Goal: Task Accomplishment & Management: Complete application form

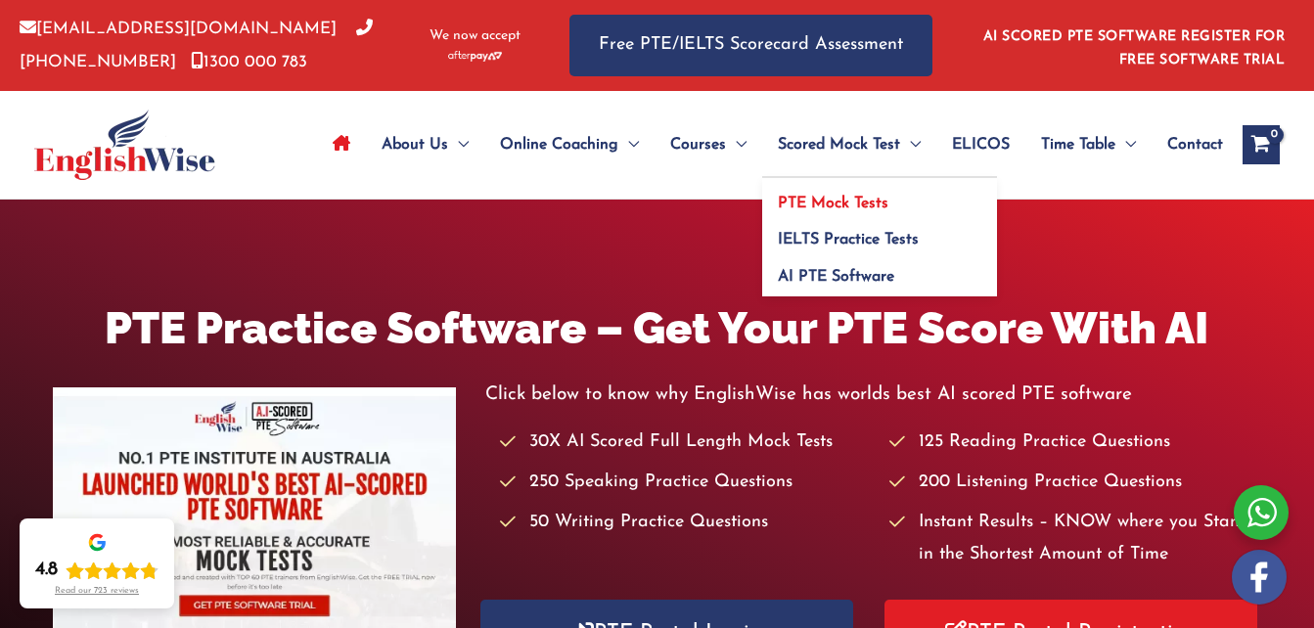
click at [843, 203] on span "PTE Mock Tests" at bounding box center [833, 204] width 111 height 16
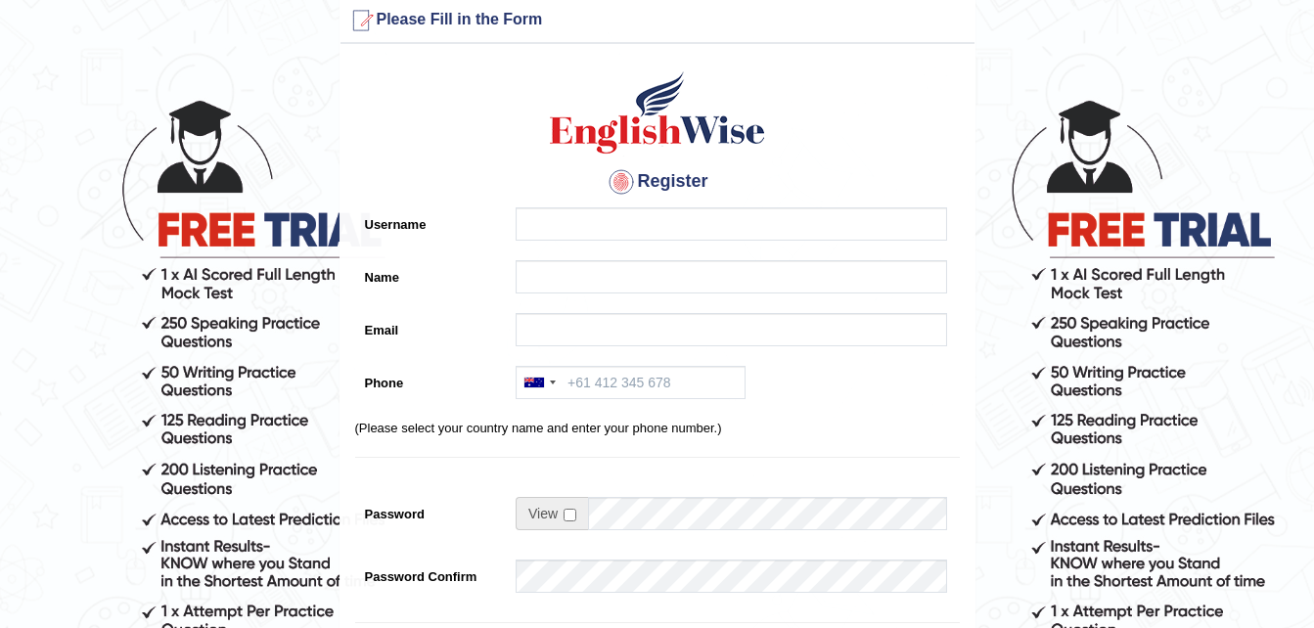
scroll to position [30, 0]
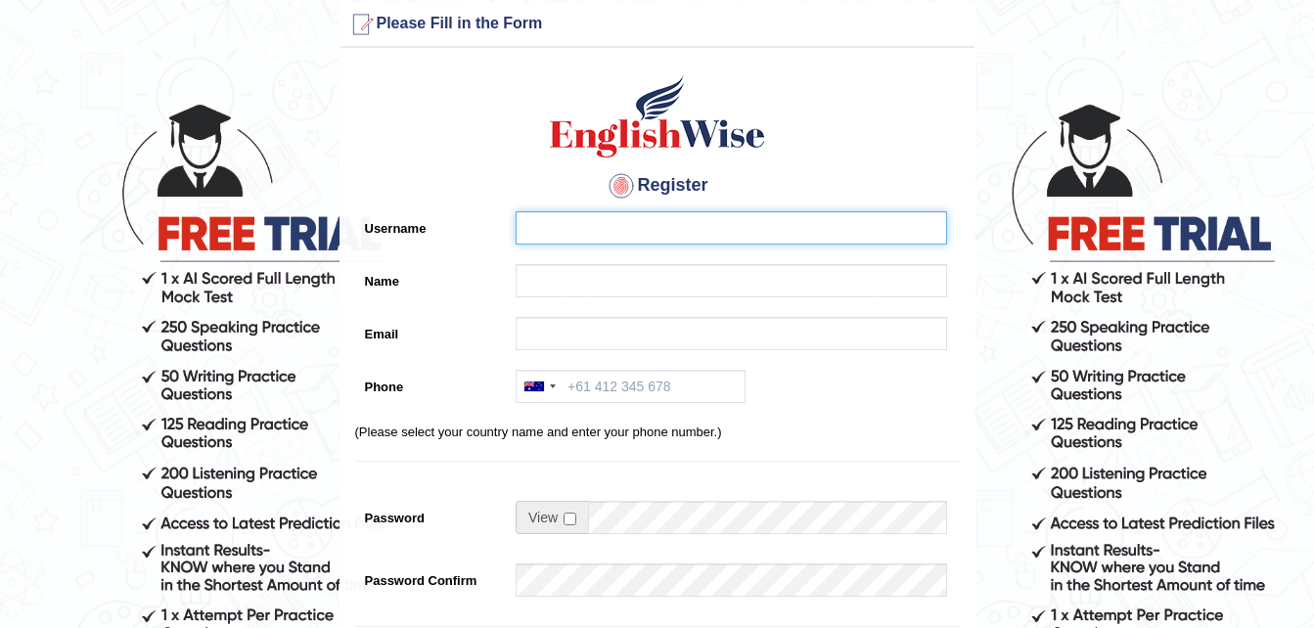
click at [550, 240] on input "Username" at bounding box center [731, 227] width 431 height 33
type input "Eva"
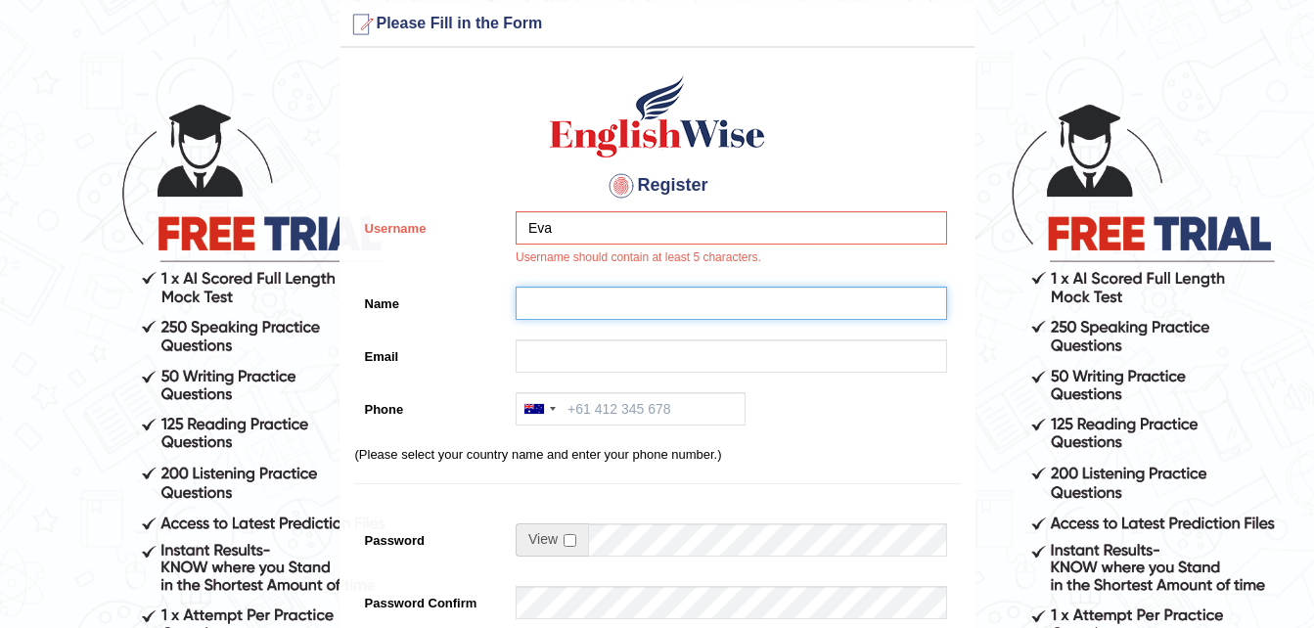
type input "T"
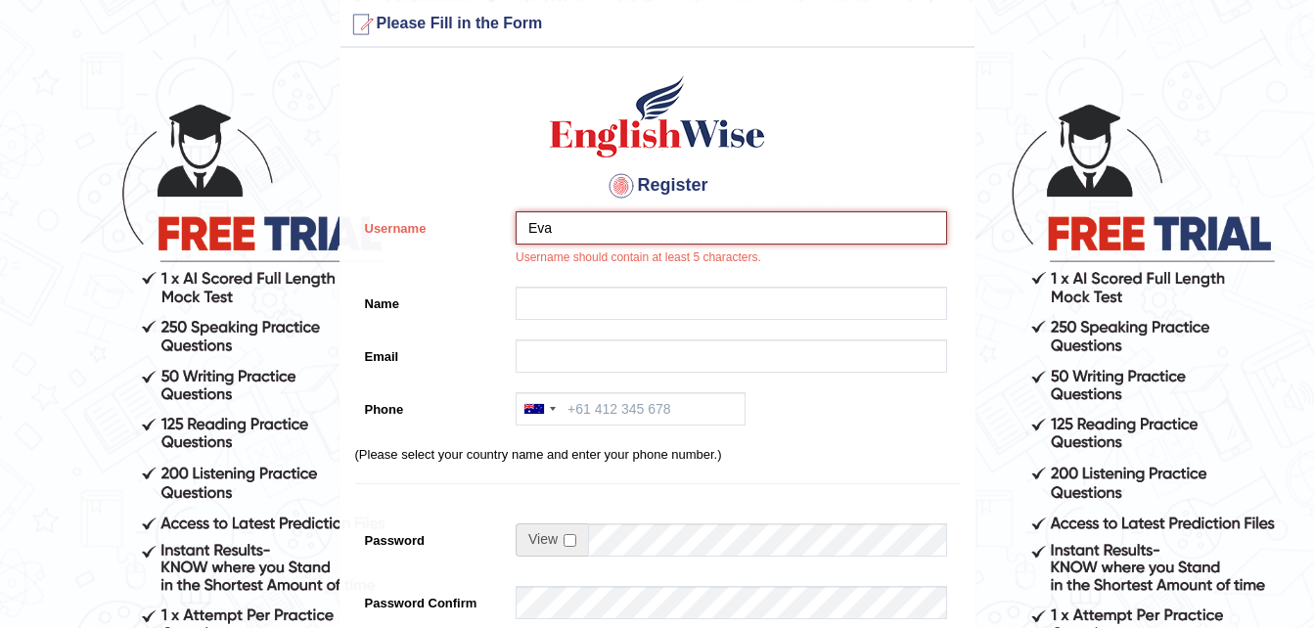
drag, startPoint x: 575, startPoint y: 227, endPoint x: 426, endPoint y: 257, distance: 152.7
click at [426, 257] on div "Username Eva Username should contain at least 5 characters." at bounding box center [657, 244] width 605 height 66
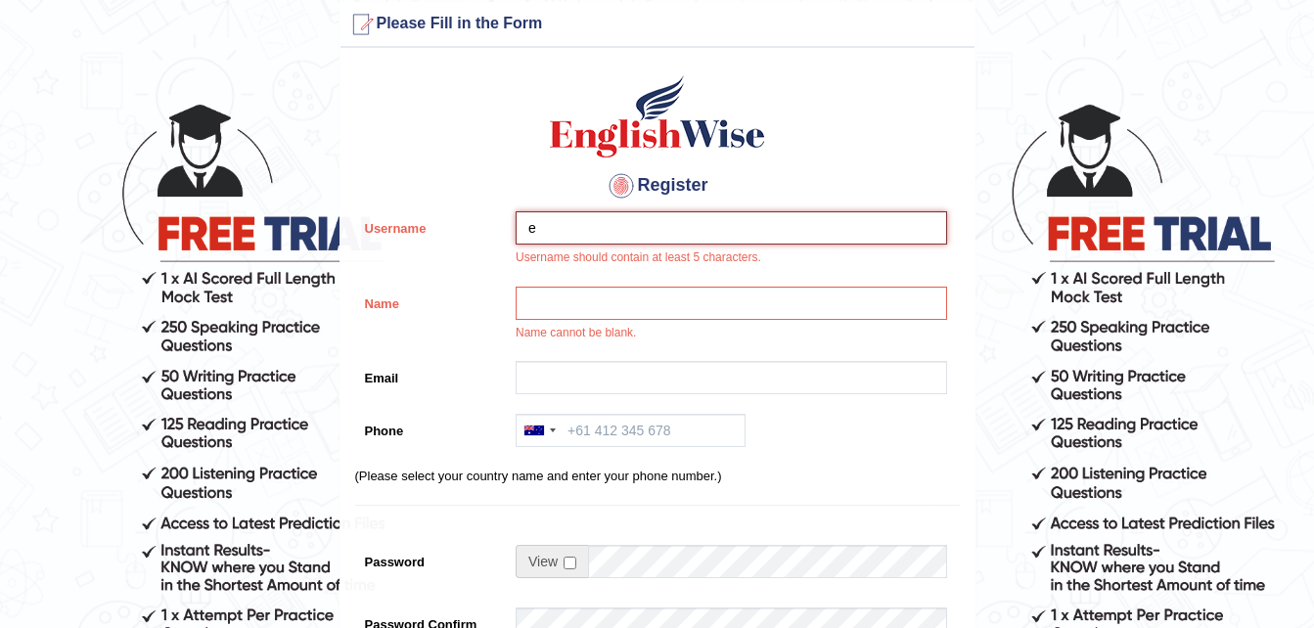
type input "e"
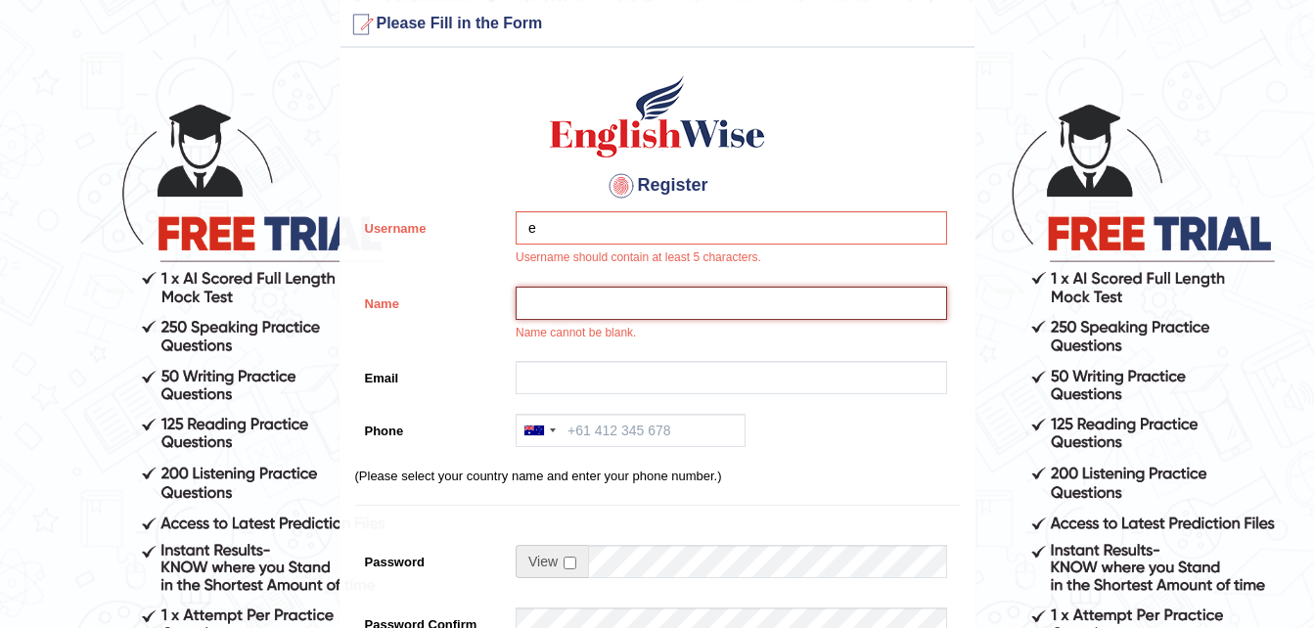
click at [529, 290] on input "Name" at bounding box center [731, 303] width 431 height 33
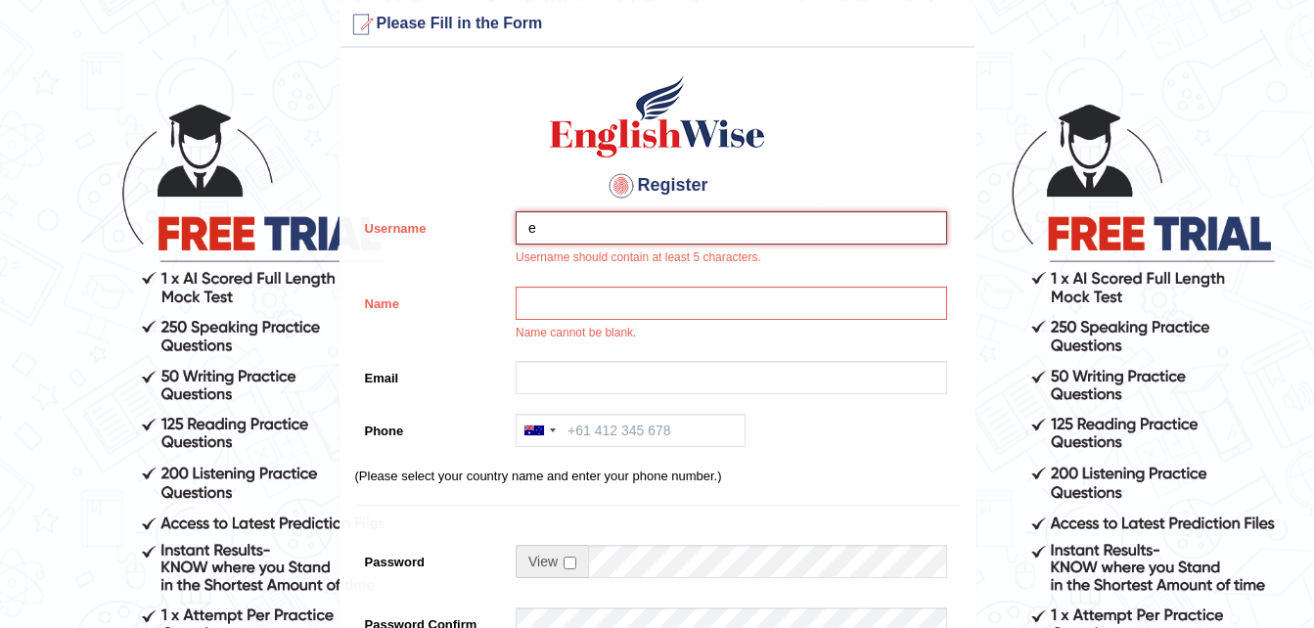
click at [586, 219] on input "e" at bounding box center [731, 227] width 431 height 33
type input "EvaTebar5"
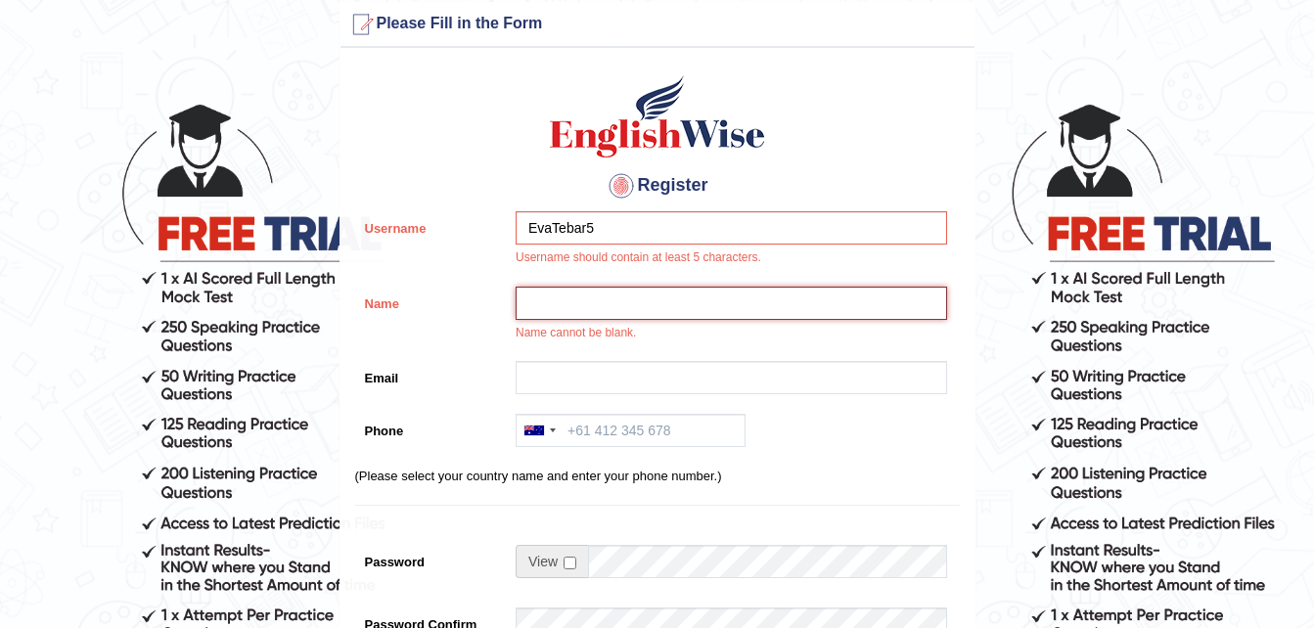
click at [615, 294] on input "Name" at bounding box center [731, 303] width 431 height 33
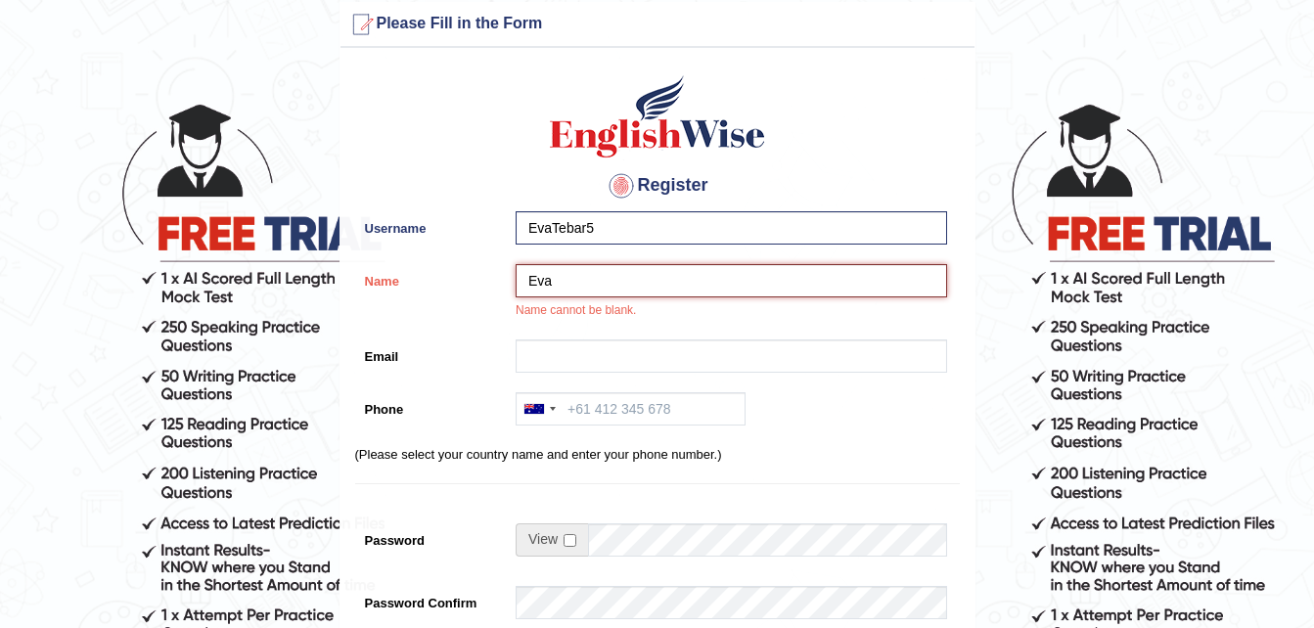
type input "Eva"
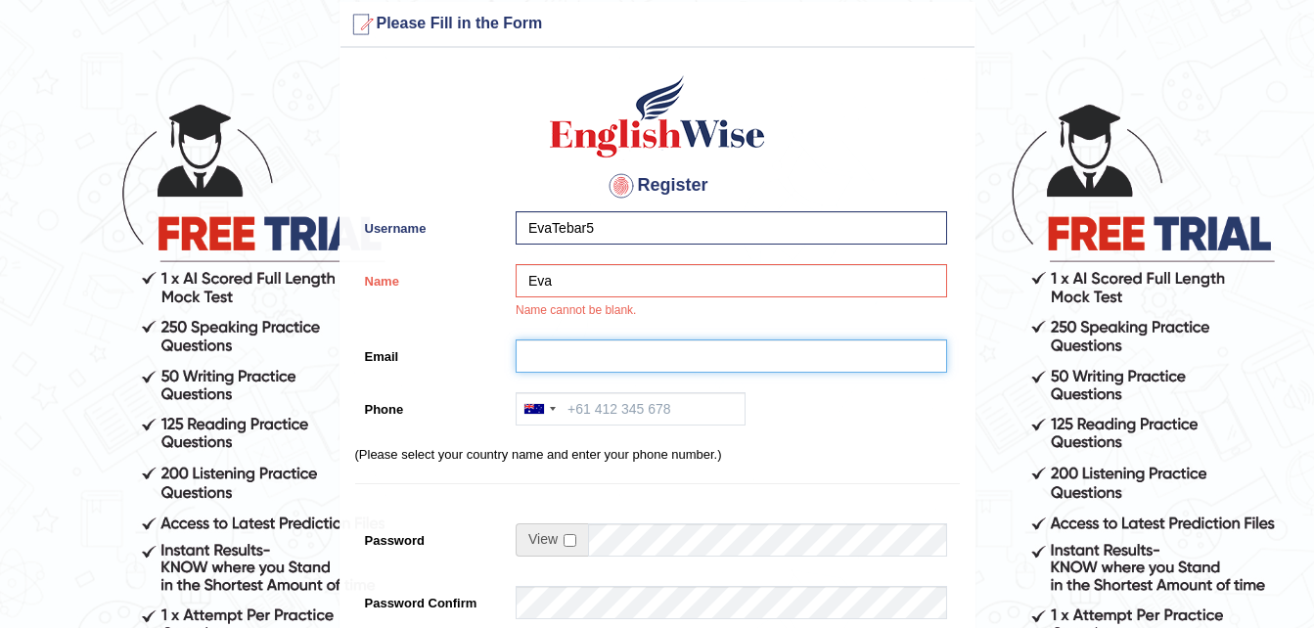
click at [527, 361] on input "Email" at bounding box center [731, 355] width 431 height 33
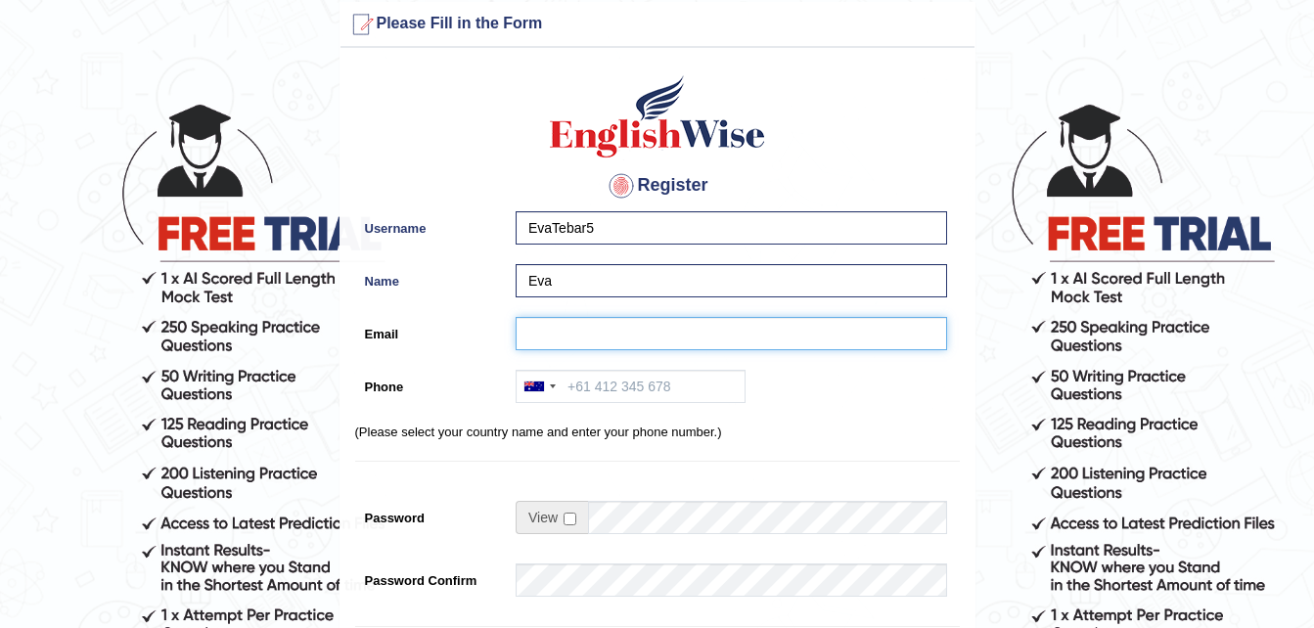
type input "eva_tob_5@hotmail.com"
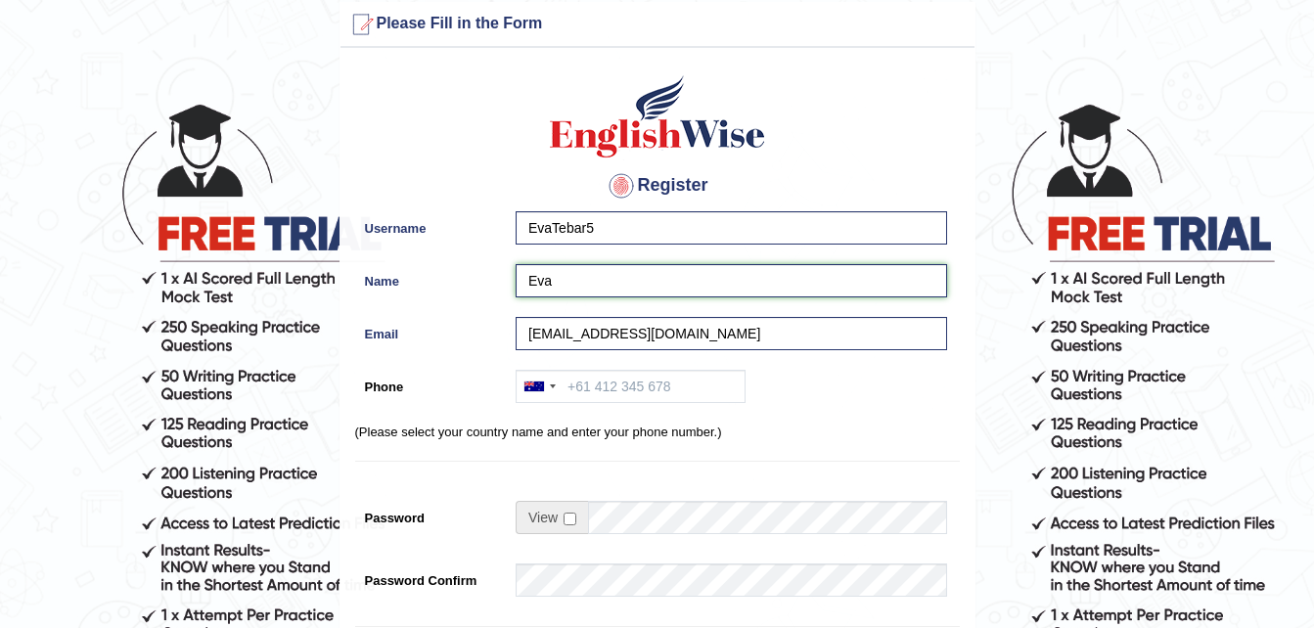
click at [604, 285] on input "Eva" at bounding box center [731, 280] width 431 height 33
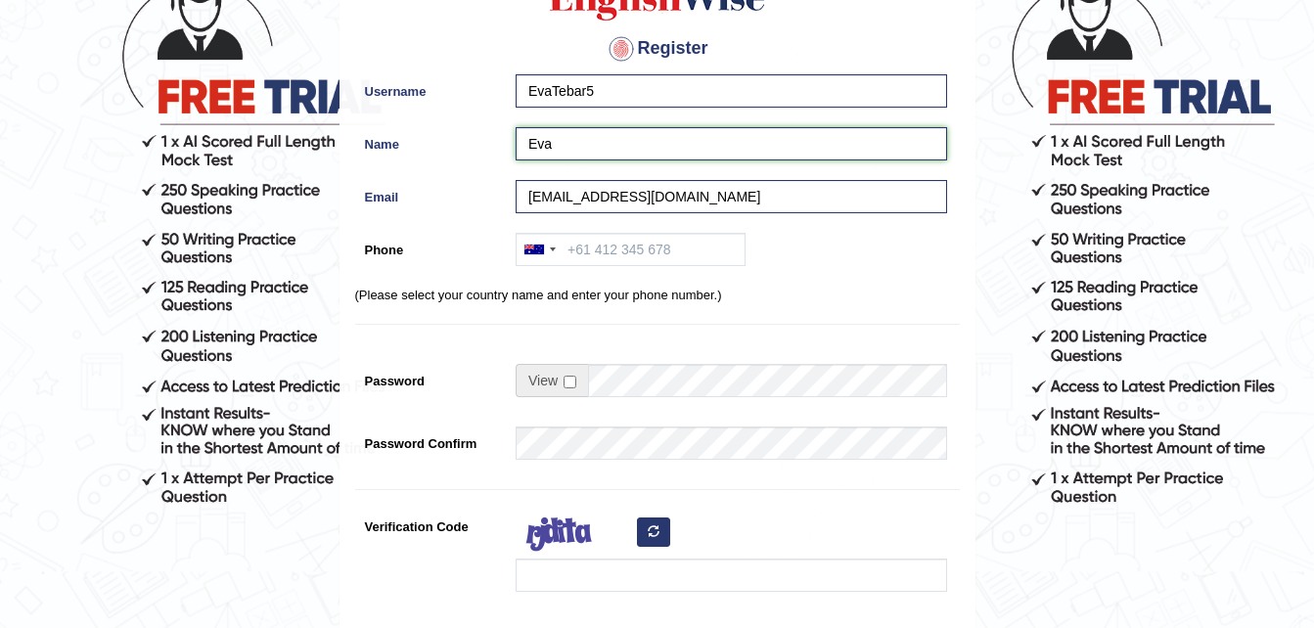
scroll to position [226, 0]
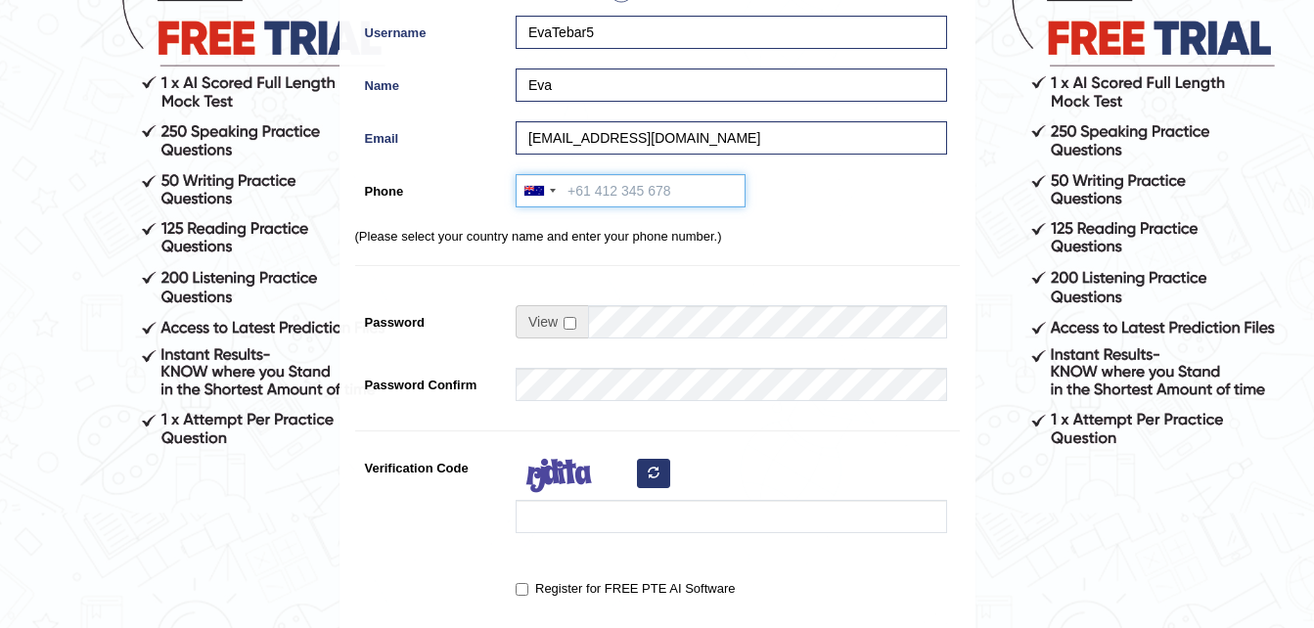
click at [612, 183] on input "Phone" at bounding box center [631, 190] width 230 height 33
type input "0414843535"
click at [970, 247] on div "Register Username EvaTebar5 Name Eva Email eva_tob_5@hotmail.com Phone Australi…" at bounding box center [657, 270] width 634 height 817
click at [569, 320] on input "checkbox" at bounding box center [570, 323] width 13 height 13
checkbox input "true"
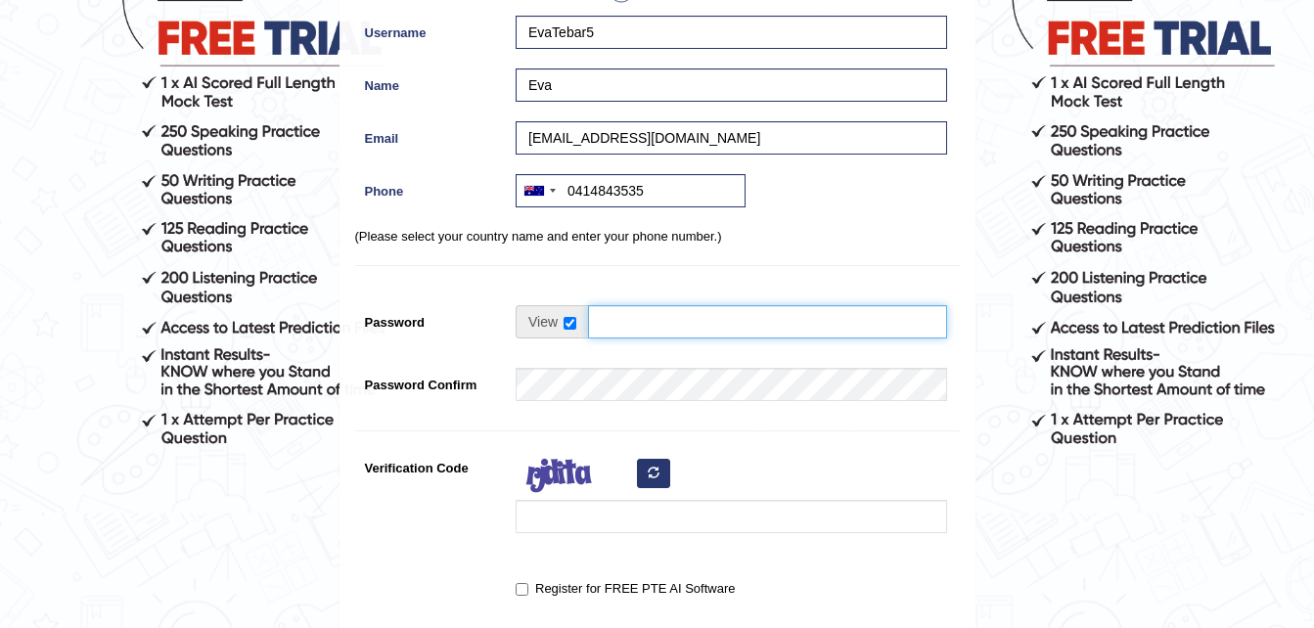
click at [615, 317] on input "Password" at bounding box center [767, 321] width 359 height 33
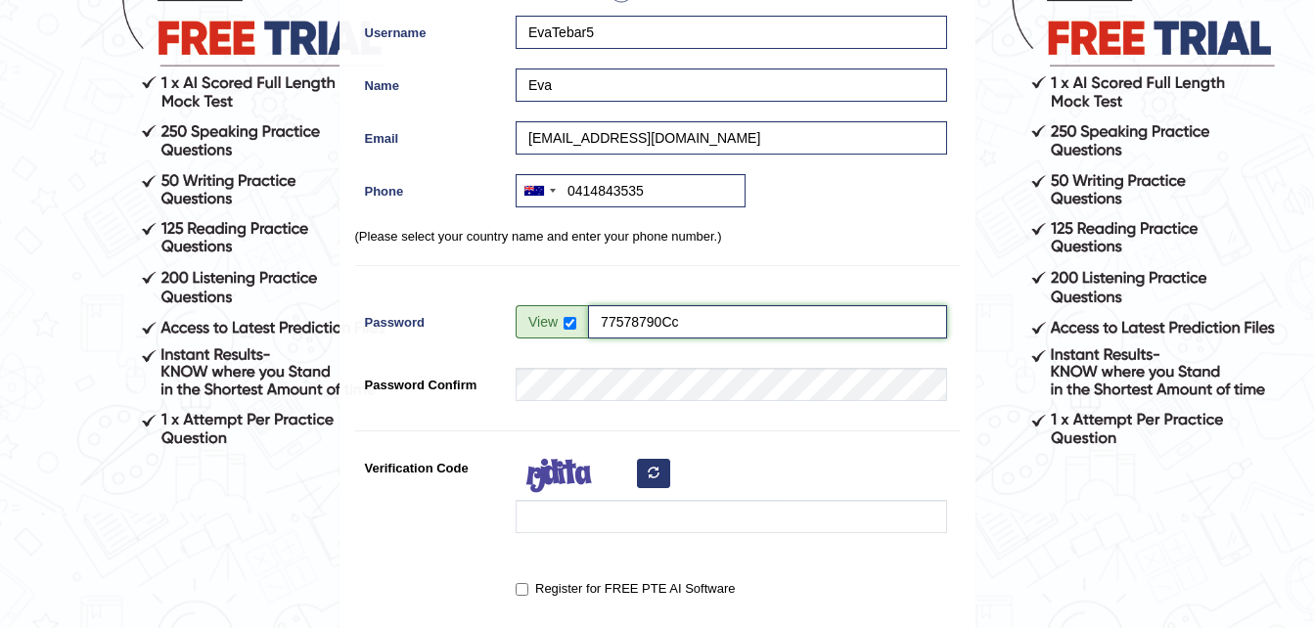
click at [601, 323] on input "77578790Cc" at bounding box center [767, 321] width 359 height 33
type input "@77578790Cc"
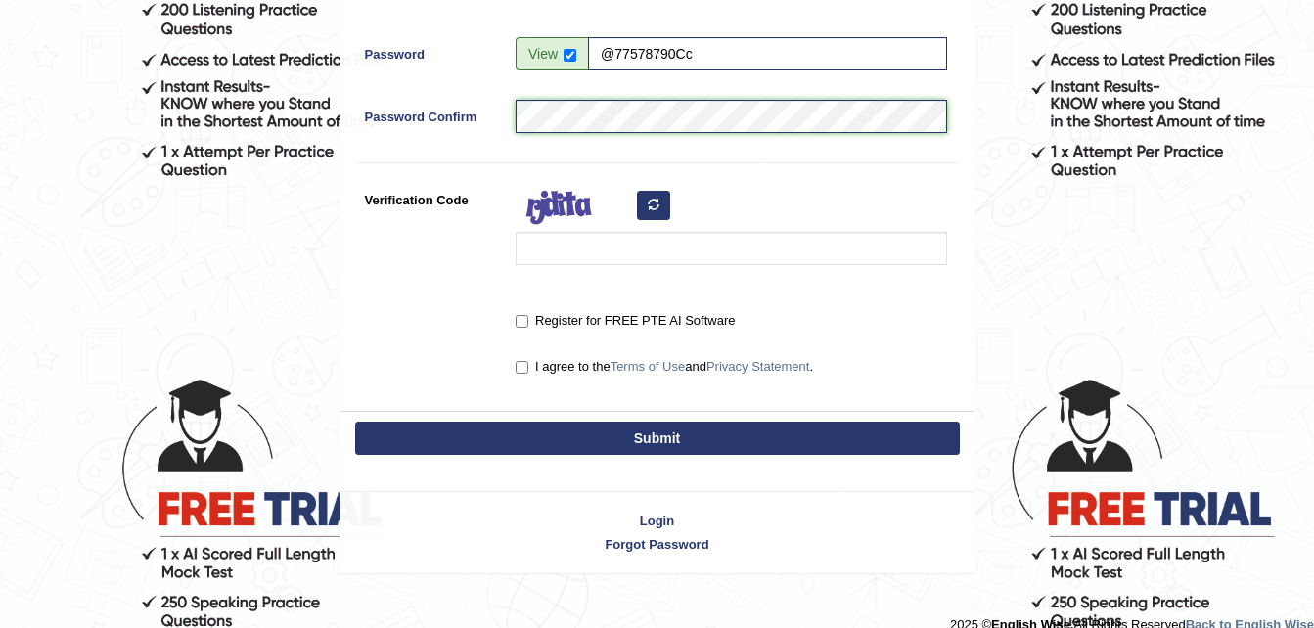
scroll to position [519, 0]
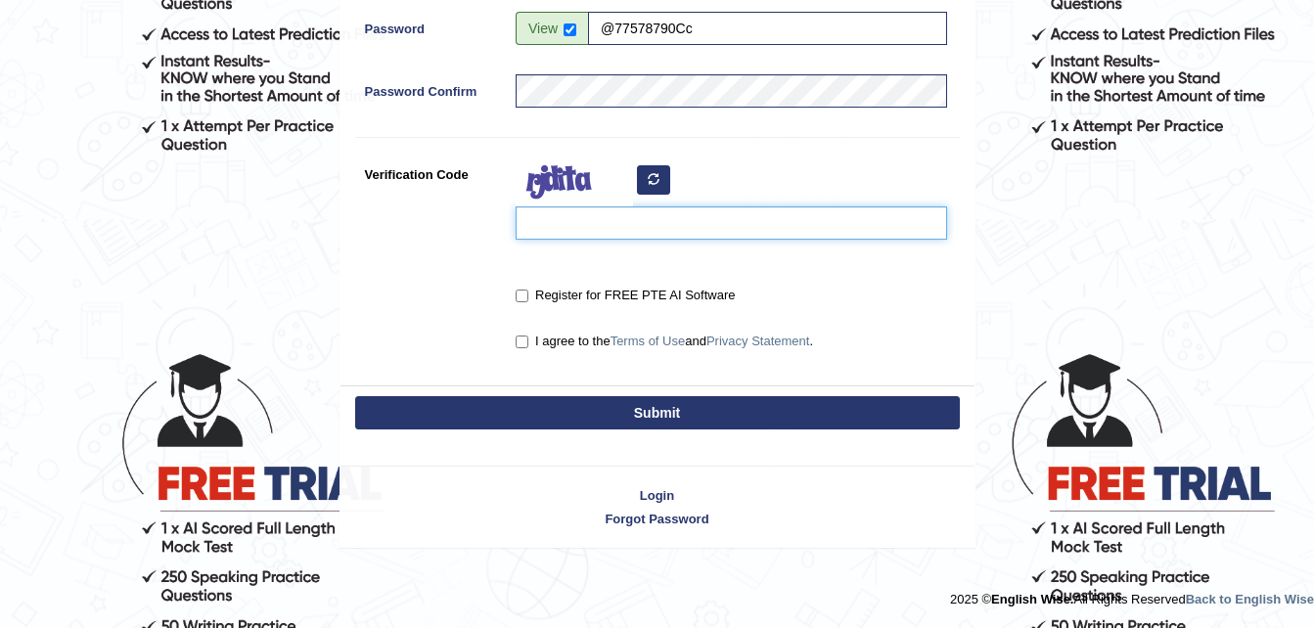
click at [589, 217] on input "Verification Code" at bounding box center [731, 222] width 431 height 33
type input "mdbefaq"
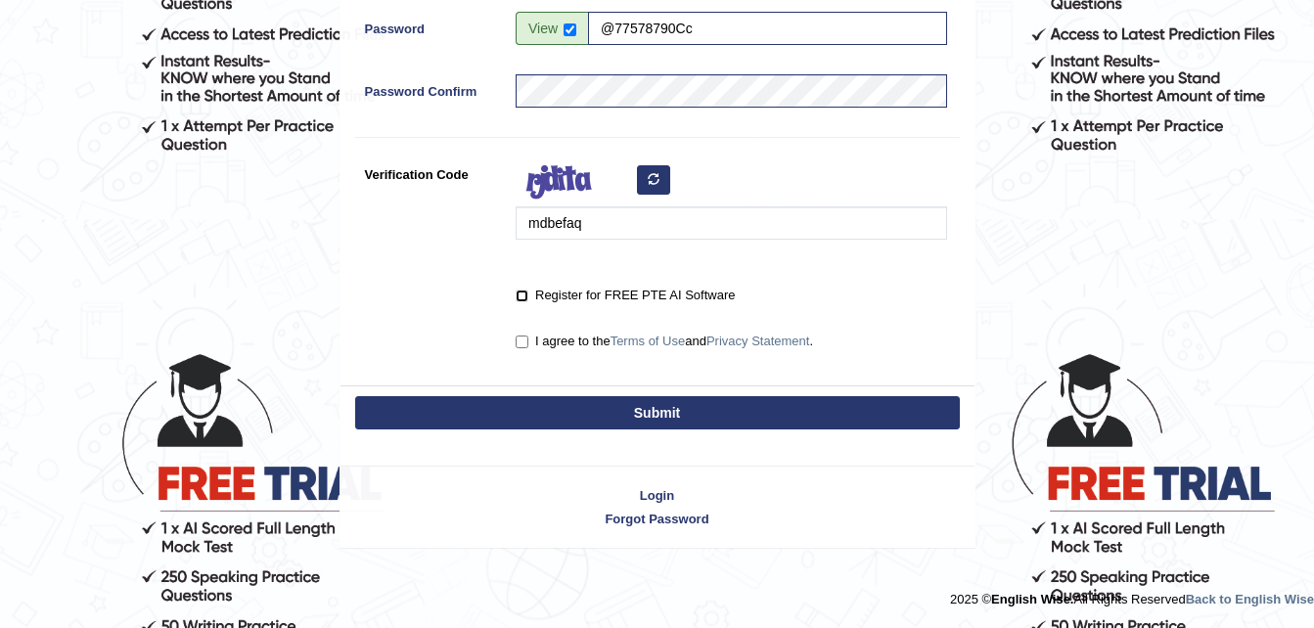
click at [525, 299] on input "Register for FREE PTE AI Software" at bounding box center [522, 296] width 13 height 13
checkbox input "true"
click at [522, 340] on input "I agree to the Terms of Use and Privacy Statement ." at bounding box center [522, 342] width 13 height 13
checkbox input "true"
click at [691, 411] on button "Submit" at bounding box center [657, 412] width 605 height 33
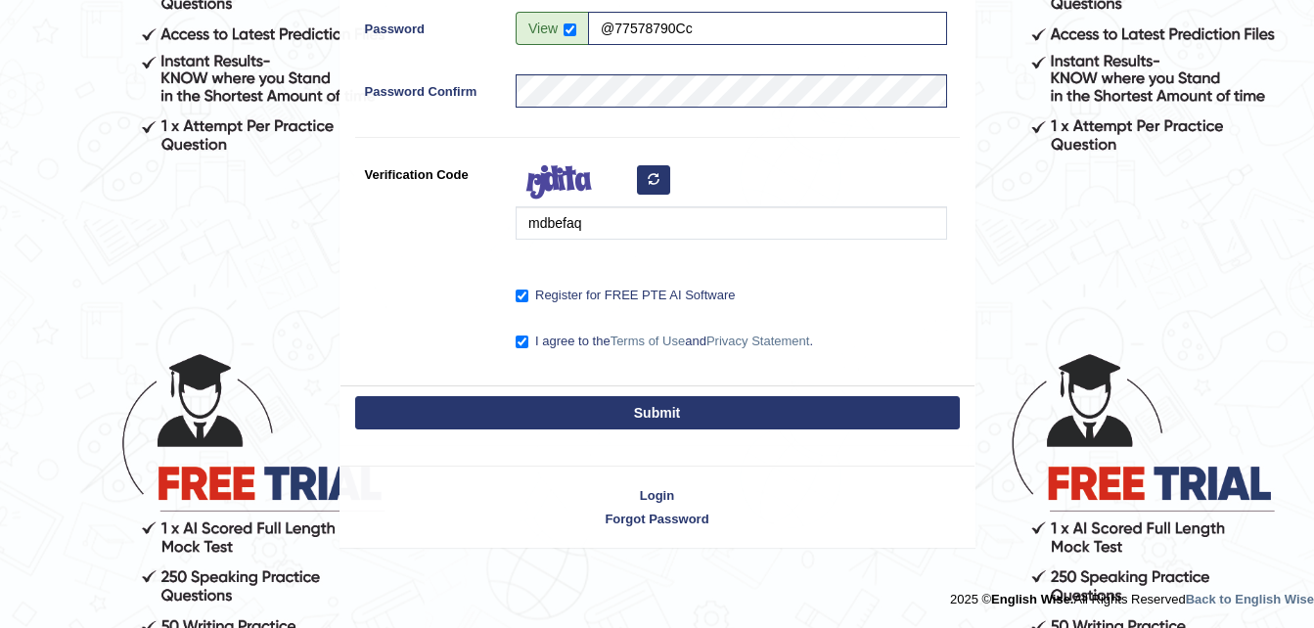
type input "+61414843535"
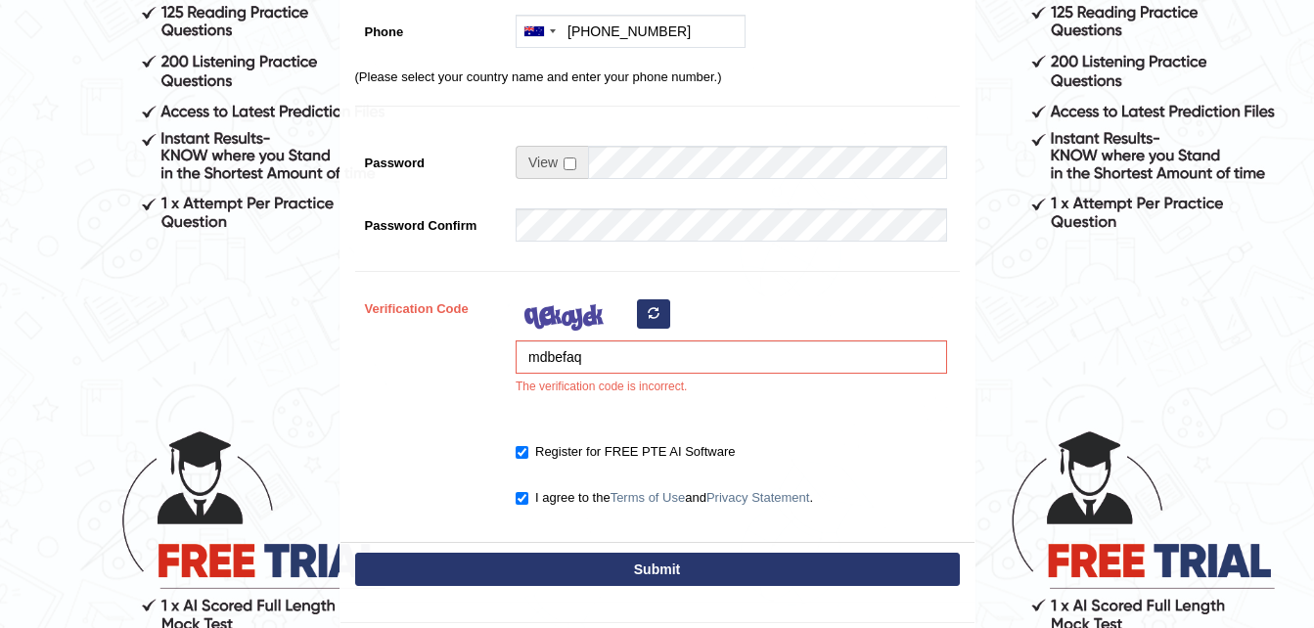
scroll to position [489, 0]
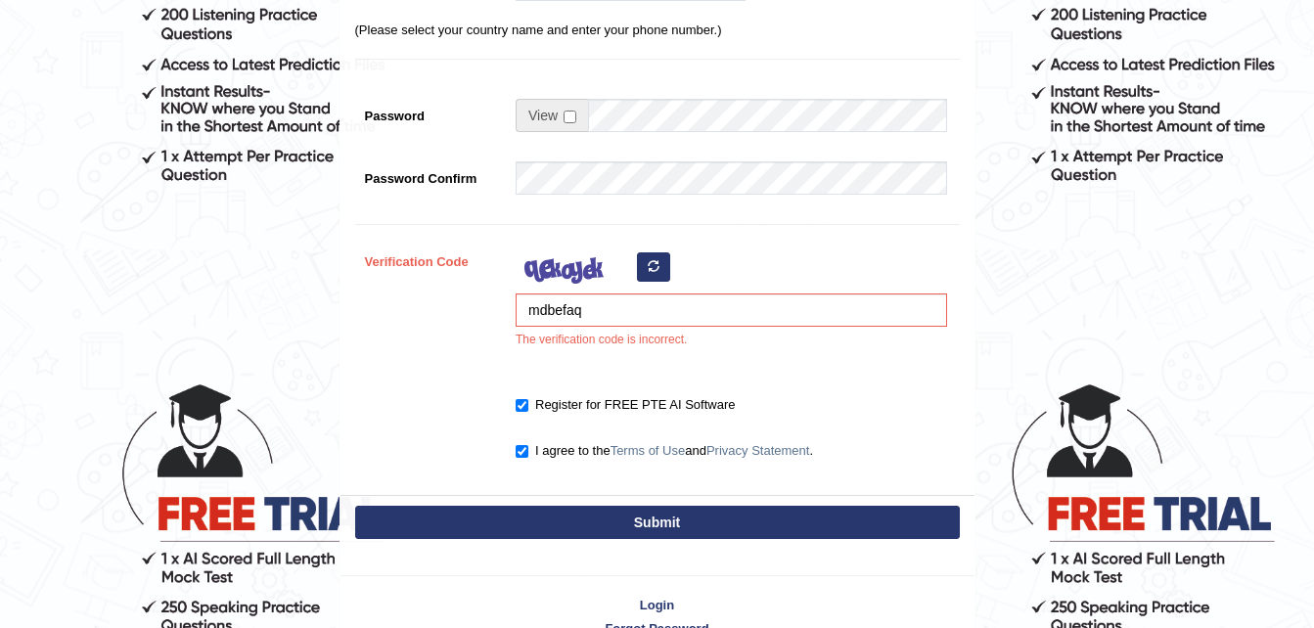
click at [652, 274] on button "button" at bounding box center [653, 266] width 33 height 29
drag, startPoint x: 602, startPoint y: 315, endPoint x: 388, endPoint y: 306, distance: 213.5
click at [390, 304] on div "Verification Code mdbefaq The verification code is incorrect." at bounding box center [657, 302] width 605 height 114
type input "zatinoj"
click at [687, 523] on button "Submit" at bounding box center [657, 522] width 605 height 33
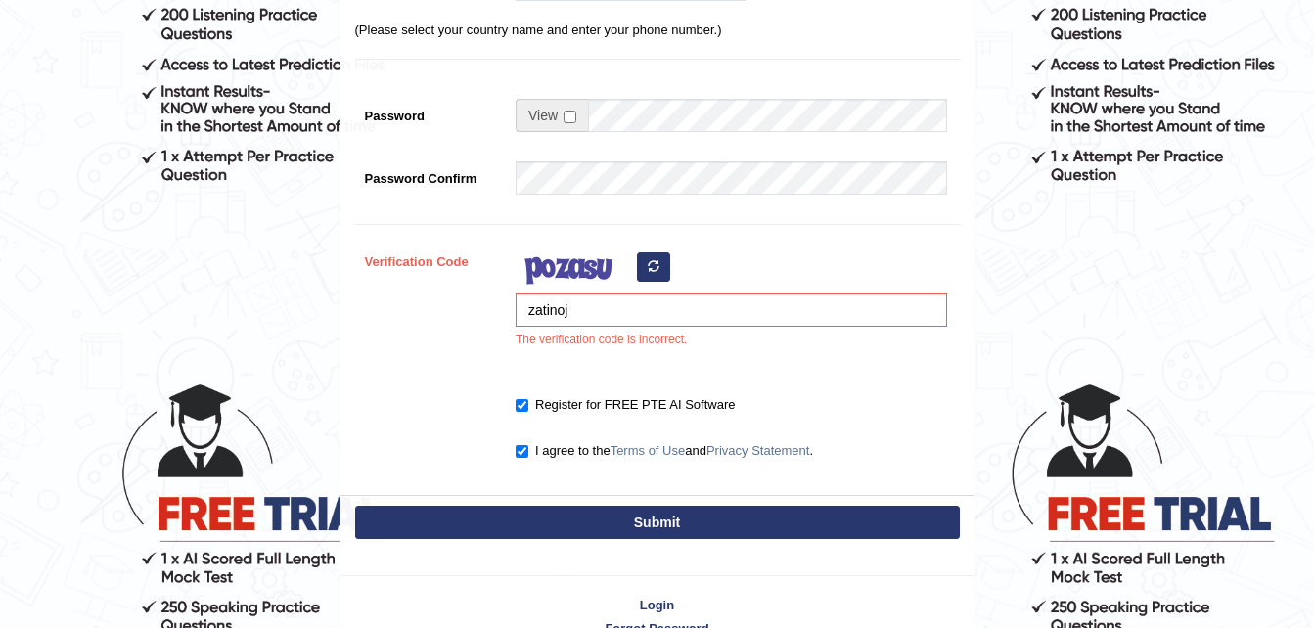
type input "+61414843535"
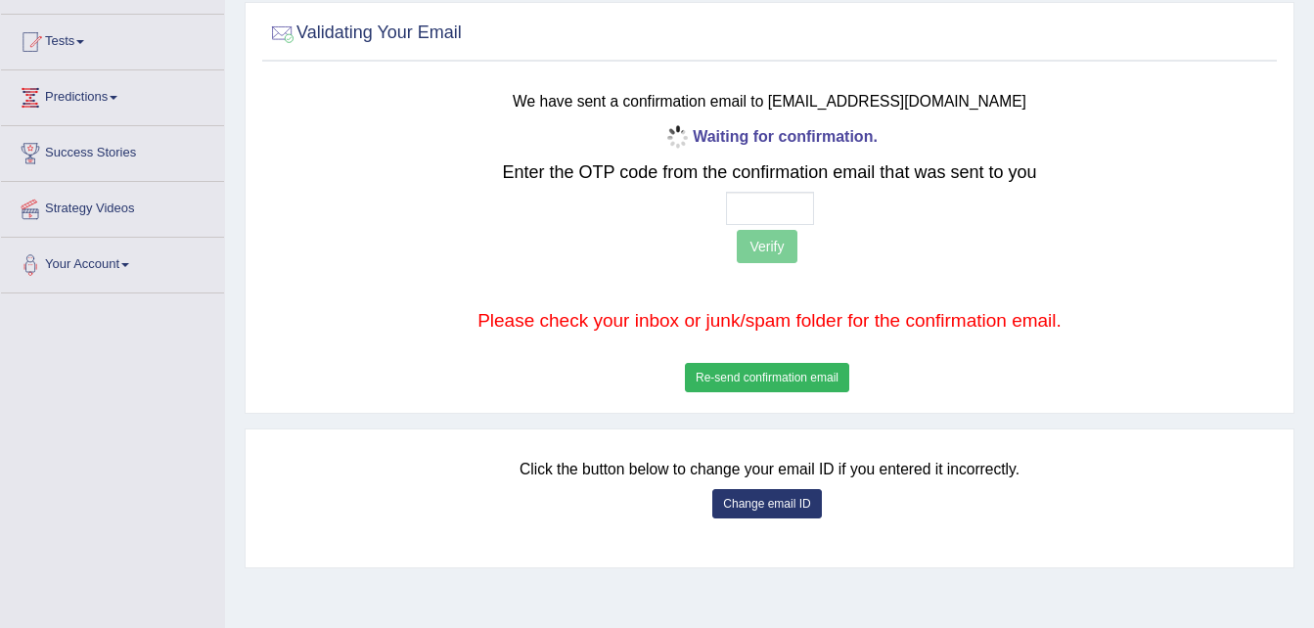
scroll to position [196, 0]
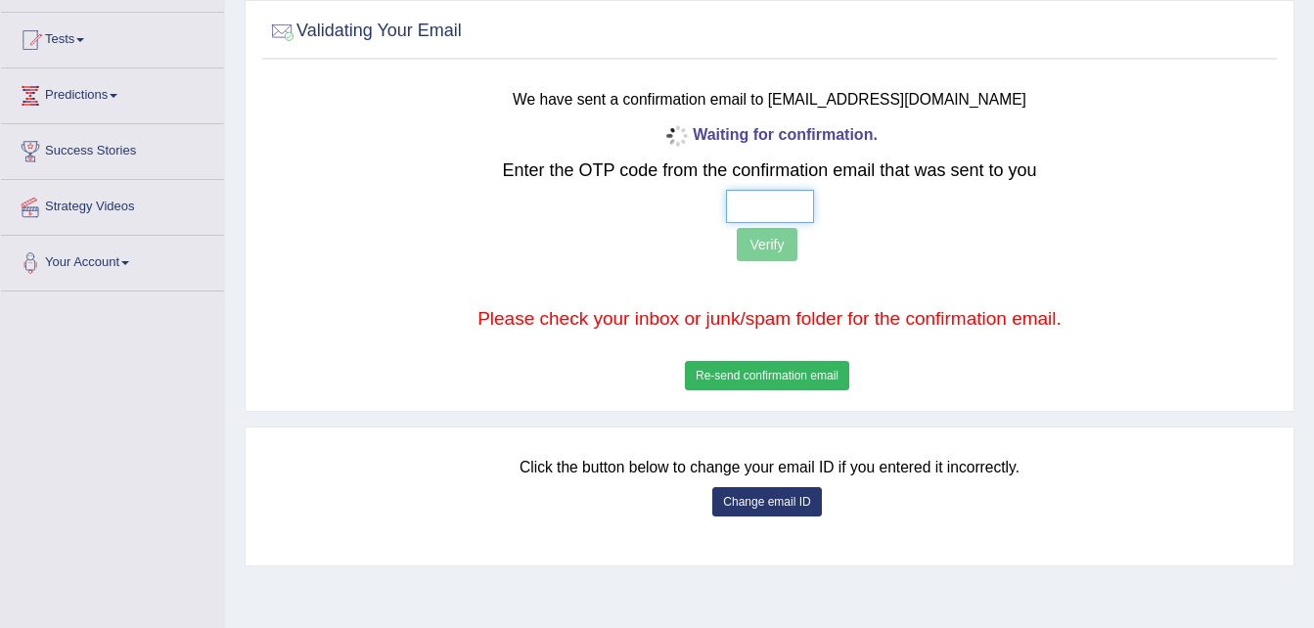
click at [766, 203] on input "text" at bounding box center [770, 206] width 88 height 33
type input "1 8 8 0"
click at [769, 237] on button "Verify" at bounding box center [767, 244] width 60 height 33
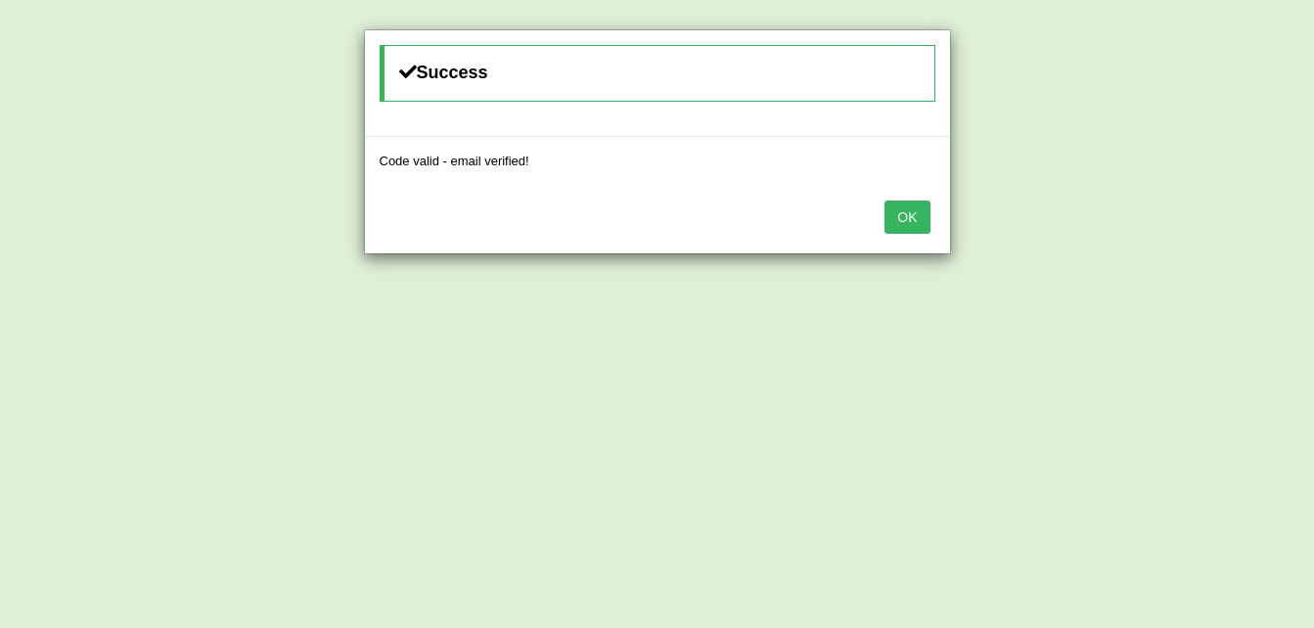
click at [901, 208] on button "OK" at bounding box center [906, 217] width 45 height 33
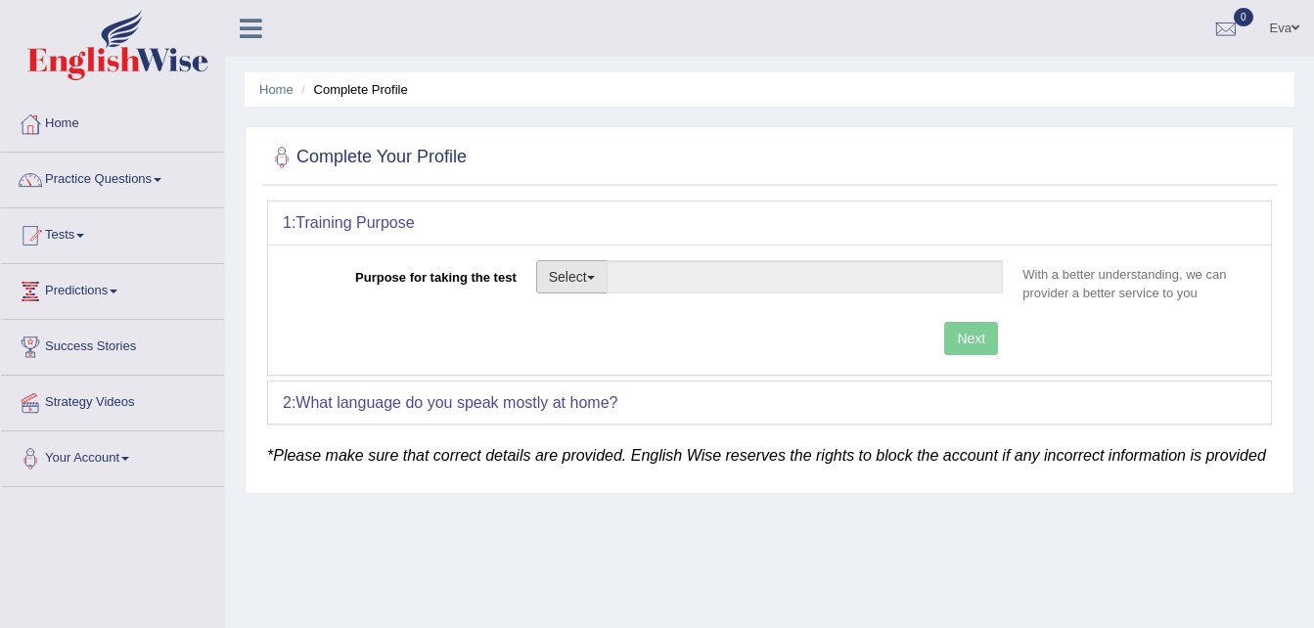
click at [575, 273] on button "Select" at bounding box center [571, 276] width 71 height 33
click at [575, 397] on link "Other" at bounding box center [624, 395] width 174 height 25
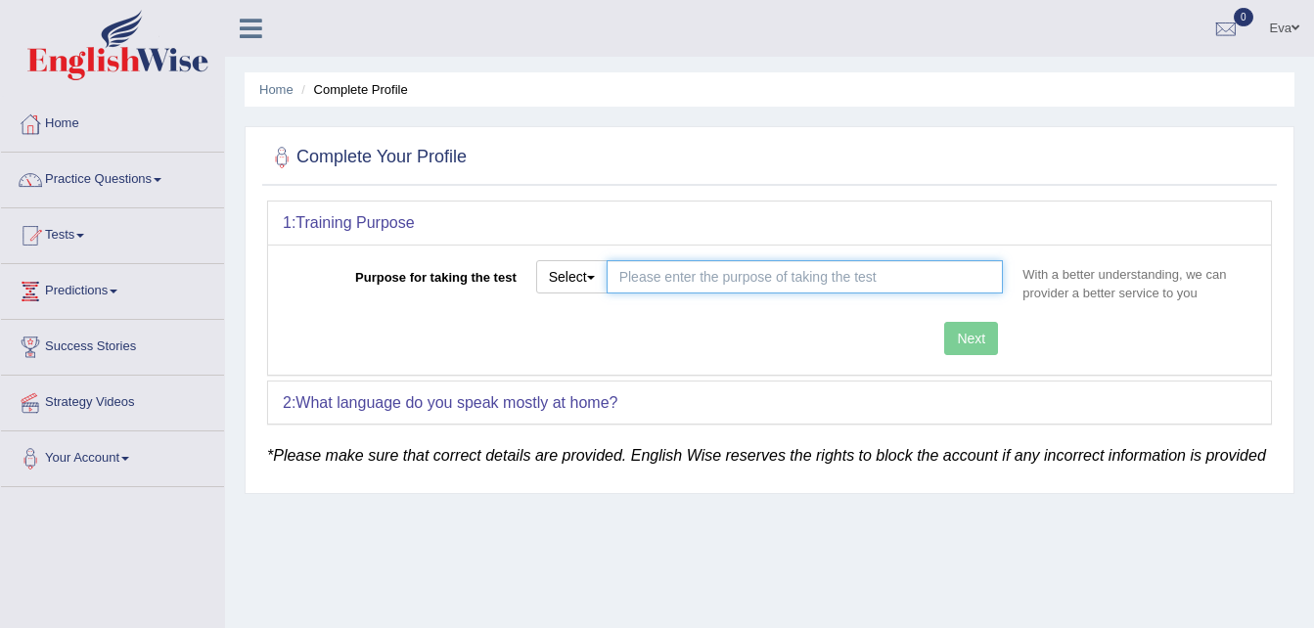
click at [794, 265] on input "Purpose for taking the test" at bounding box center [805, 276] width 397 height 33
type input "Sponsor Visa"
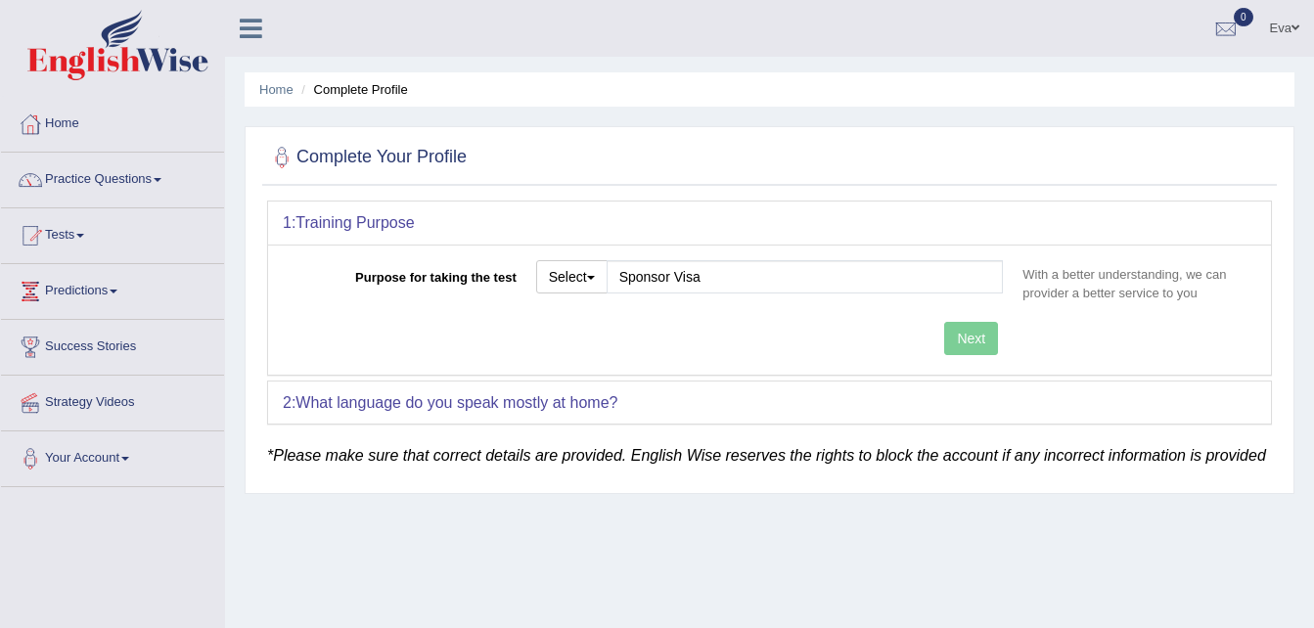
click at [958, 342] on div "Next" at bounding box center [648, 341] width 730 height 38
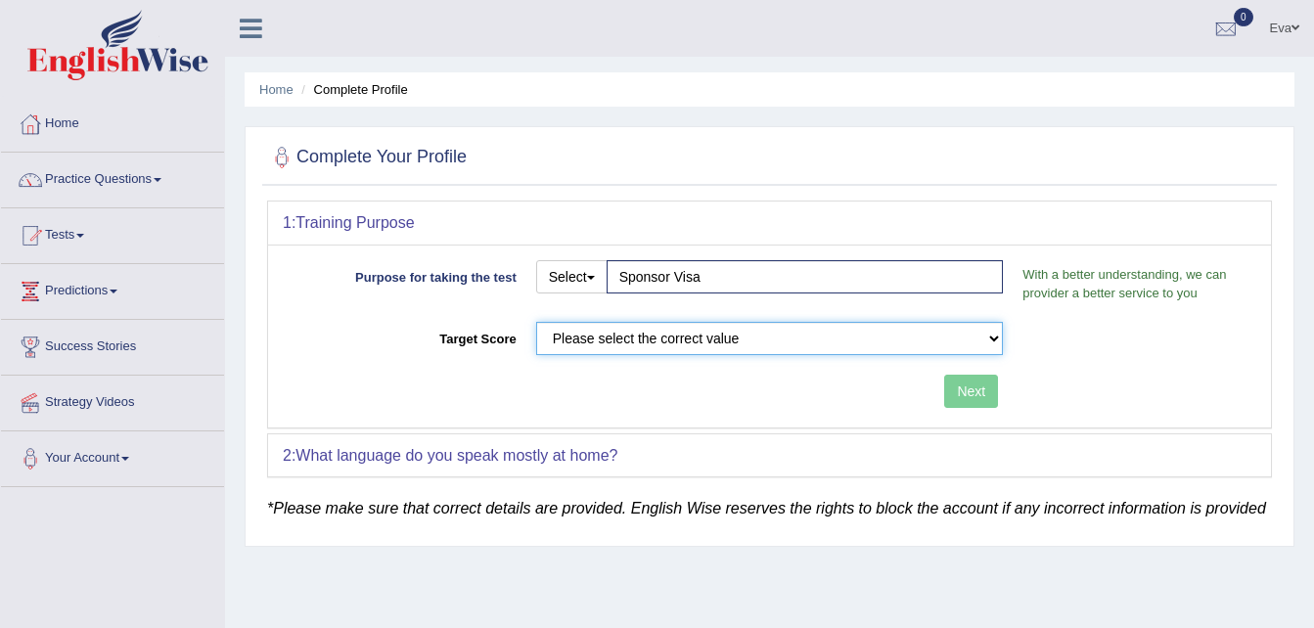
click at [848, 334] on select "Please select the correct value 50 (6 bands) 58 (6.5 bands) 65 (7 bands) 79 (8 …" at bounding box center [770, 338] width 468 height 33
select select "50"
click at [536, 322] on select "Please select the correct value 50 (6 bands) 58 (6.5 bands) 65 (7 bands) 79 (8 …" at bounding box center [770, 338] width 468 height 33
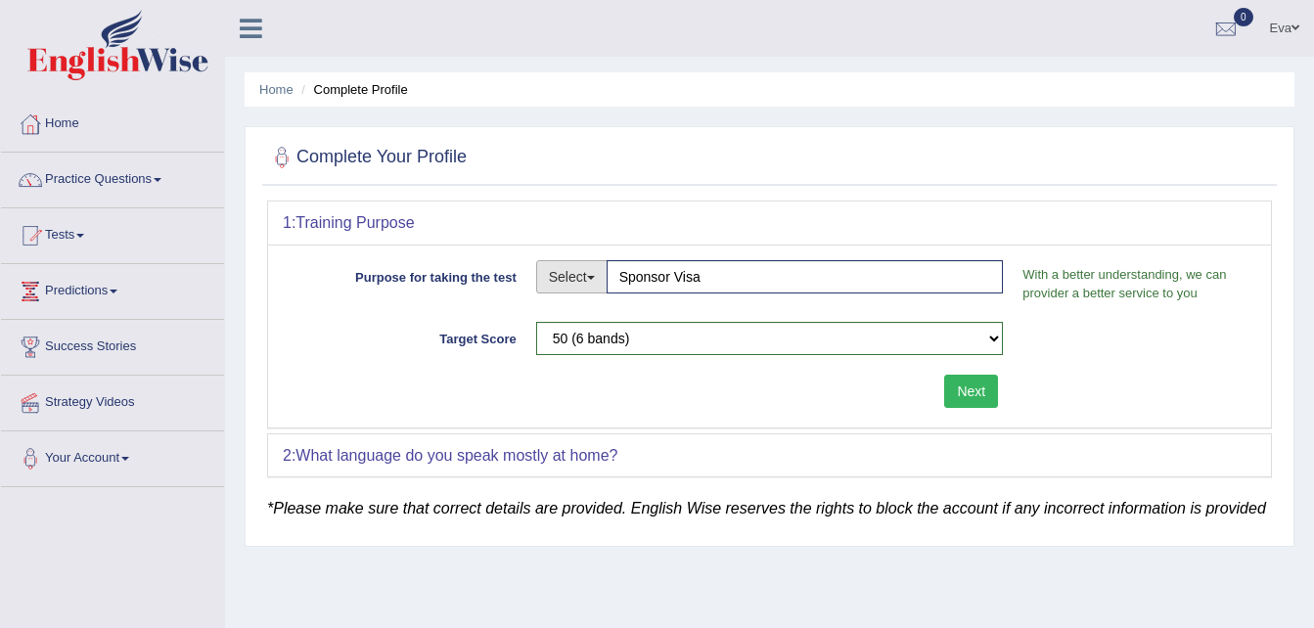
click at [606, 293] on button "Select" at bounding box center [571, 276] width 71 height 33
click at [608, 308] on link "Student Visa" at bounding box center [624, 318] width 174 height 25
click at [595, 276] on span "button" at bounding box center [591, 278] width 8 height 4
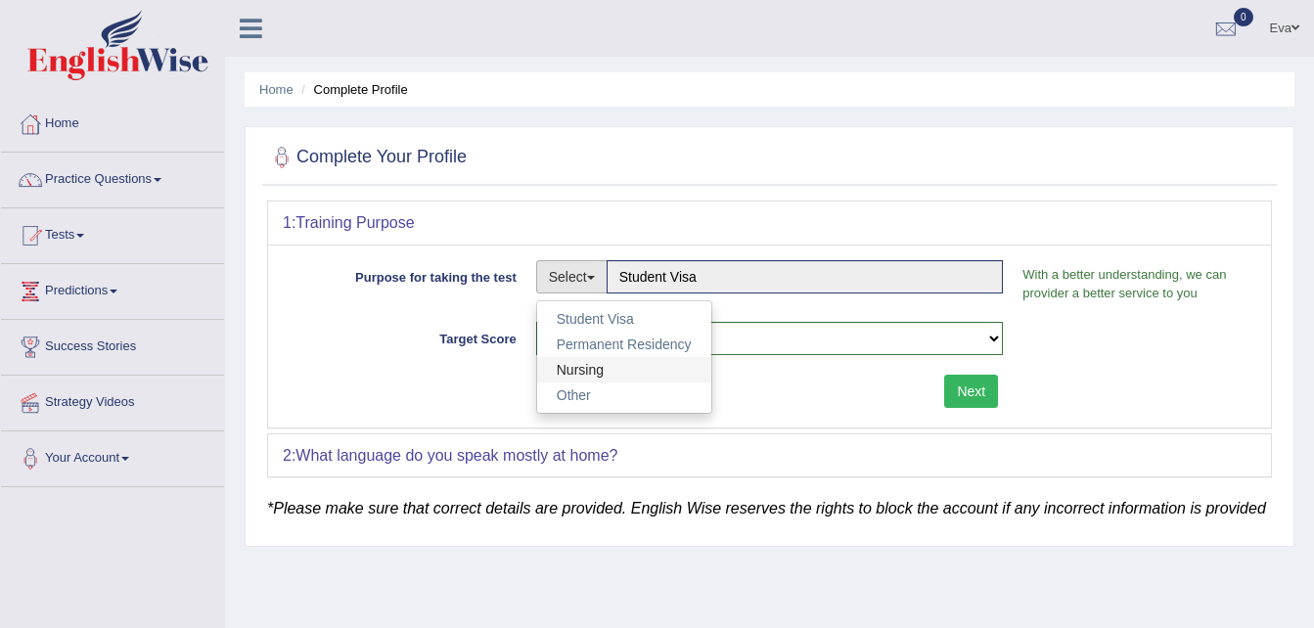
click at [596, 379] on link "Nursing" at bounding box center [624, 369] width 174 height 25
type input "Nursing"
click at [593, 271] on button "Select" at bounding box center [571, 276] width 71 height 33
click at [583, 395] on link "Other" at bounding box center [624, 395] width 174 height 25
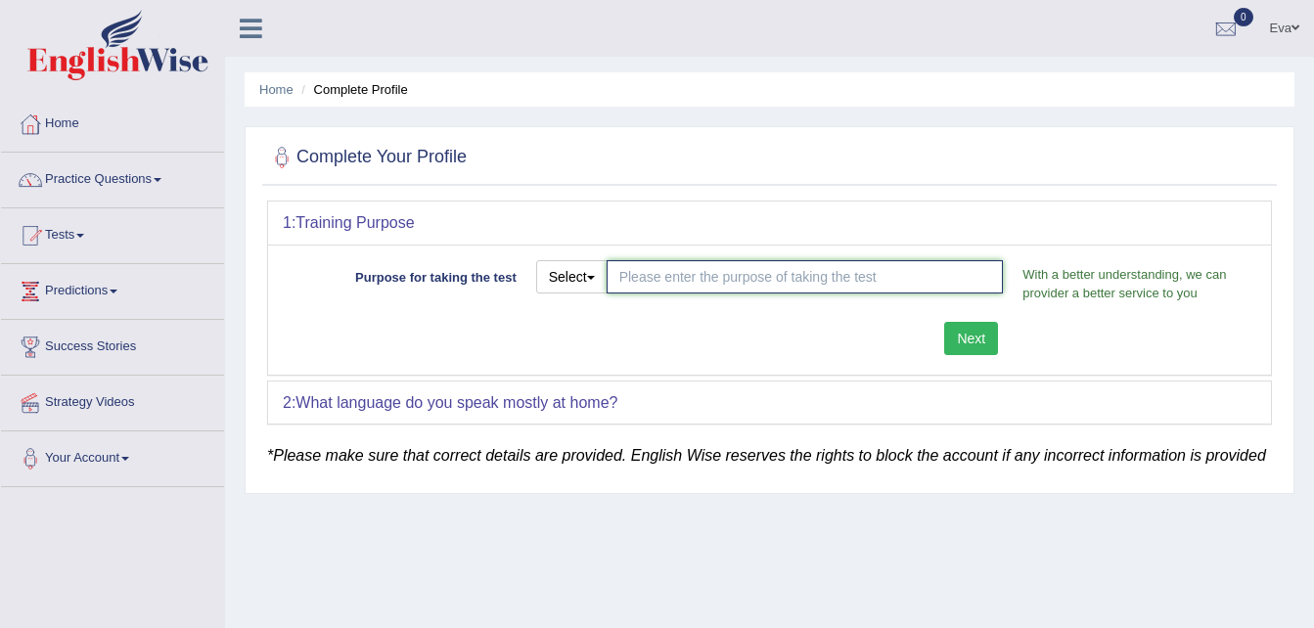
click at [671, 280] on input "Purpose for taking the test" at bounding box center [805, 276] width 397 height 33
type input "Sponsor Visa"
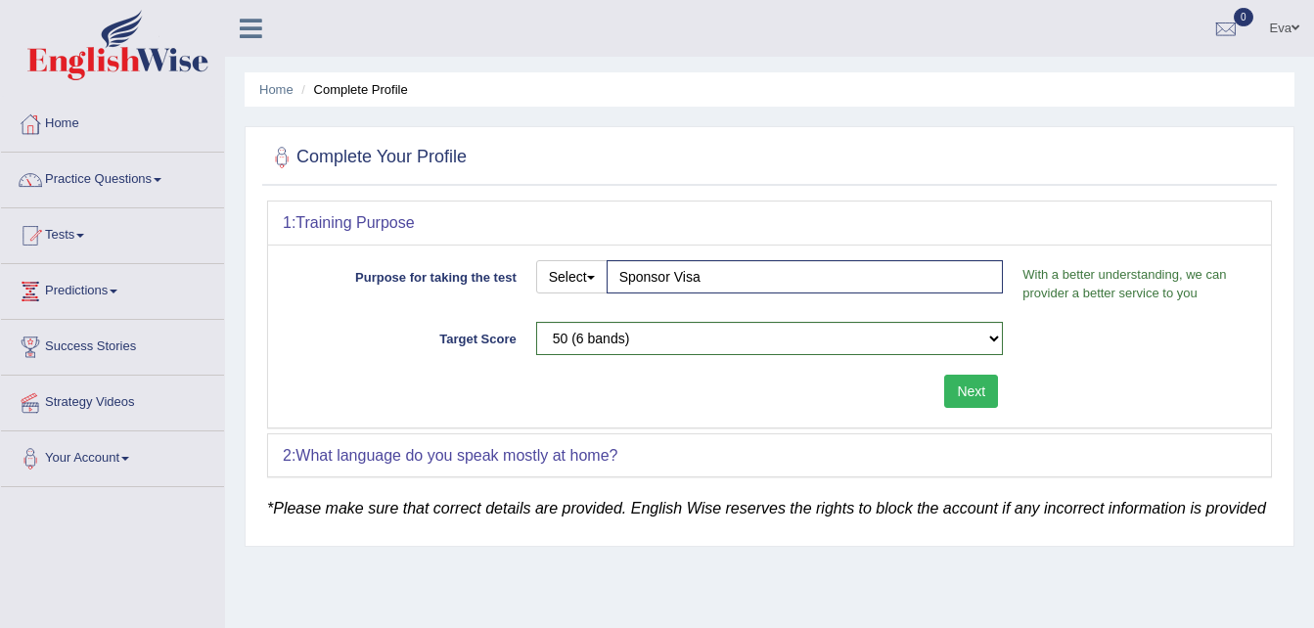
click at [983, 375] on button "Next" at bounding box center [971, 391] width 54 height 33
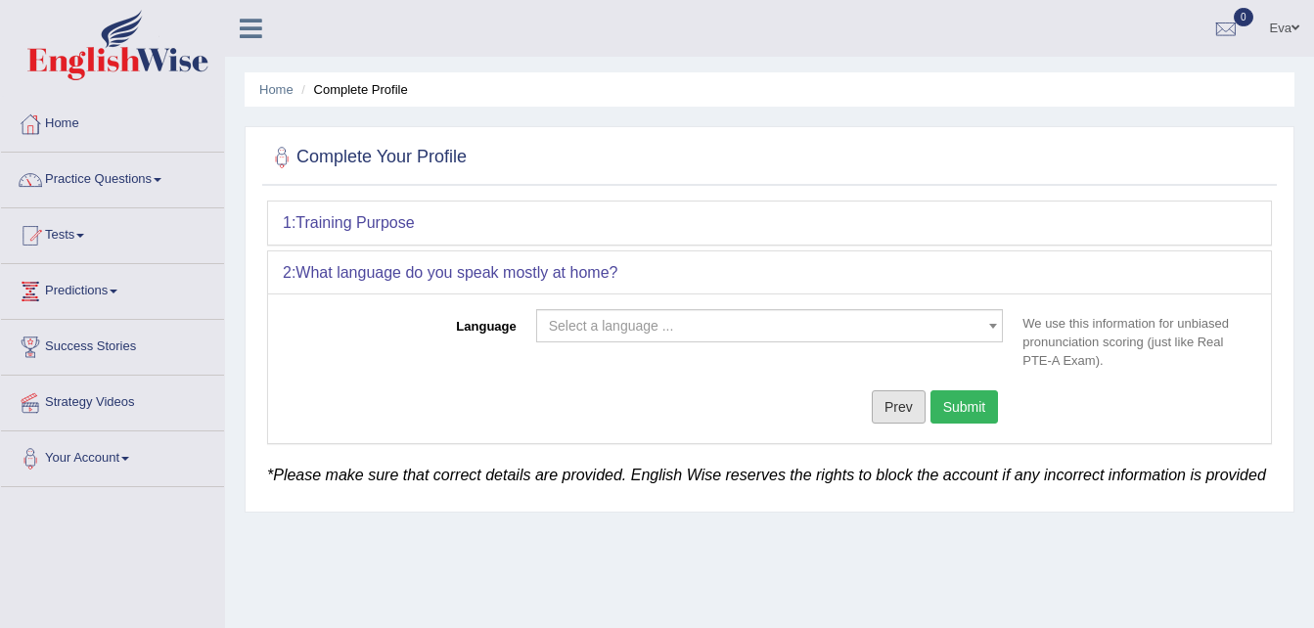
drag, startPoint x: 902, startPoint y: 399, endPoint x: 890, endPoint y: 397, distance: 11.9
click at [903, 399] on button "Prev" at bounding box center [899, 406] width 54 height 33
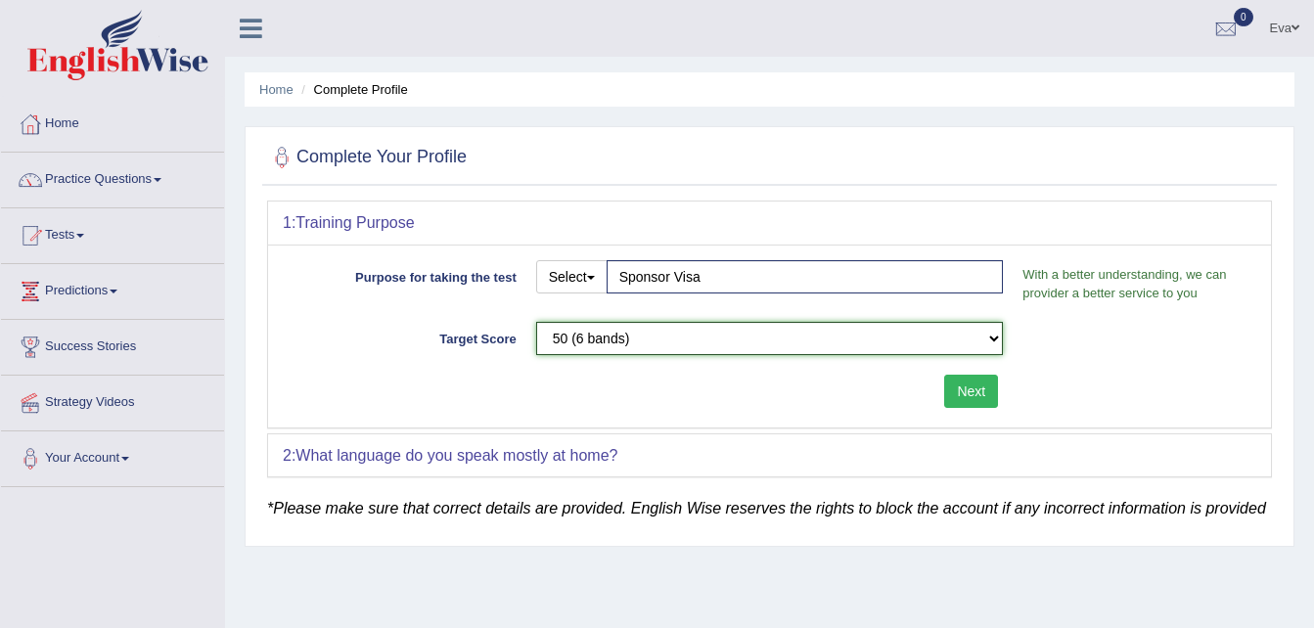
click at [781, 342] on select "Please select the correct value 50 (6 bands) 58 (6.5 bands) 65 (7 bands) 79 (8 …" at bounding box center [770, 338] width 468 height 33
click at [536, 322] on select "Please select the correct value 50 (6 bands) 58 (6.5 bands) 65 (7 bands) 79 (8 …" at bounding box center [770, 338] width 468 height 33
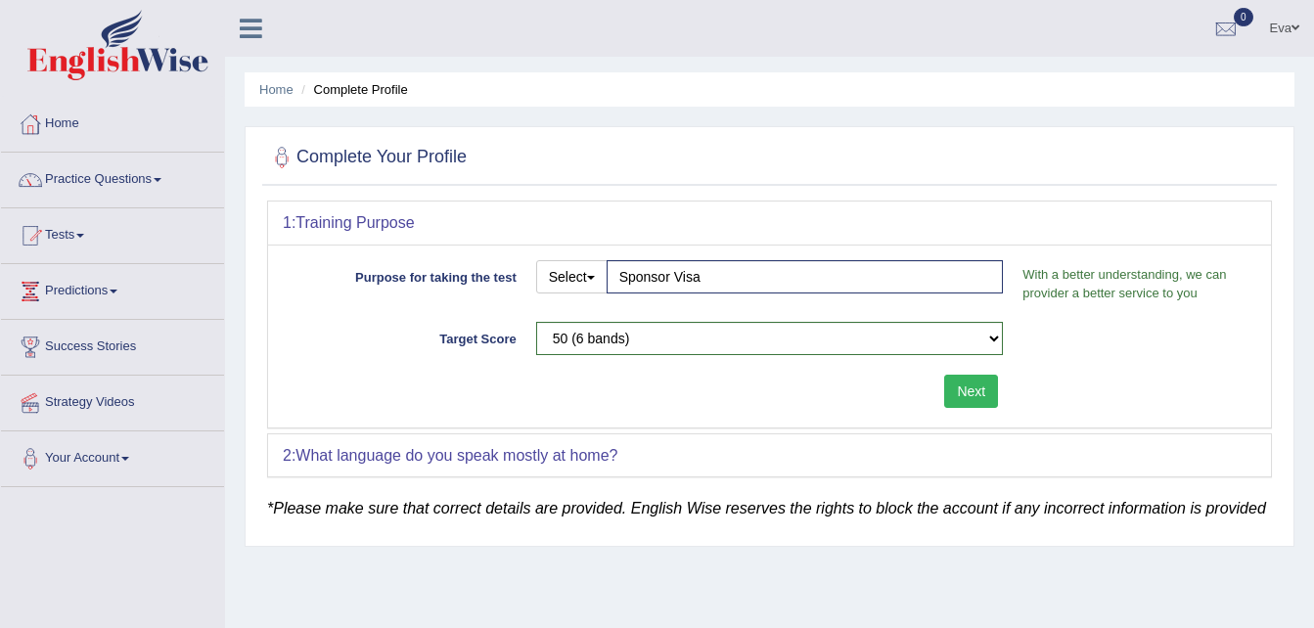
click at [970, 400] on button "Next" at bounding box center [971, 391] width 54 height 33
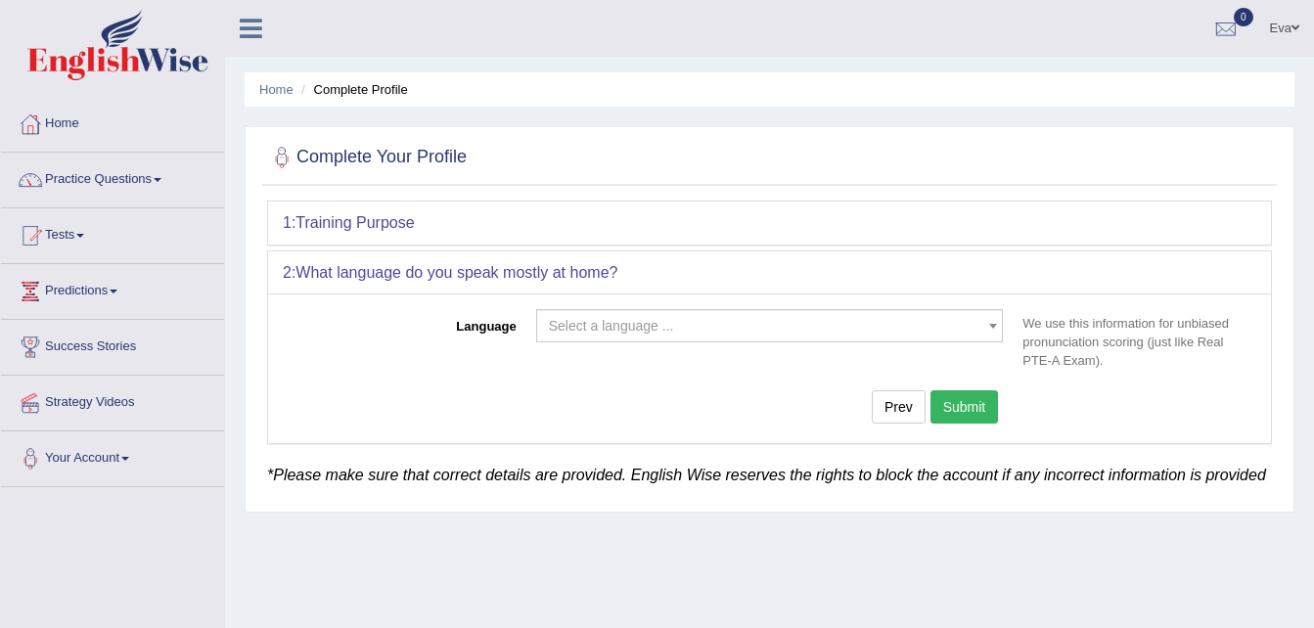
click at [712, 322] on span "Select a language ..." at bounding box center [764, 326] width 430 height 20
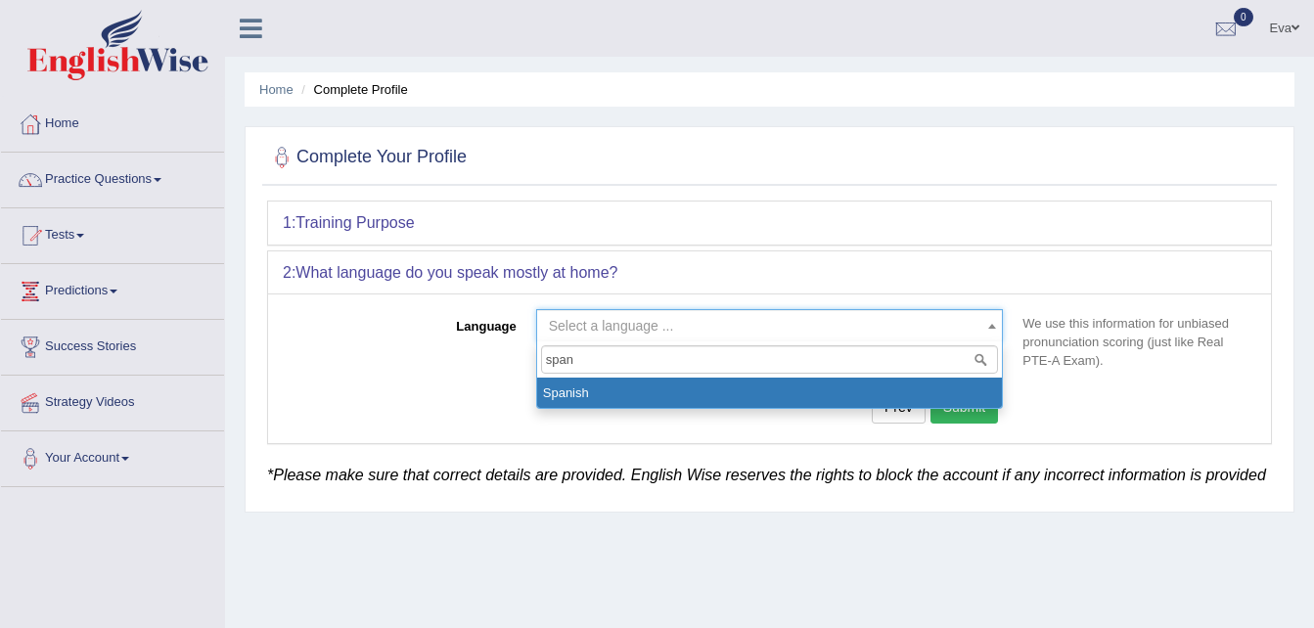
type input "span"
drag, startPoint x: 717, startPoint y: 394, endPoint x: 746, endPoint y: 400, distance: 29.9
select select "Spanish"
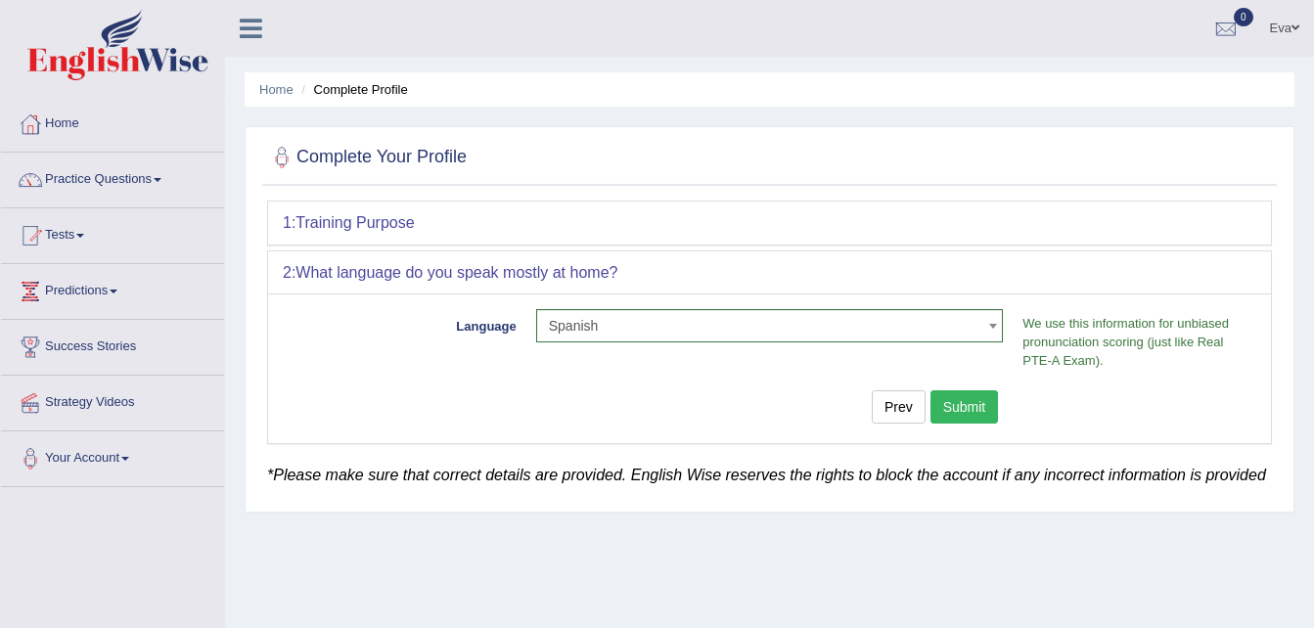
click at [972, 411] on button "Submit" at bounding box center [964, 406] width 68 height 33
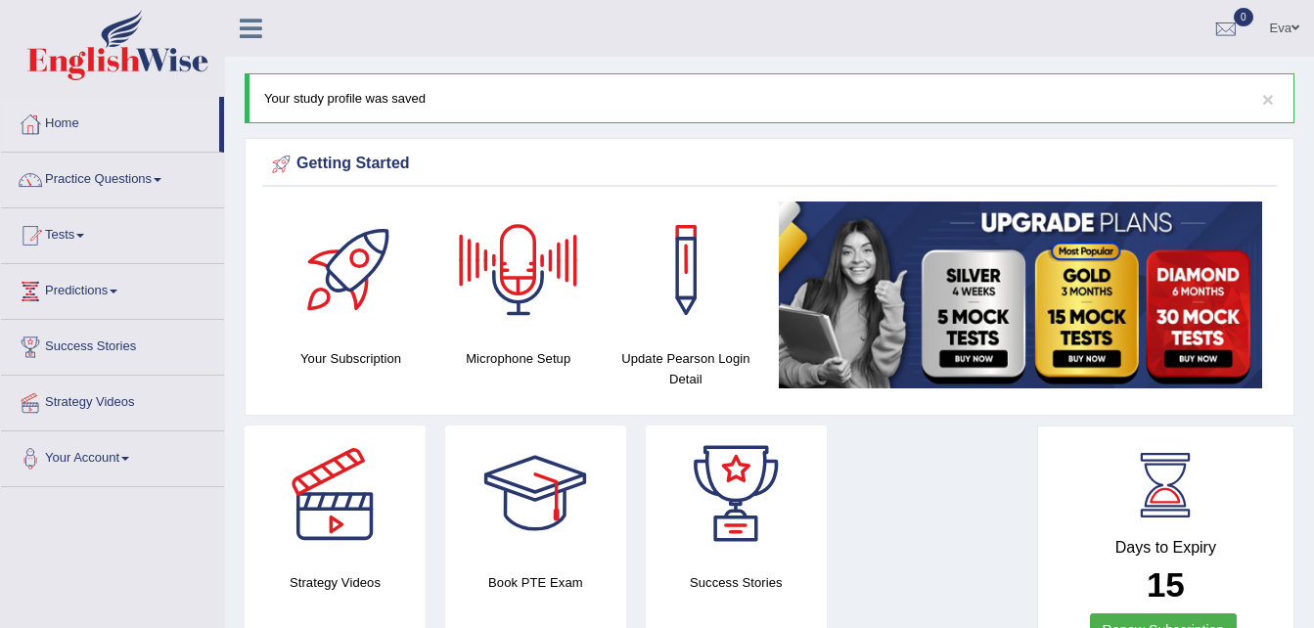
scroll to position [98, 0]
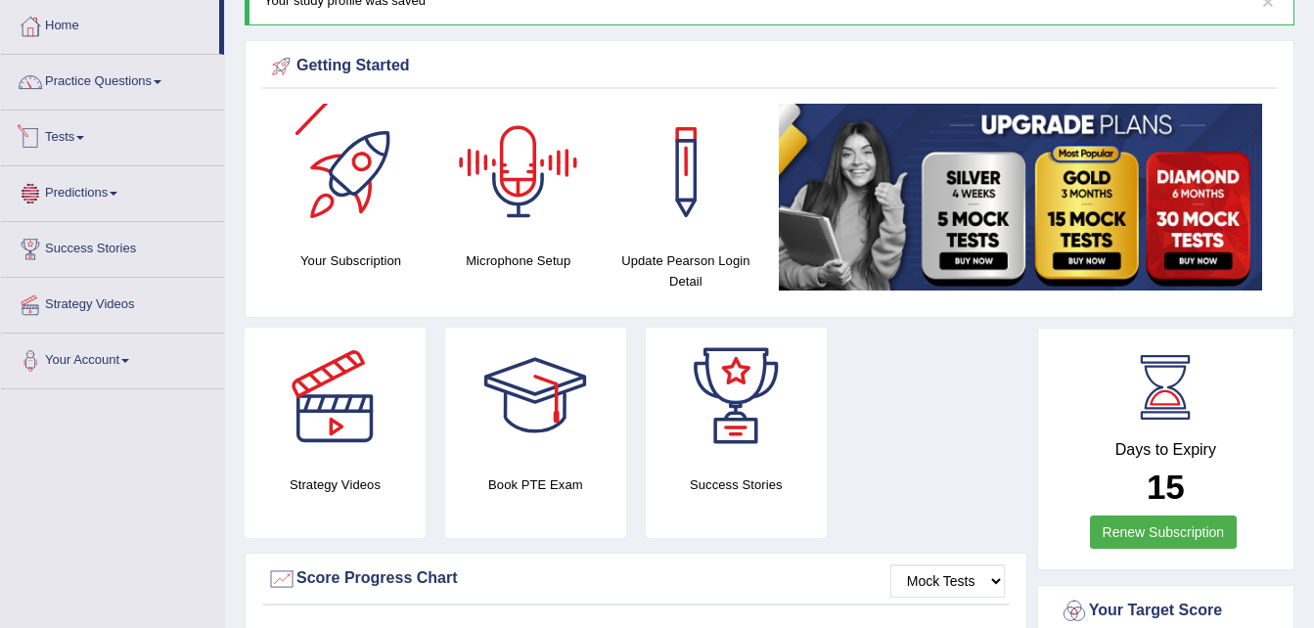
click at [91, 145] on link "Tests" at bounding box center [112, 135] width 223 height 49
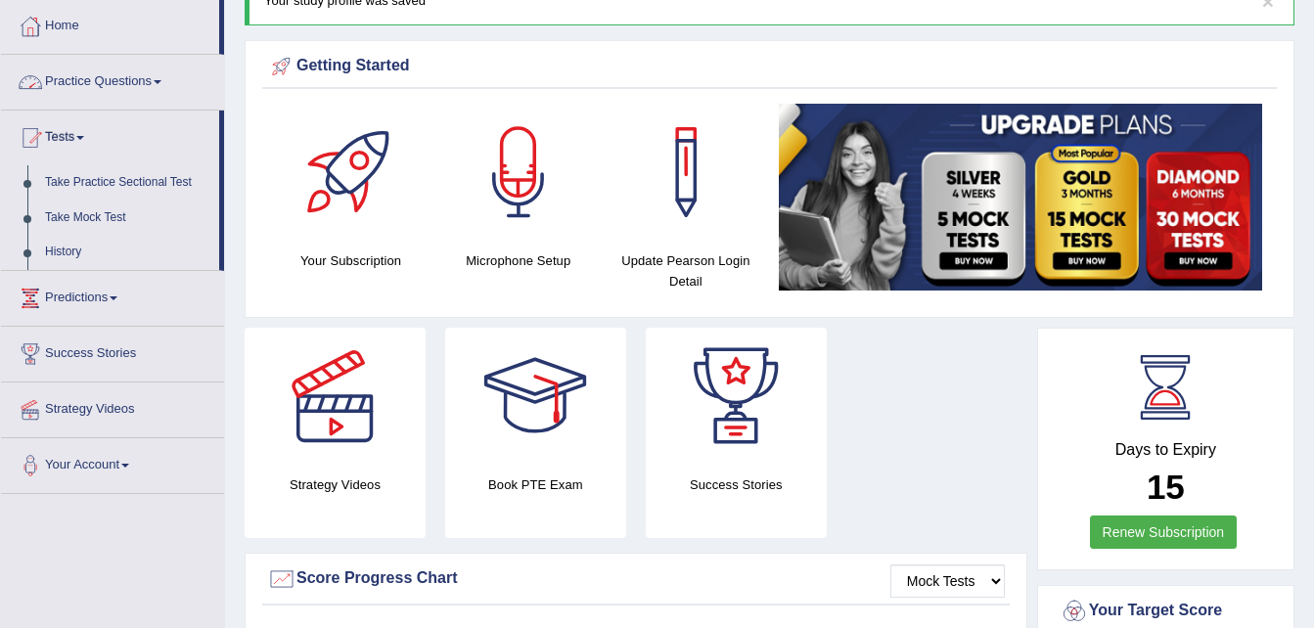
click at [181, 78] on link "Practice Questions" at bounding box center [112, 79] width 223 height 49
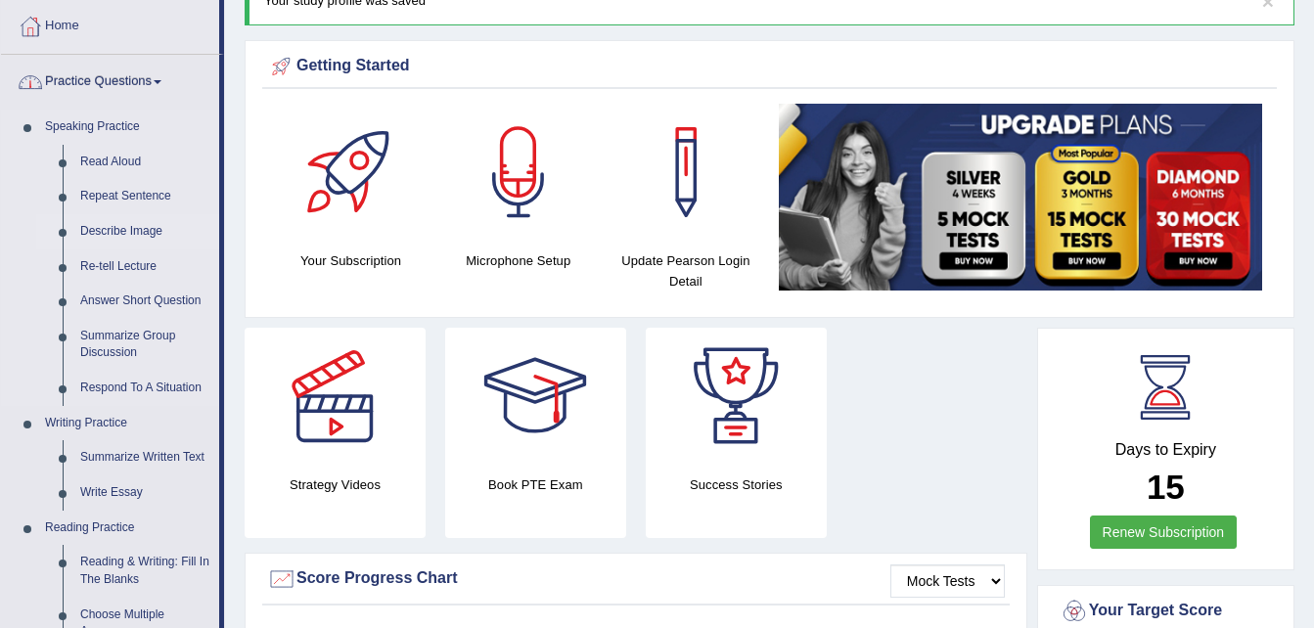
click at [146, 230] on link "Describe Image" at bounding box center [145, 231] width 148 height 35
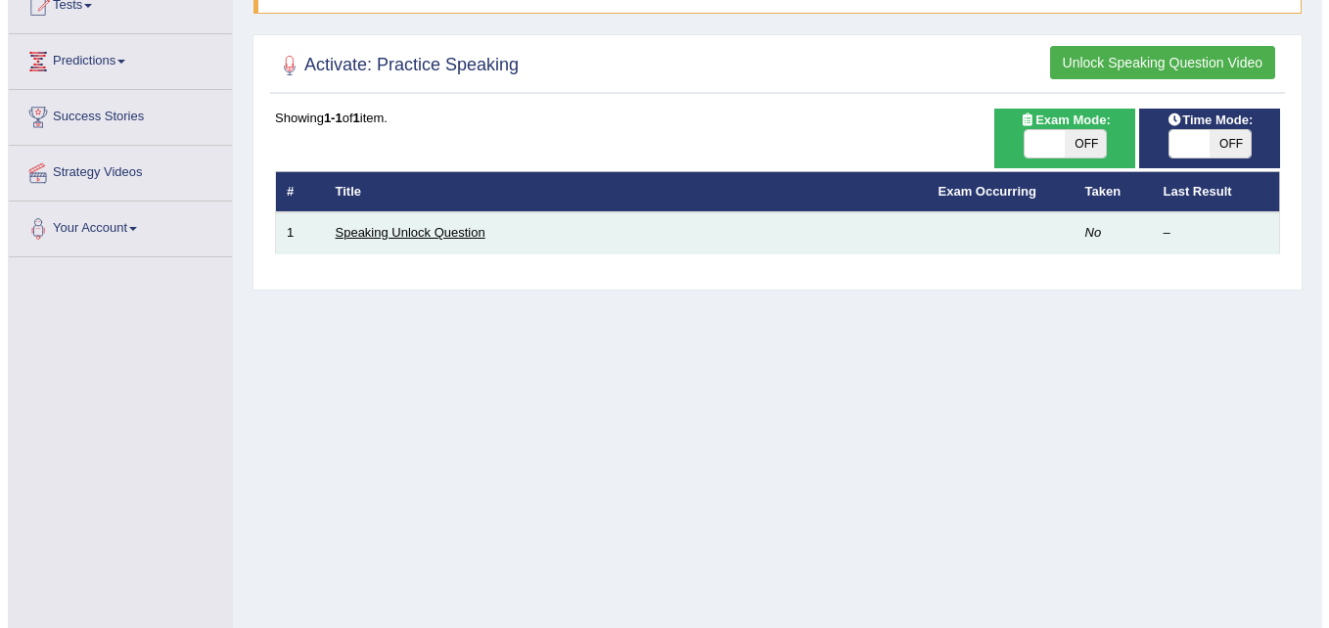
scroll to position [196, 0]
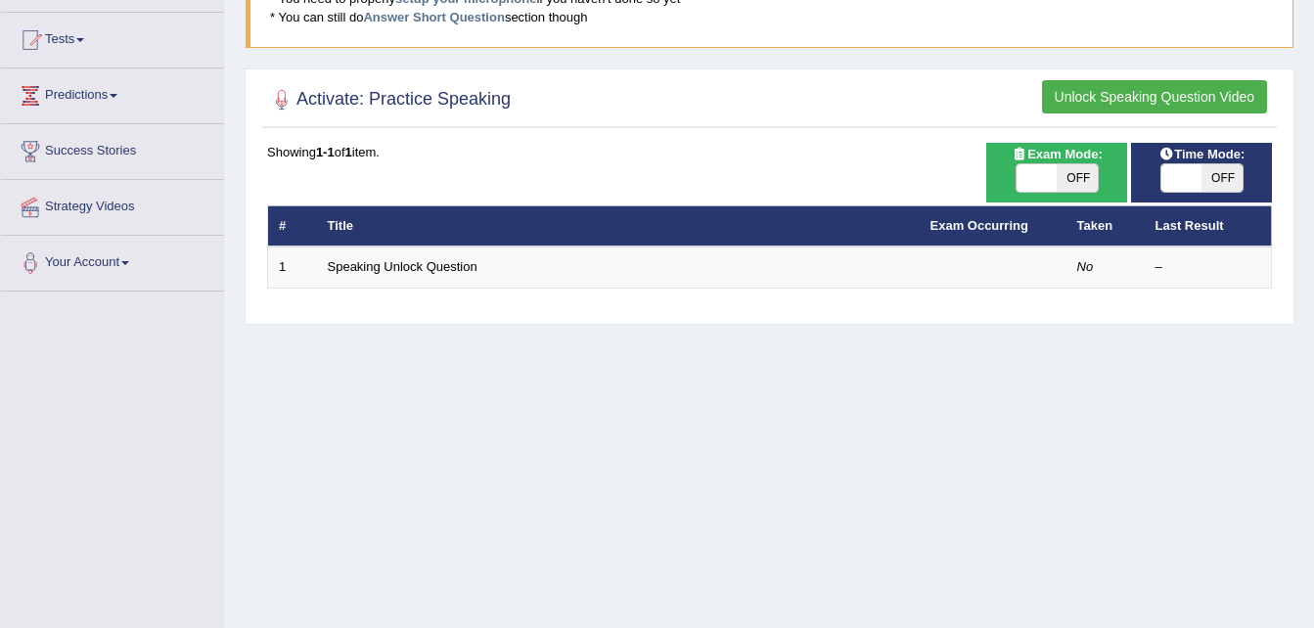
click at [1238, 175] on span "OFF" at bounding box center [1221, 177] width 41 height 27
checkbox input "true"
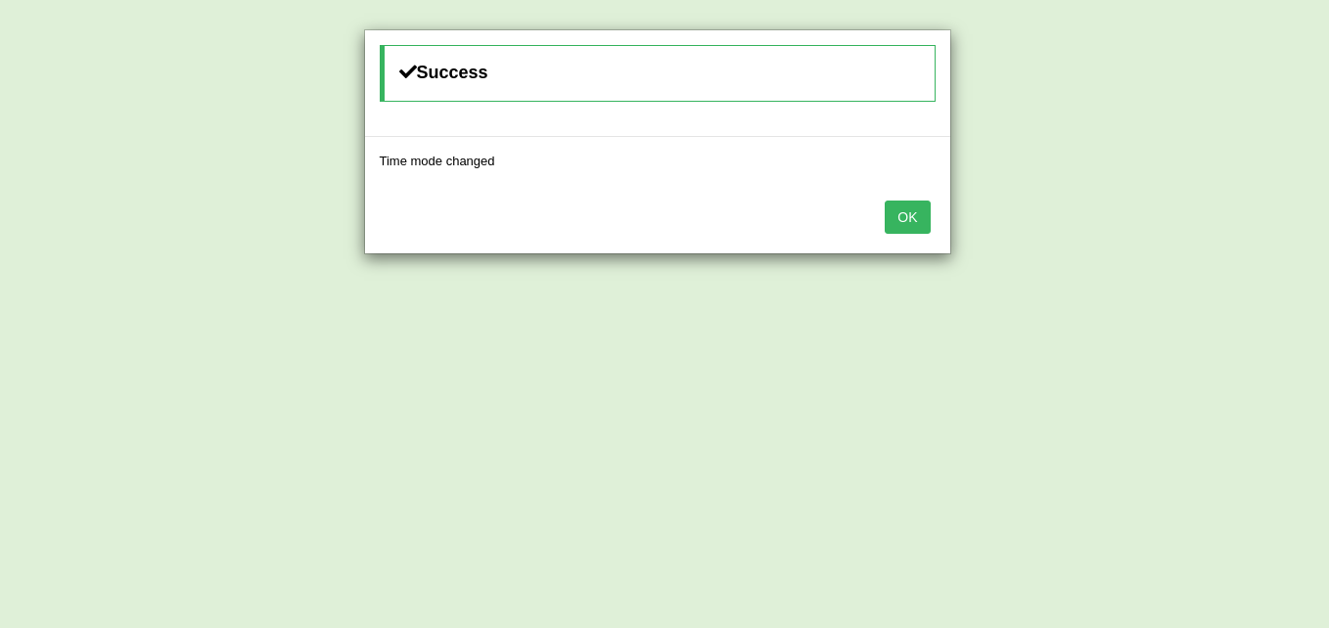
click at [917, 203] on button "OK" at bounding box center [906, 217] width 45 height 33
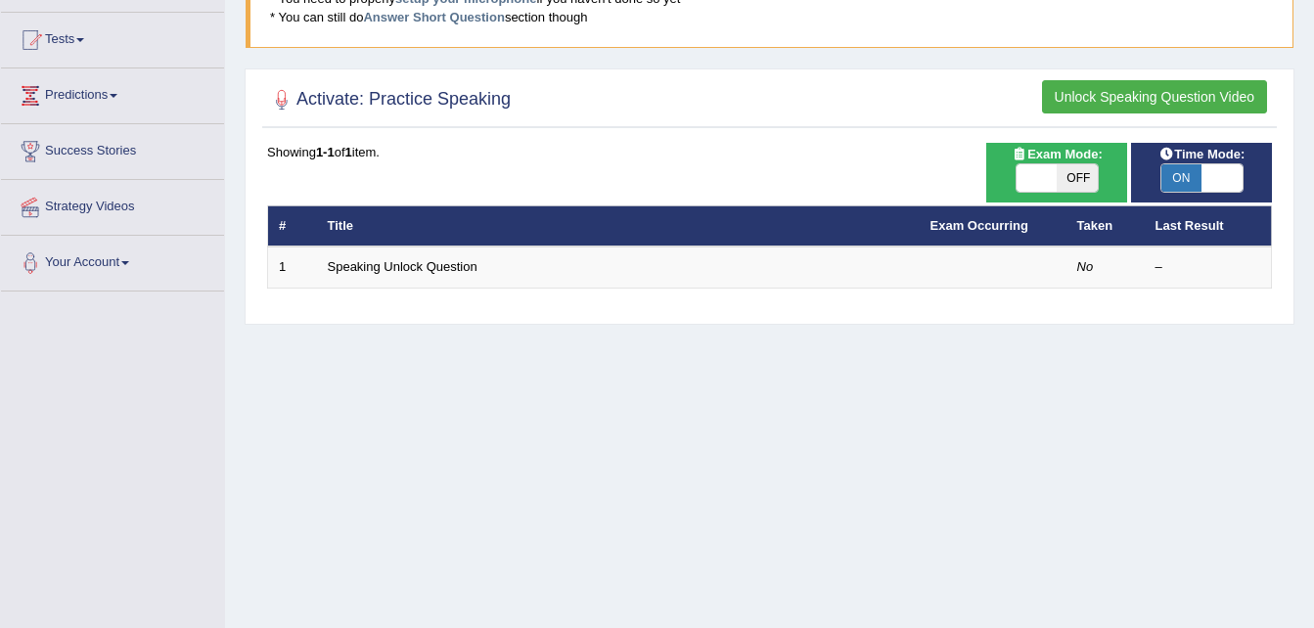
click at [1080, 172] on span "OFF" at bounding box center [1077, 177] width 41 height 27
checkbox input "true"
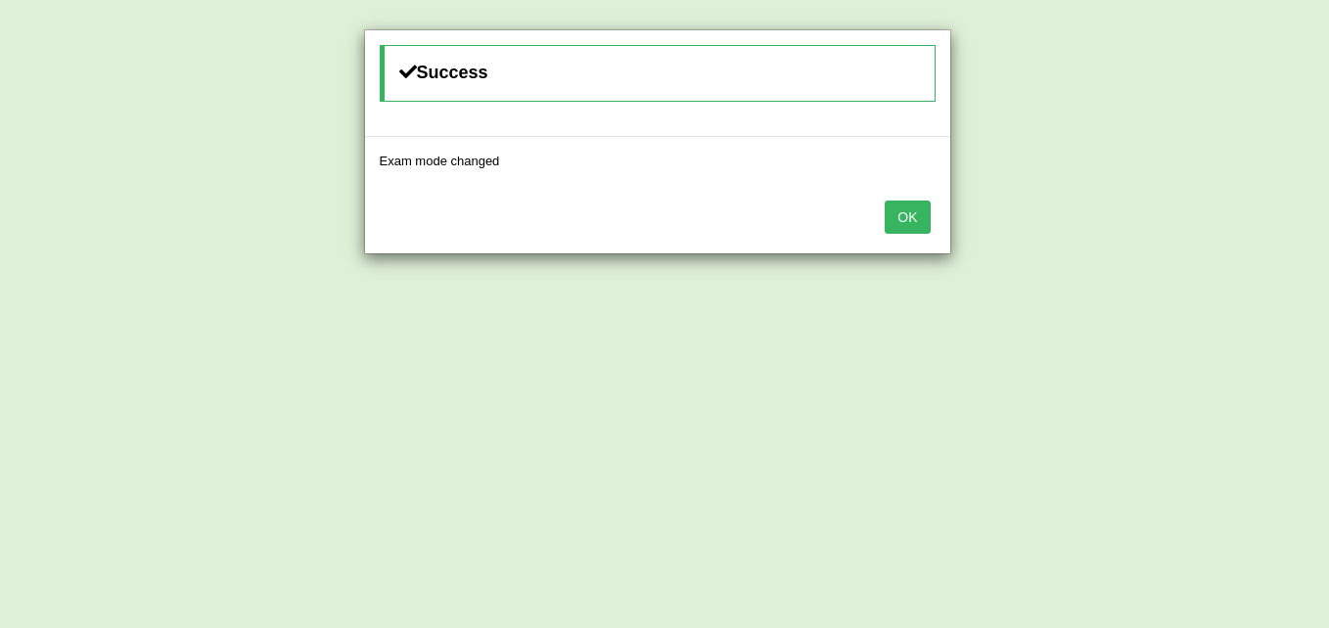
click at [923, 215] on button "OK" at bounding box center [906, 217] width 45 height 33
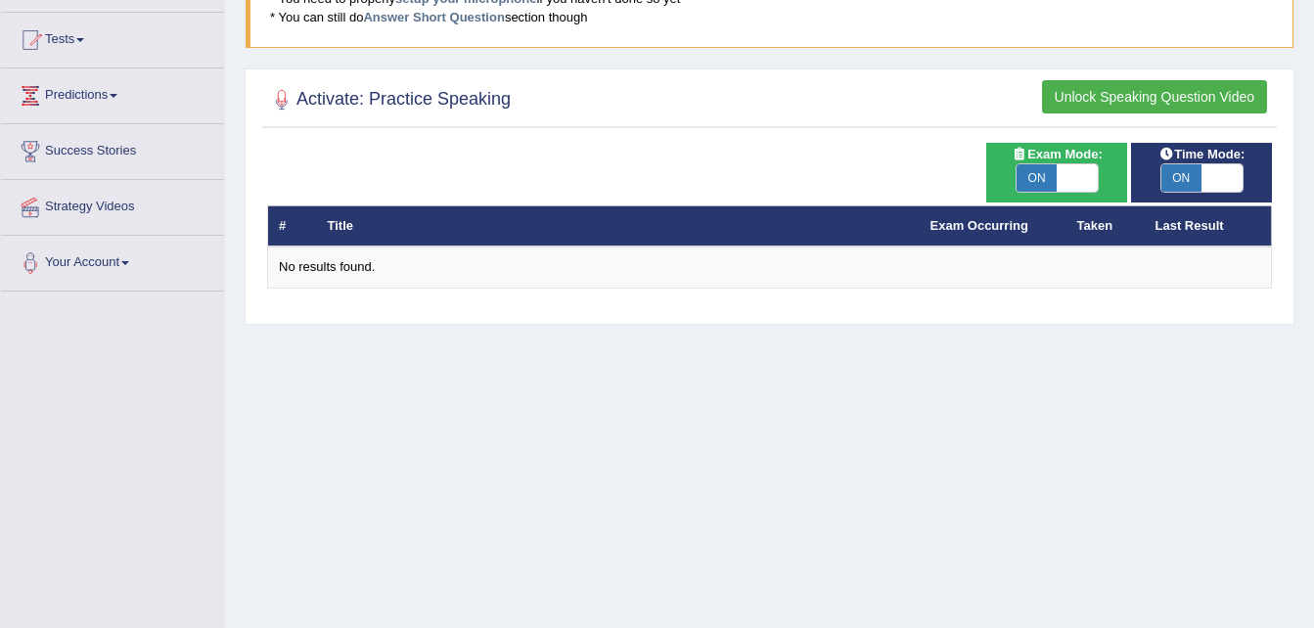
drag, startPoint x: 0, startPoint y: 0, endPoint x: 1045, endPoint y: 179, distance: 1060.1
click at [1045, 179] on span "ON" at bounding box center [1036, 177] width 41 height 27
checkbox input "false"
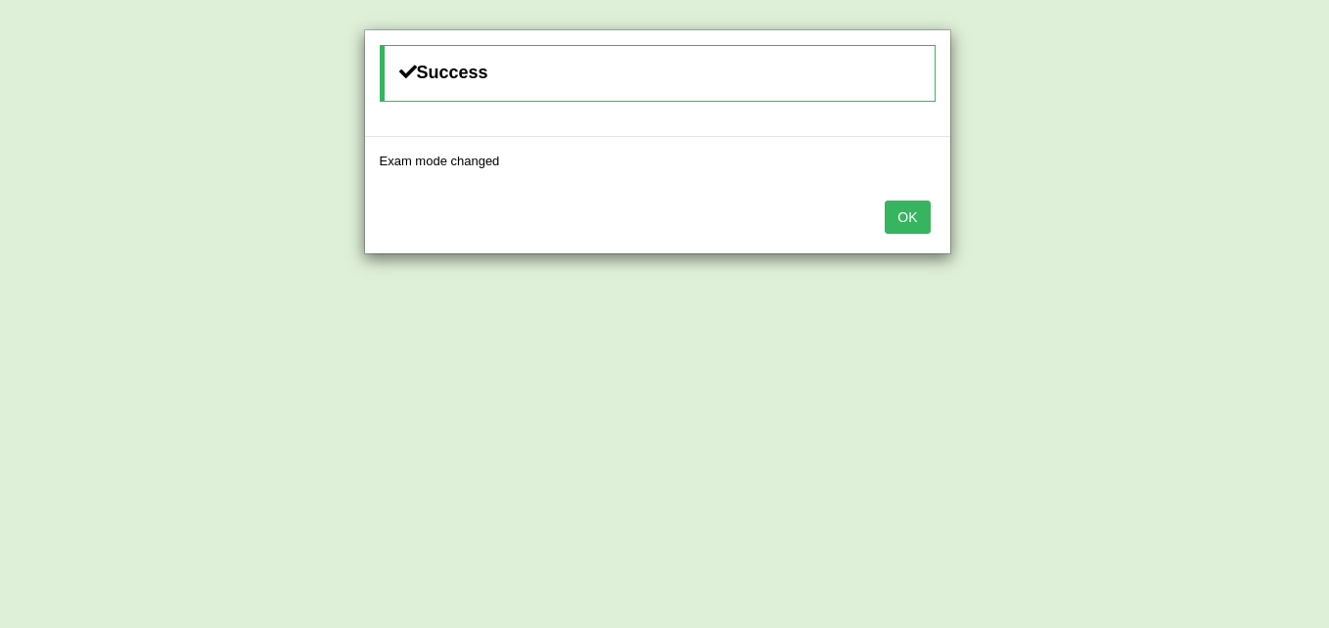
click at [882, 226] on div "OK" at bounding box center [657, 219] width 585 height 68
click at [909, 218] on button "OK" at bounding box center [906, 217] width 45 height 33
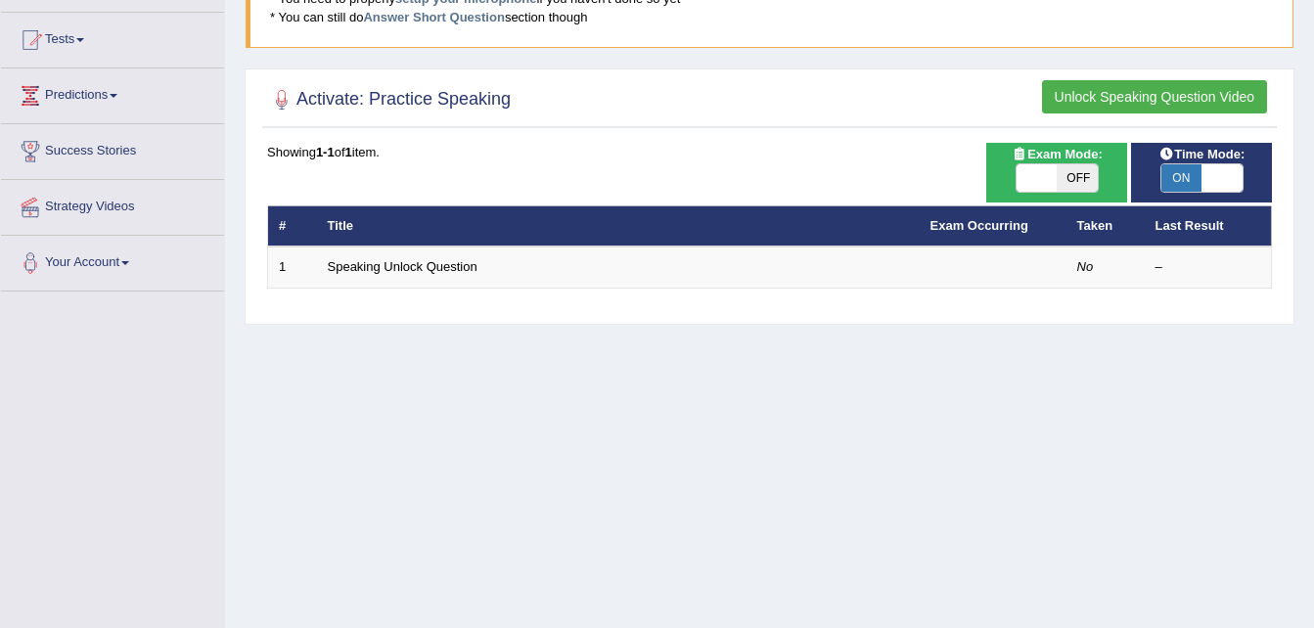
scroll to position [98, 0]
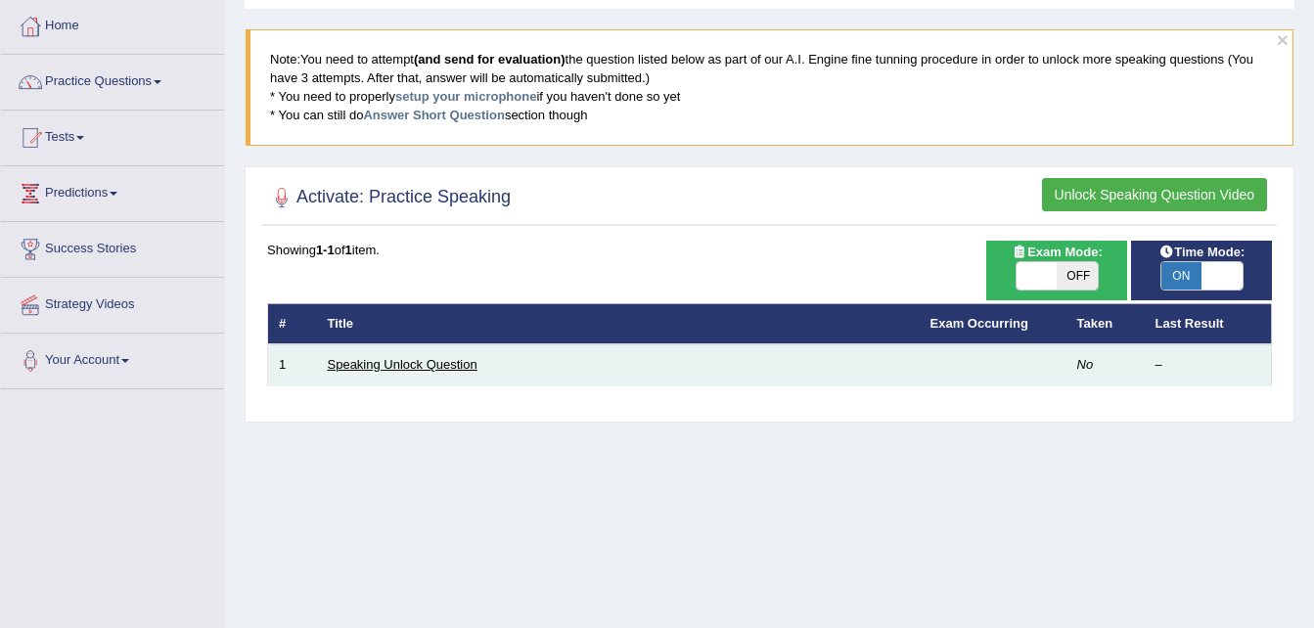
click at [459, 361] on link "Speaking Unlock Question" at bounding box center [403, 364] width 150 height 15
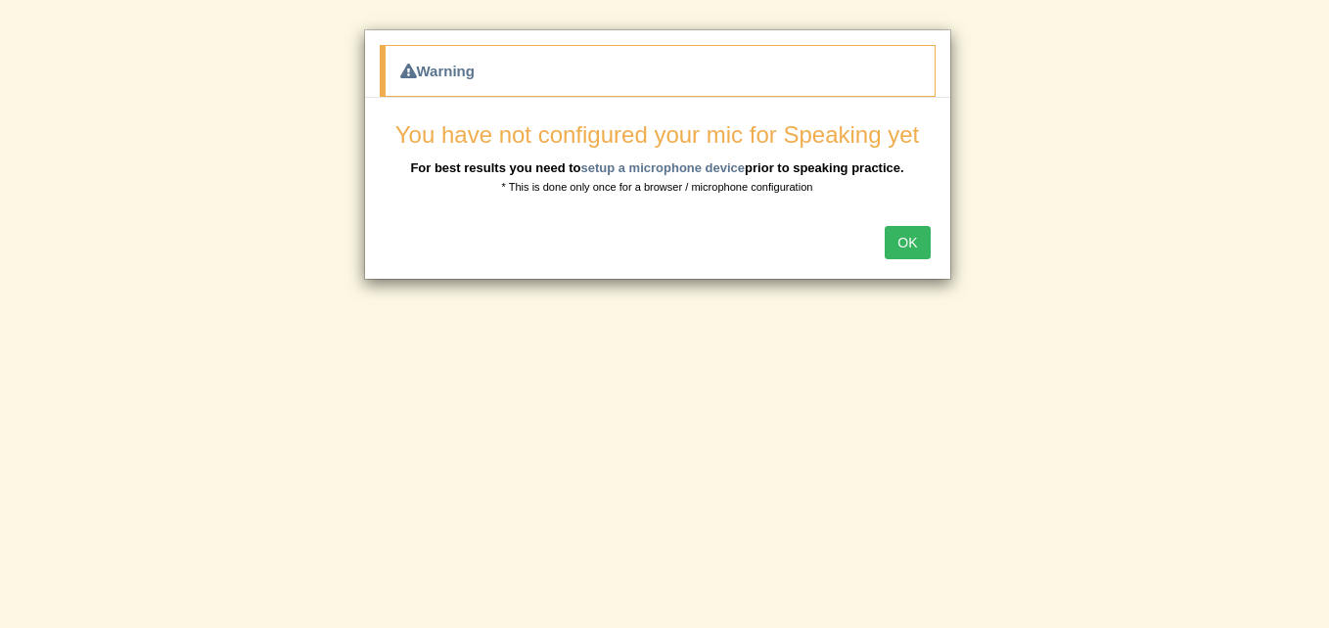
click at [928, 239] on button "OK" at bounding box center [906, 242] width 45 height 33
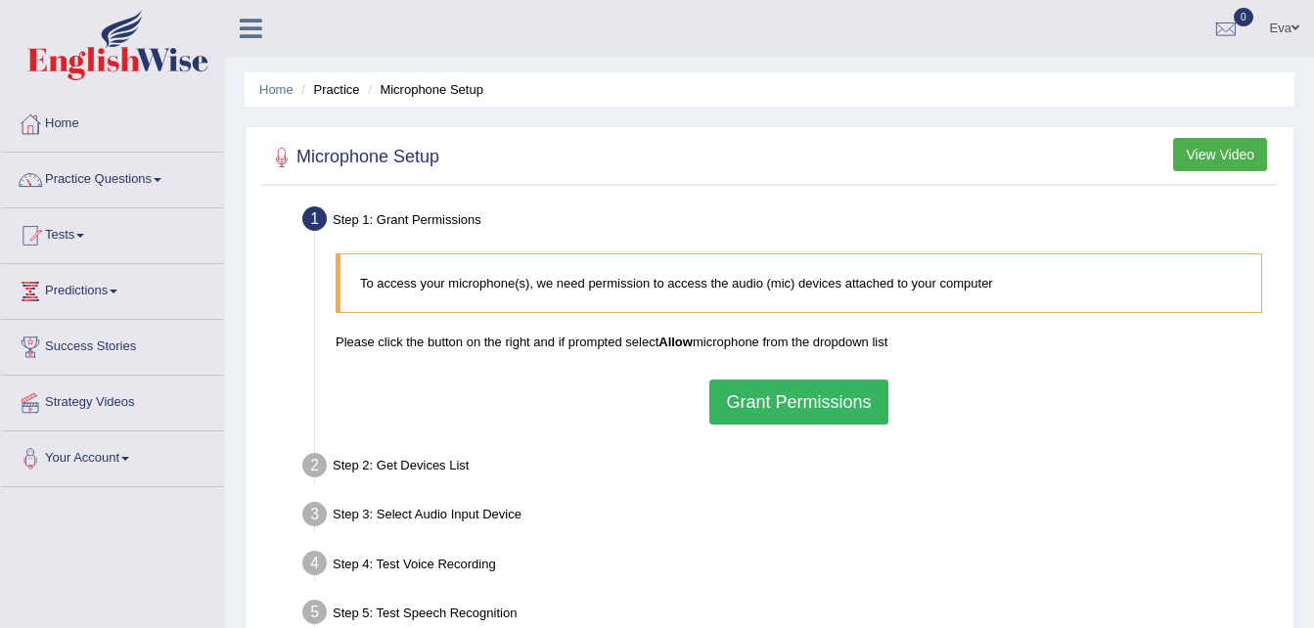
click at [834, 405] on button "Grant Permissions" at bounding box center [798, 402] width 178 height 45
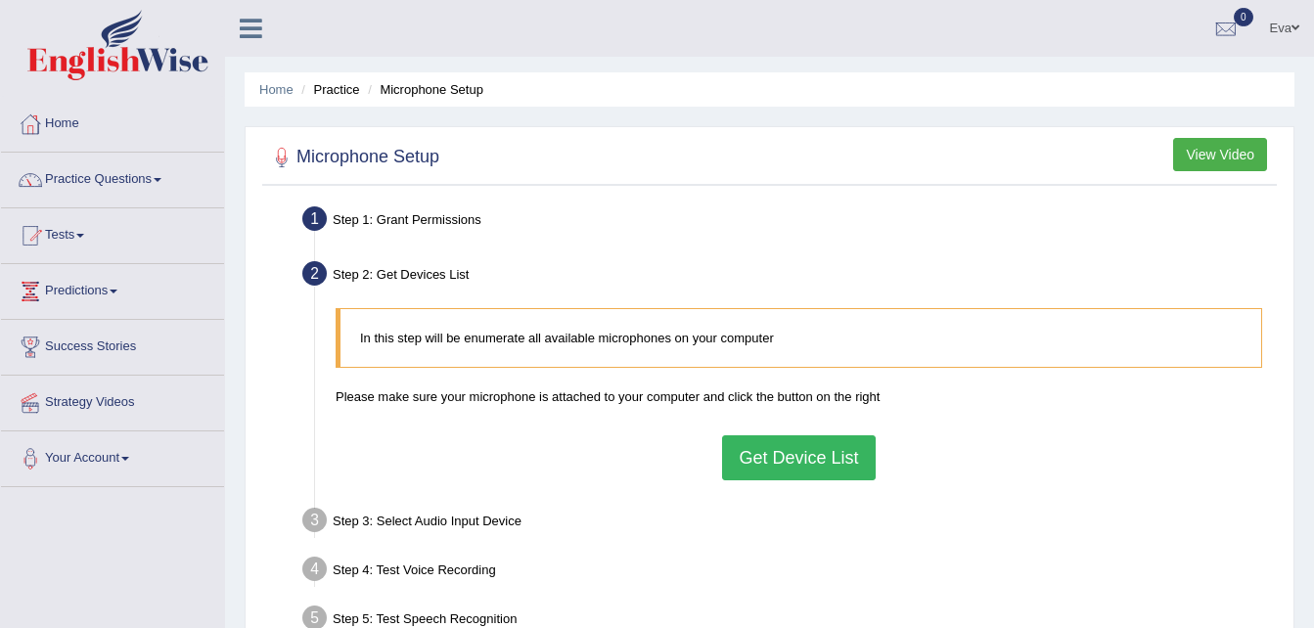
click at [824, 460] on button "Get Device List" at bounding box center [798, 457] width 153 height 45
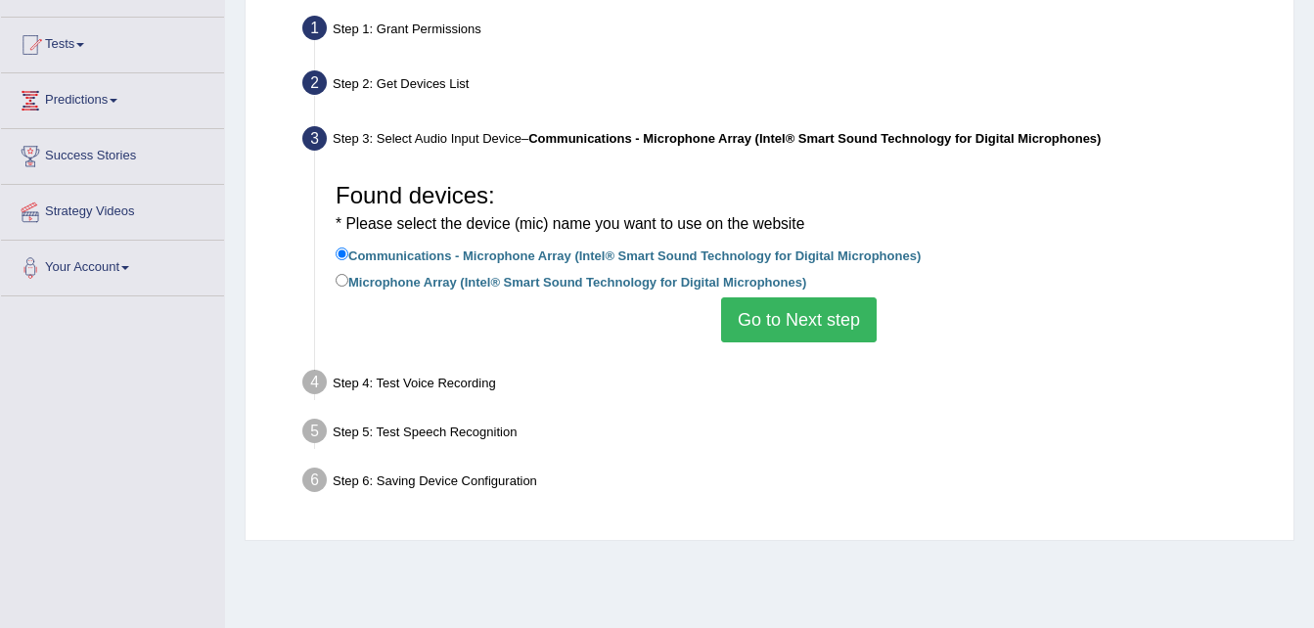
scroll to position [196, 0]
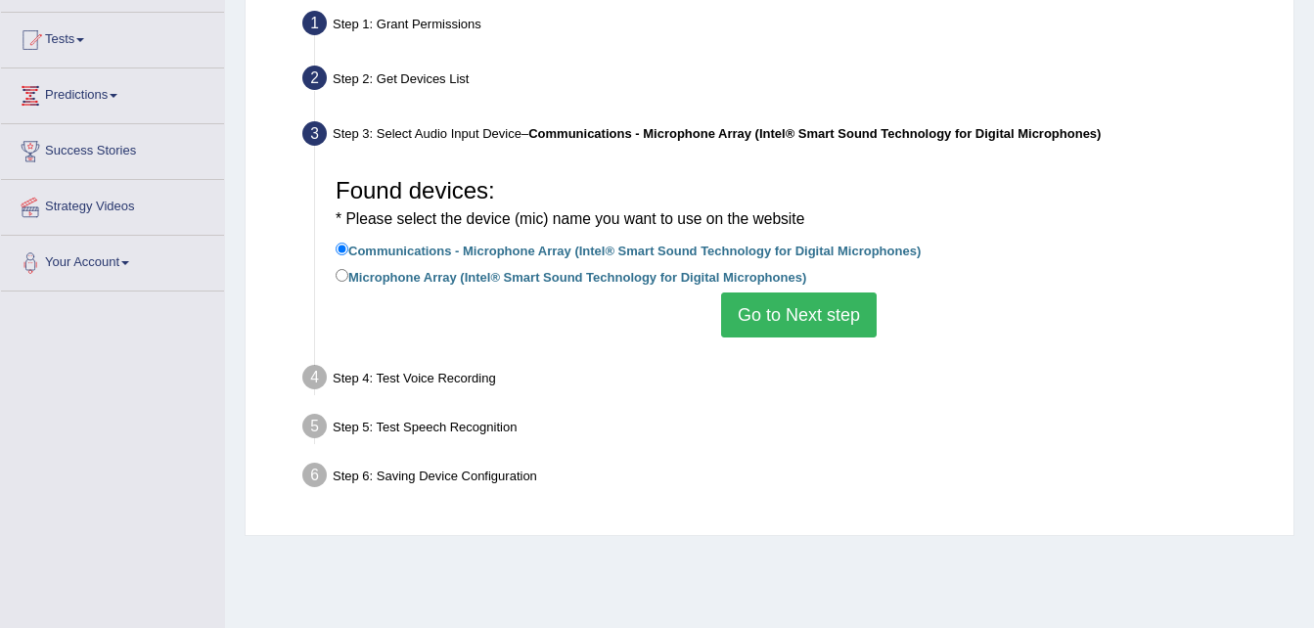
click at [793, 311] on button "Go to Next step" at bounding box center [799, 315] width 156 height 45
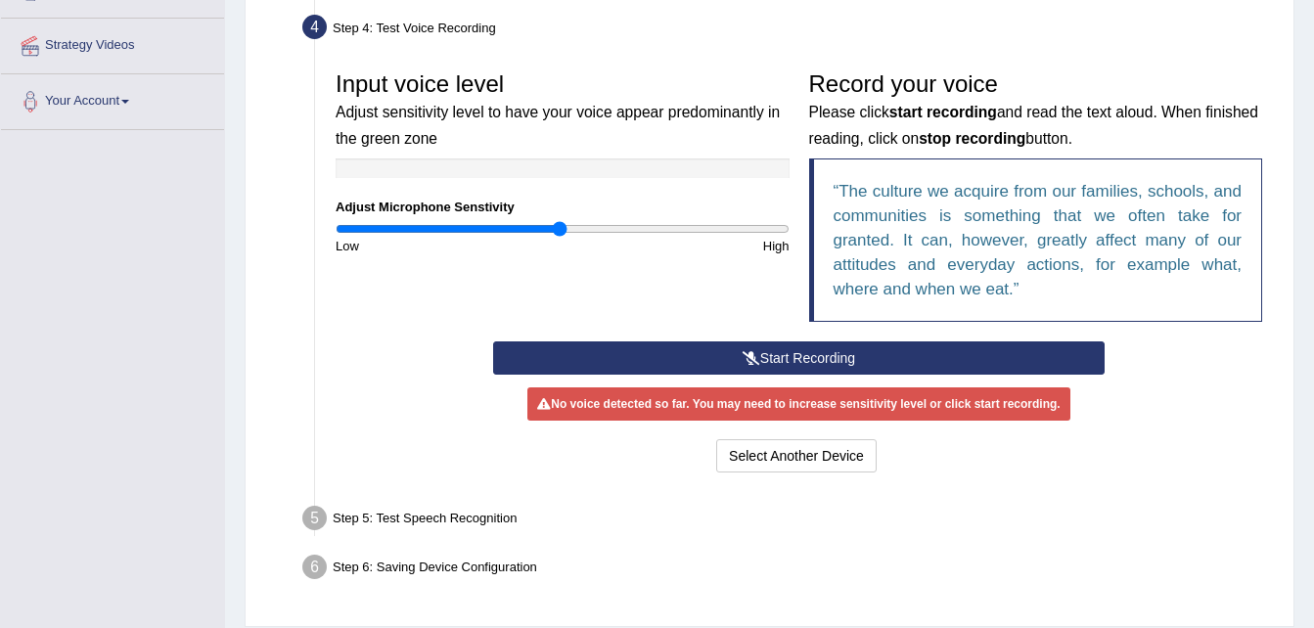
scroll to position [391, 0]
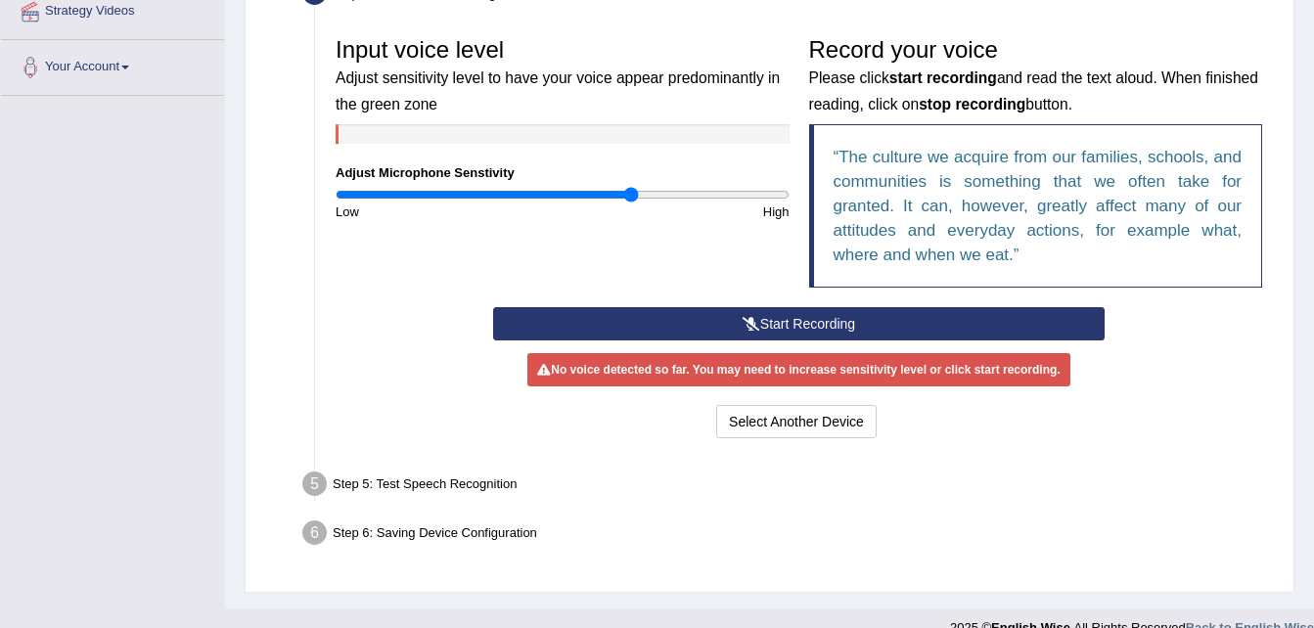
drag, startPoint x: 560, startPoint y: 193, endPoint x: 629, endPoint y: 193, distance: 69.5
click at [629, 193] on input "range" at bounding box center [563, 195] width 454 height 16
drag, startPoint x: 629, startPoint y: 199, endPoint x: 588, endPoint y: 204, distance: 41.5
click at [588, 203] on input "range" at bounding box center [563, 195] width 454 height 16
drag, startPoint x: 593, startPoint y: 197, endPoint x: 635, endPoint y: 192, distance: 42.4
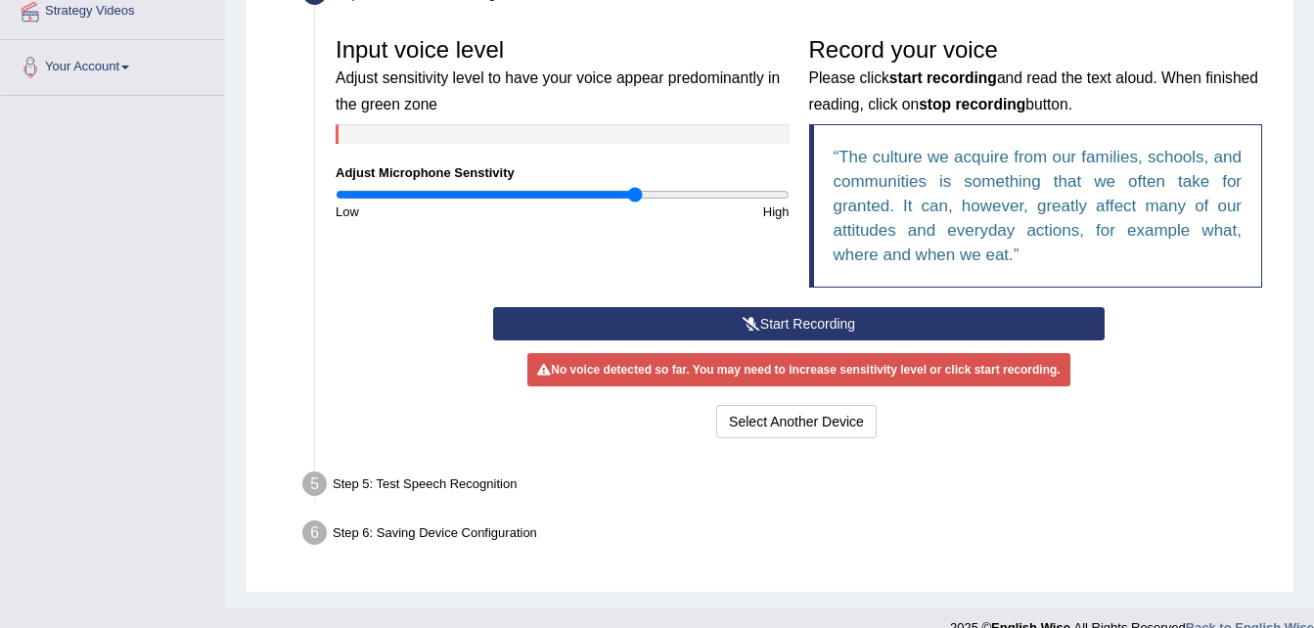
click at [635, 192] on input "range" at bounding box center [563, 195] width 454 height 16
drag, startPoint x: 630, startPoint y: 196, endPoint x: 583, endPoint y: 199, distance: 47.1
click at [583, 199] on input "range" at bounding box center [563, 195] width 454 height 16
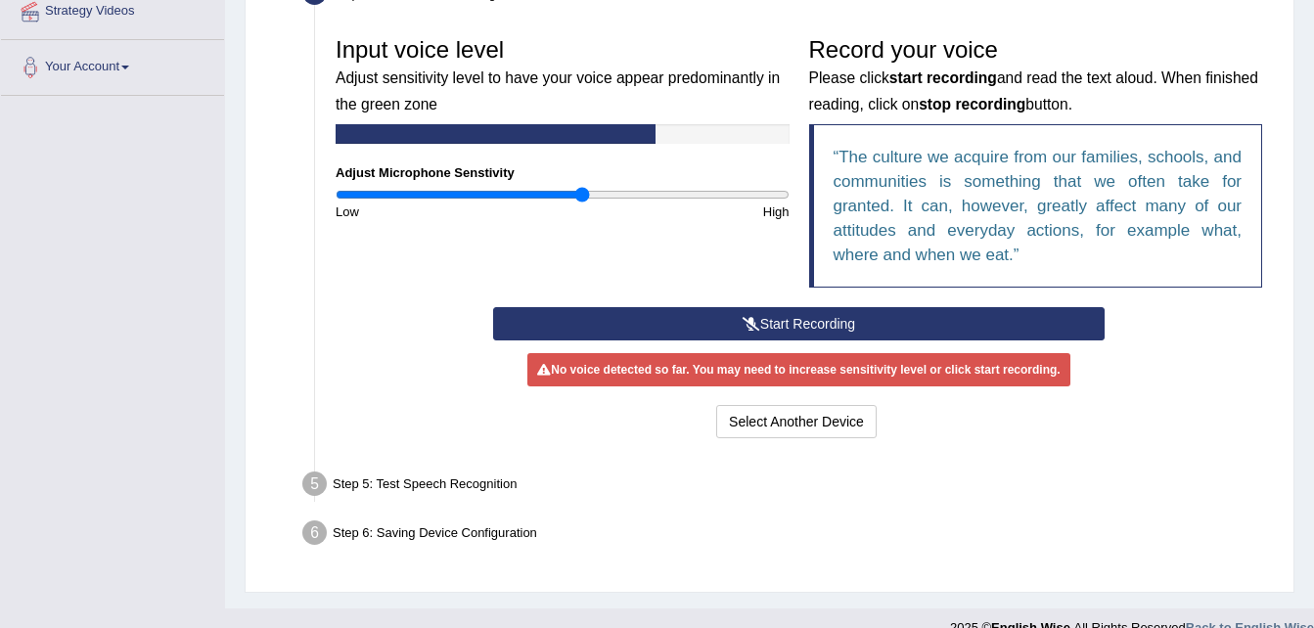
click at [802, 320] on button "Start Recording" at bounding box center [798, 323] width 611 height 33
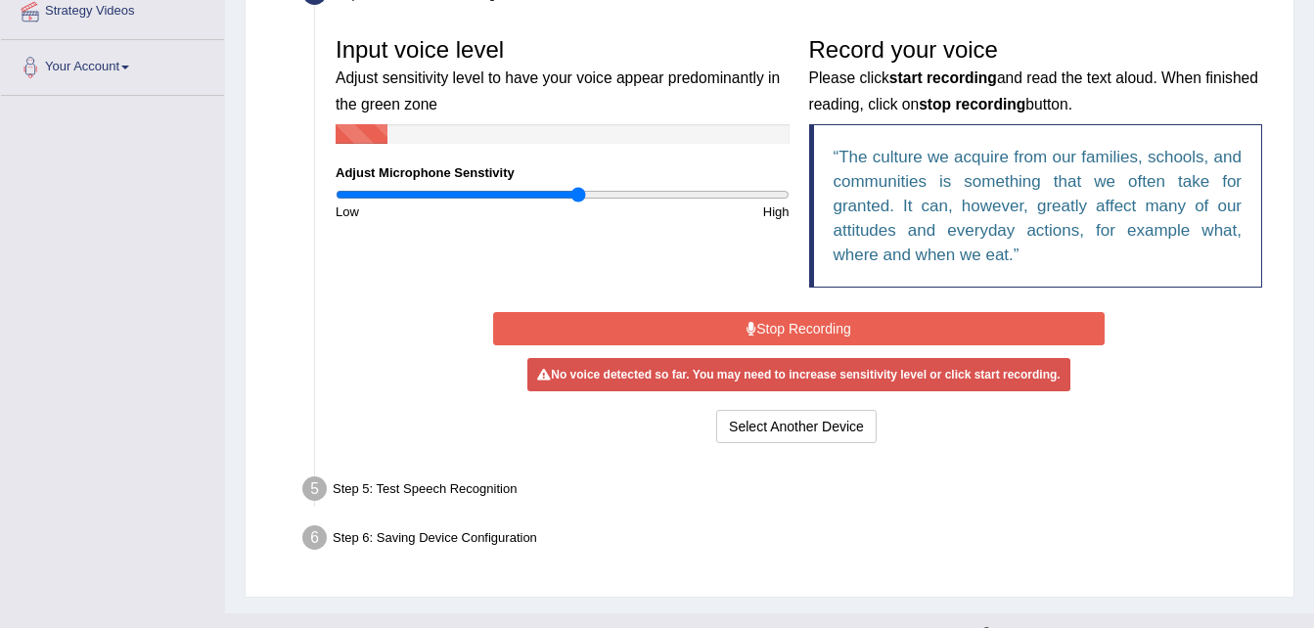
drag, startPoint x: 578, startPoint y: 190, endPoint x: 574, endPoint y: 207, distance: 18.0
click at [574, 203] on input "range" at bounding box center [563, 195] width 454 height 16
click at [570, 195] on input "range" at bounding box center [563, 195] width 454 height 16
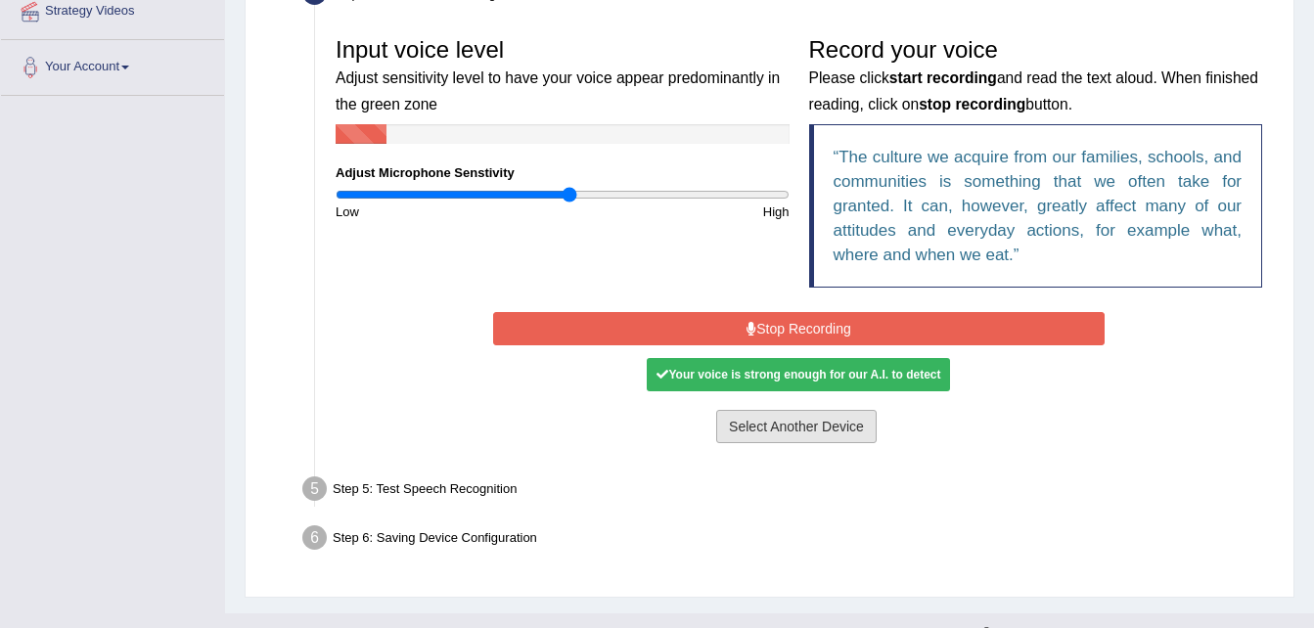
click at [830, 436] on button "Select Another Device" at bounding box center [796, 426] width 160 height 33
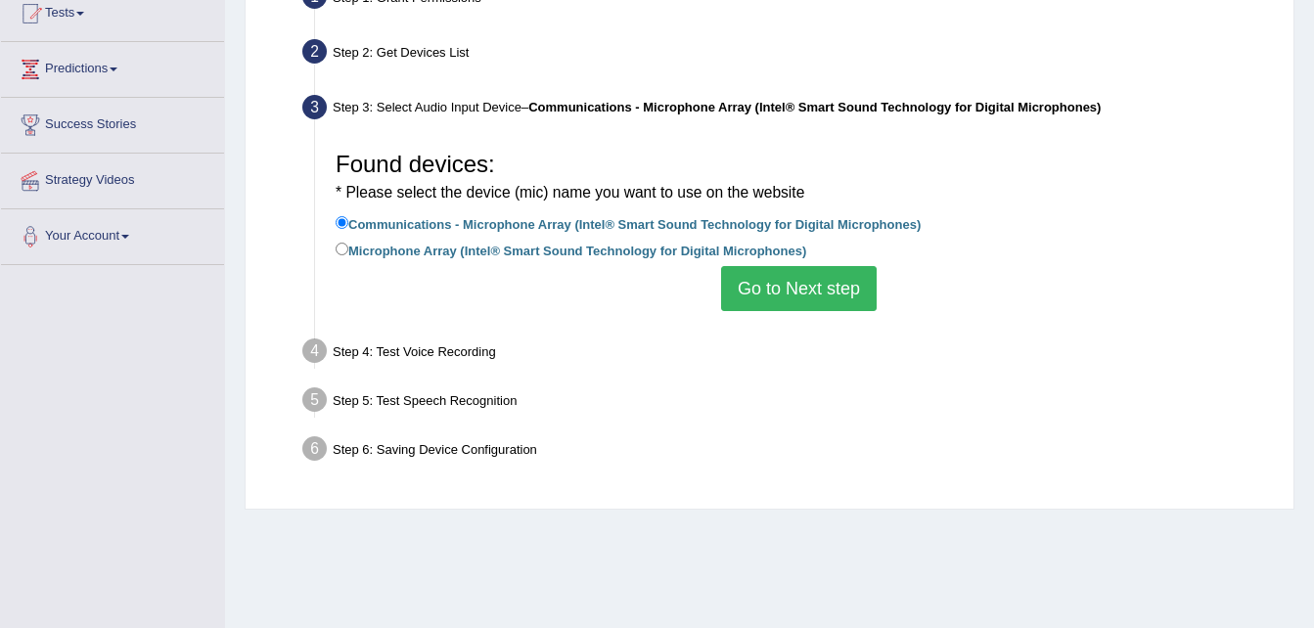
scroll to position [293, 0]
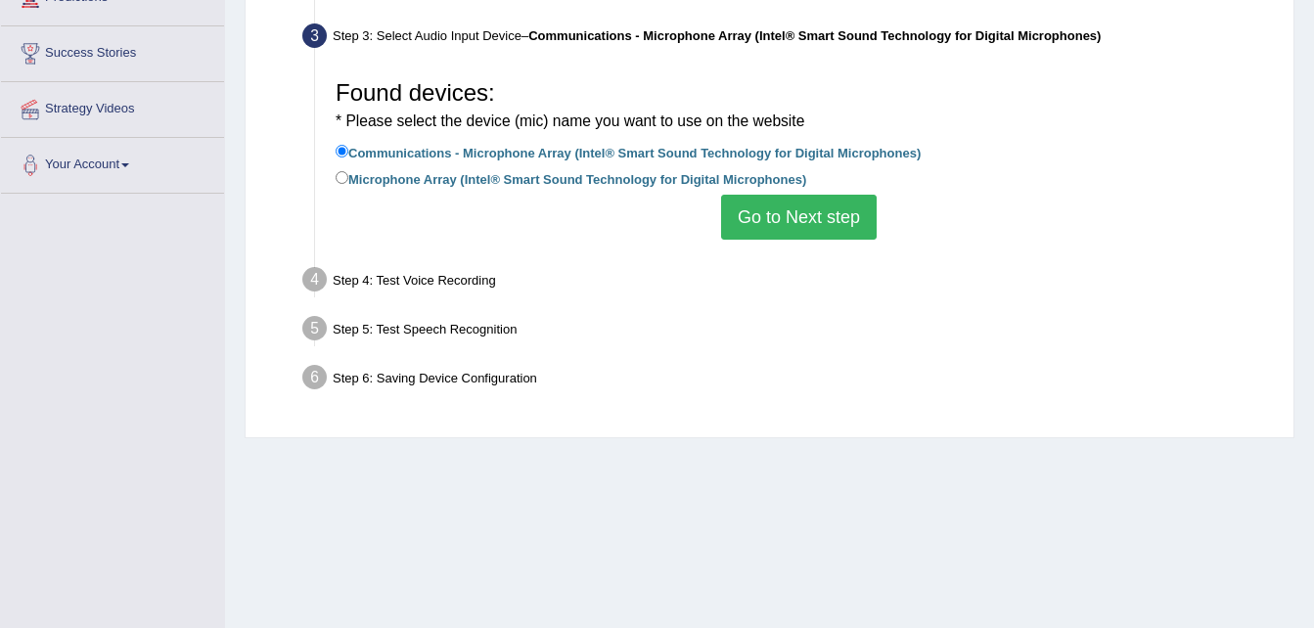
click at [458, 283] on div "Step 4: Test Voice Recording" at bounding box center [788, 282] width 991 height 43
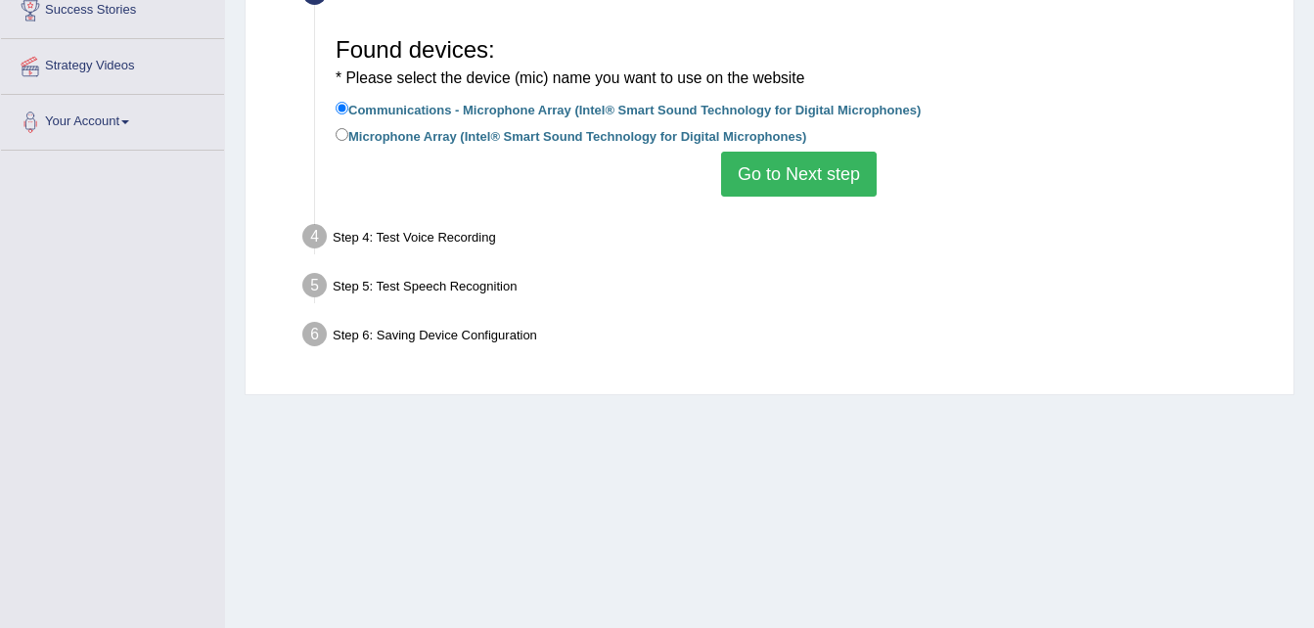
scroll to position [399, 0]
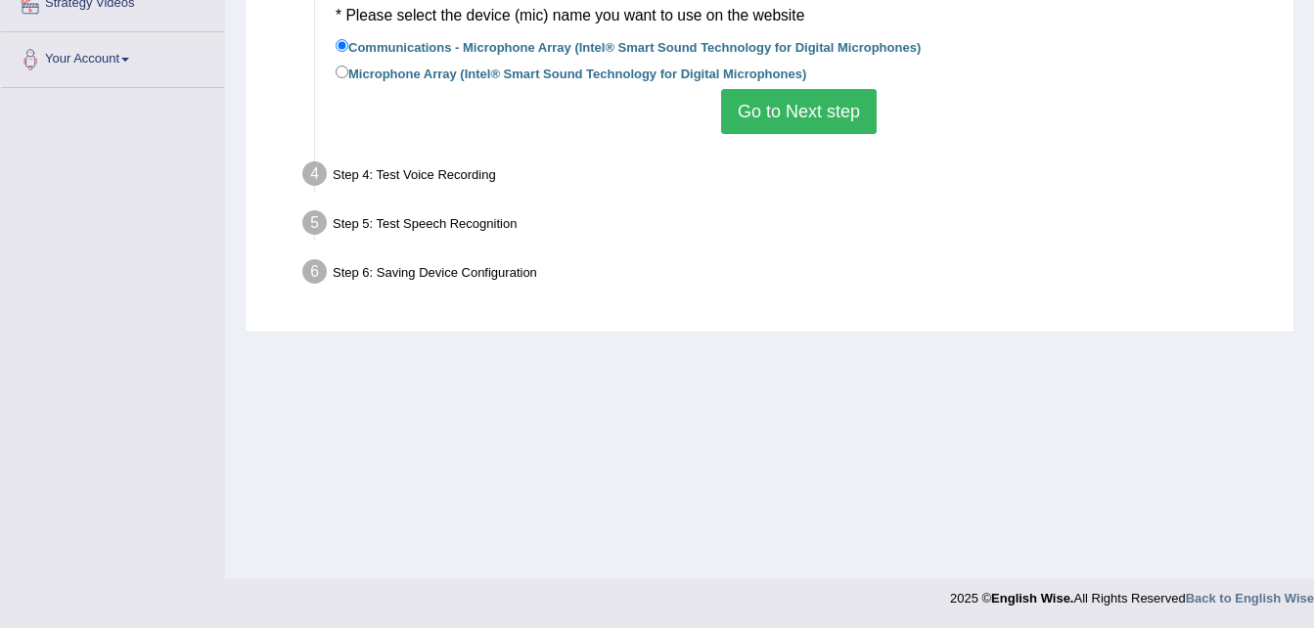
click at [787, 118] on button "Go to Next step" at bounding box center [799, 111] width 156 height 45
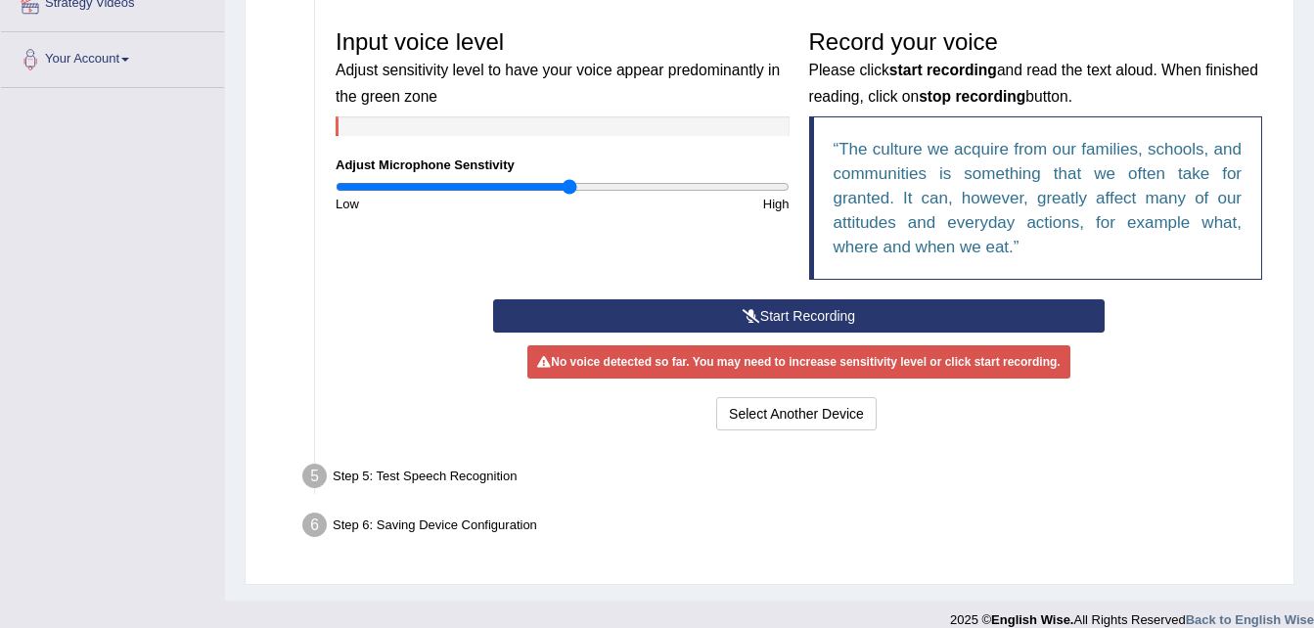
click at [771, 311] on button "Start Recording" at bounding box center [798, 315] width 611 height 33
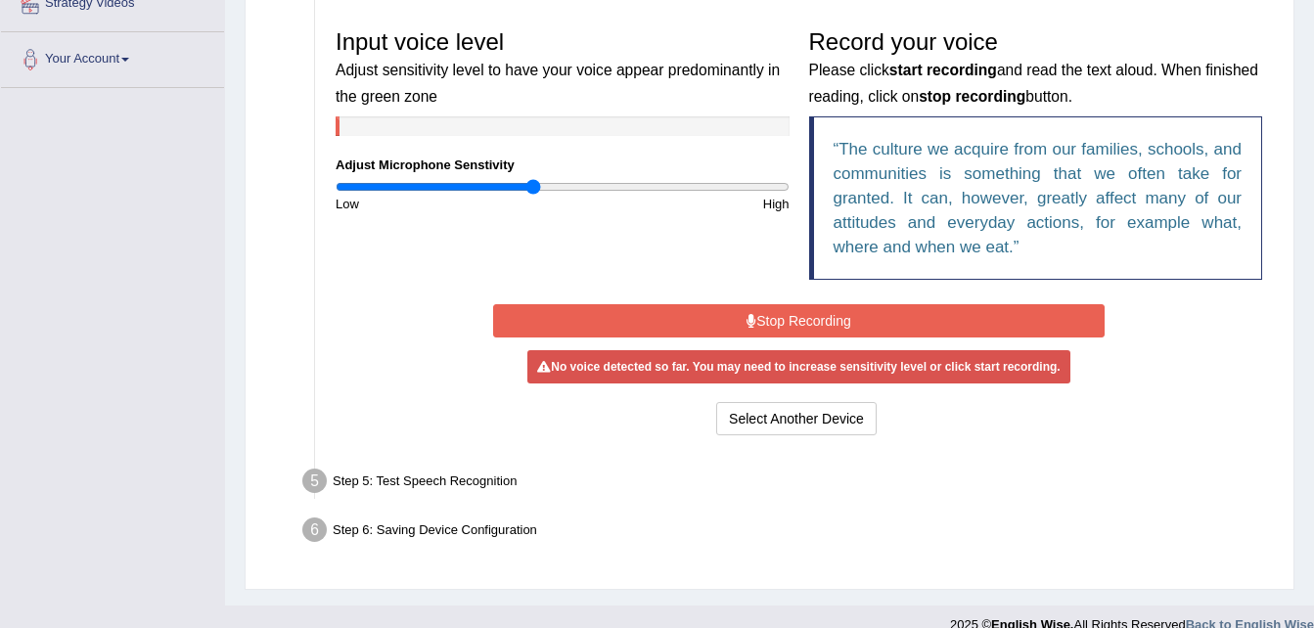
drag, startPoint x: 562, startPoint y: 185, endPoint x: 533, endPoint y: 199, distance: 31.5
click at [533, 195] on input "range" at bounding box center [563, 187] width 454 height 16
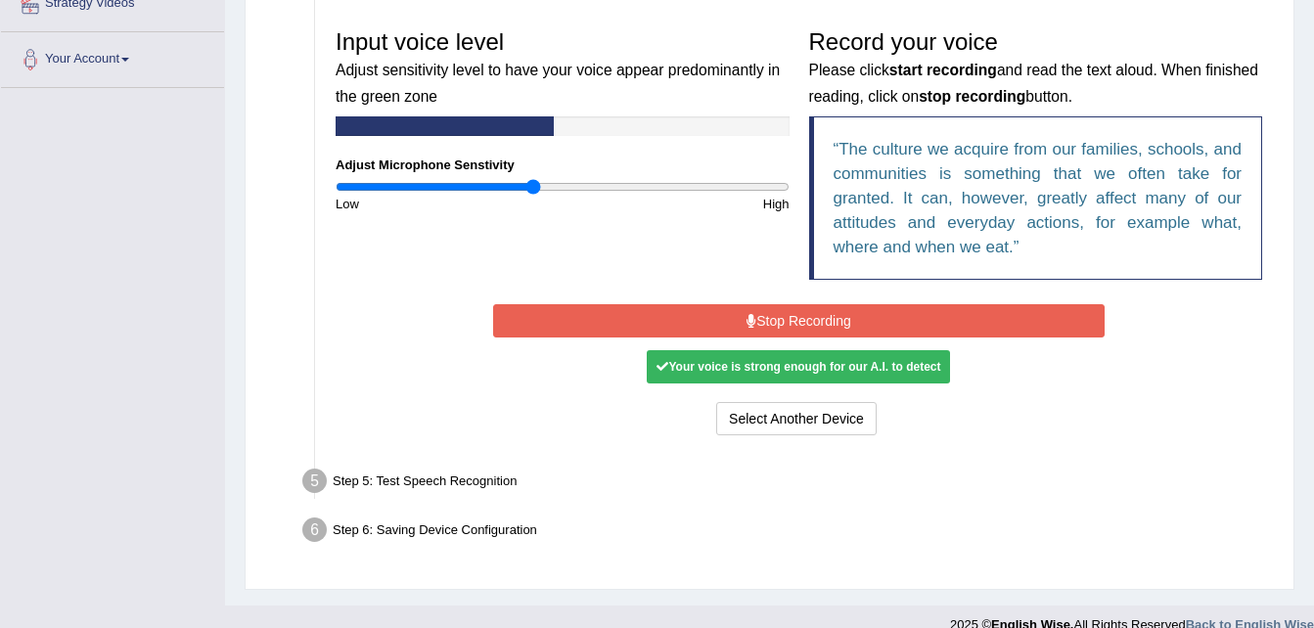
click at [848, 368] on div "Your voice is strong enough for our A.I. to detect" at bounding box center [798, 366] width 303 height 33
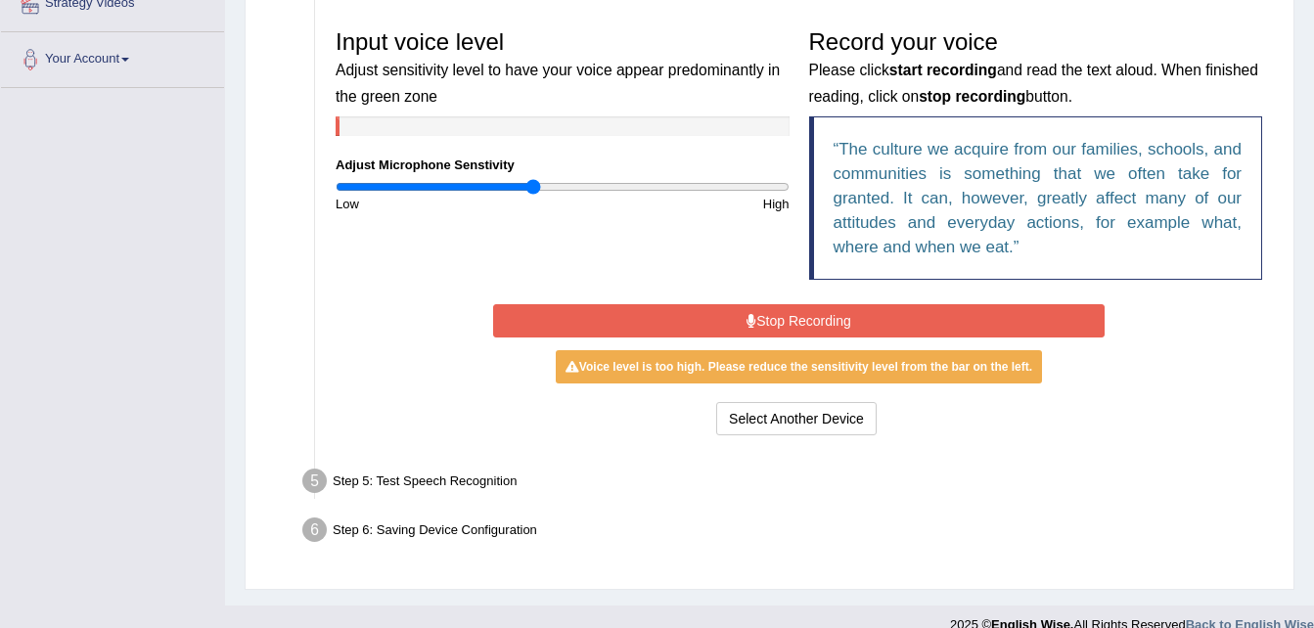
click at [848, 368] on div "Voice level is too high. Please reduce the sensitivity level from the bar on th…" at bounding box center [799, 366] width 486 height 33
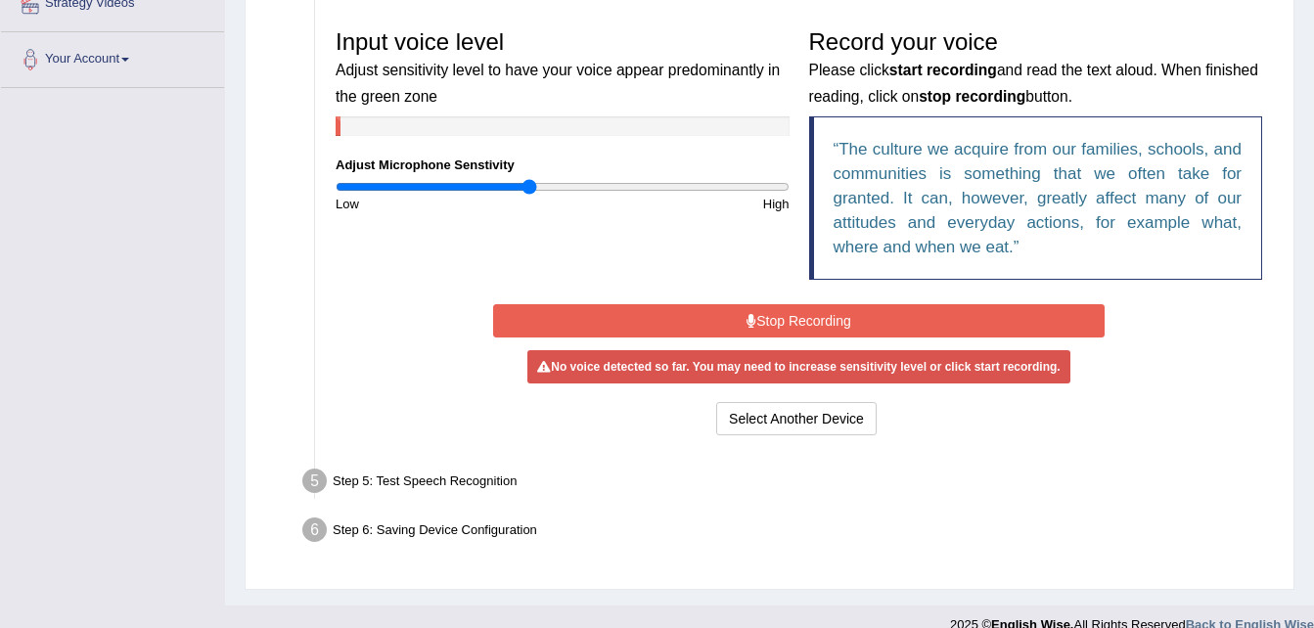
type input "0.86"
click at [531, 185] on input "range" at bounding box center [563, 187] width 454 height 16
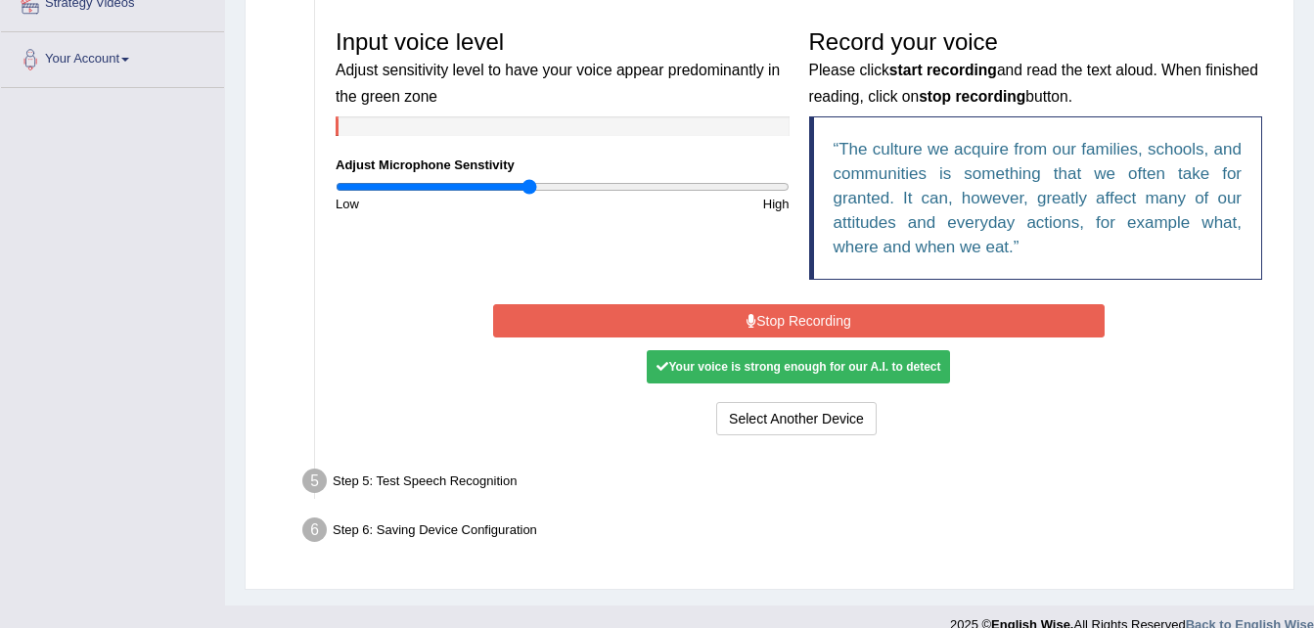
click at [836, 333] on button "Stop Recording" at bounding box center [798, 320] width 611 height 33
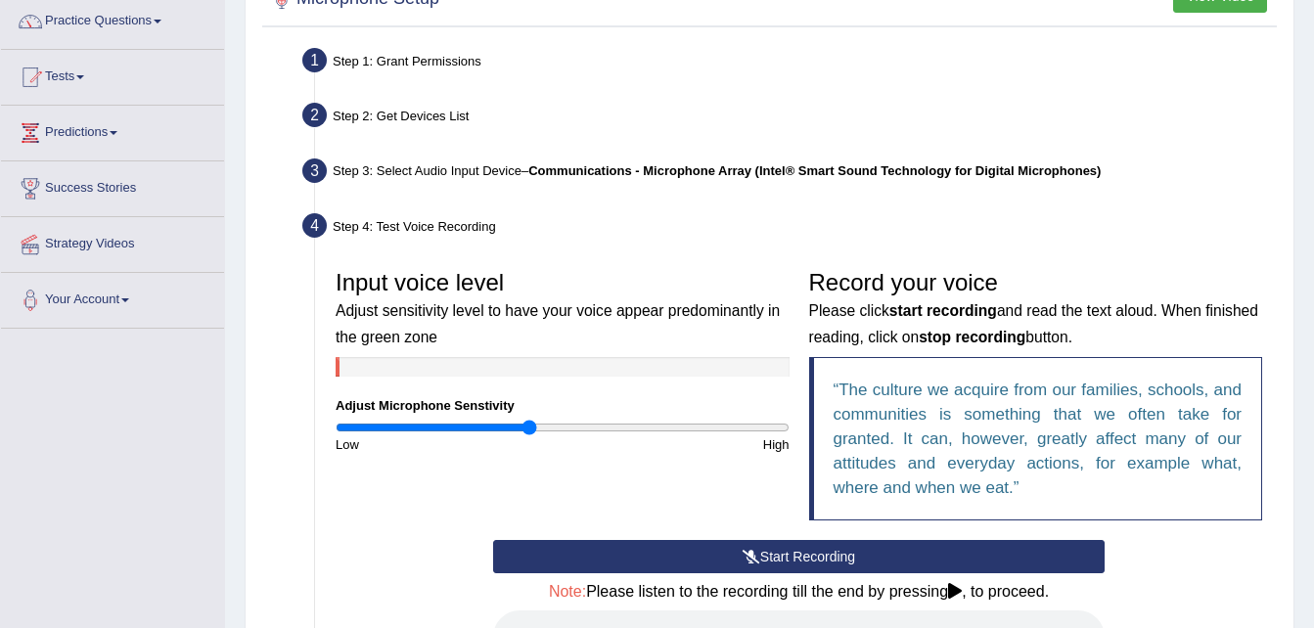
scroll to position [0, 0]
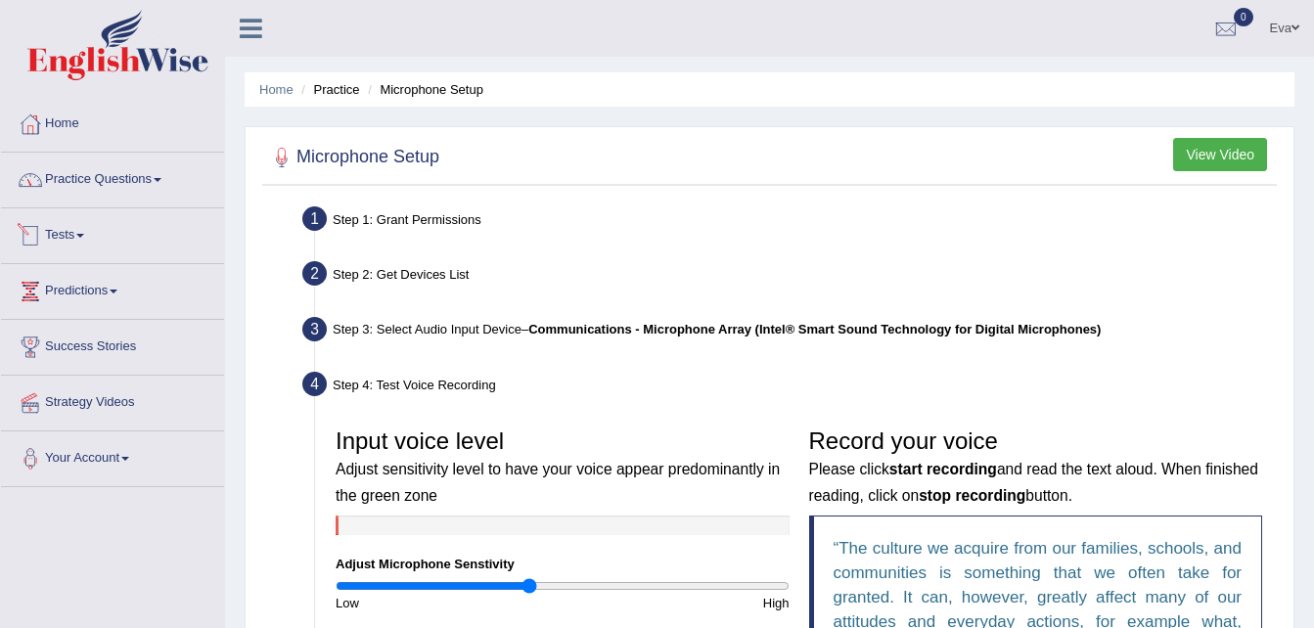
click at [84, 236] on span at bounding box center [80, 236] width 8 height 4
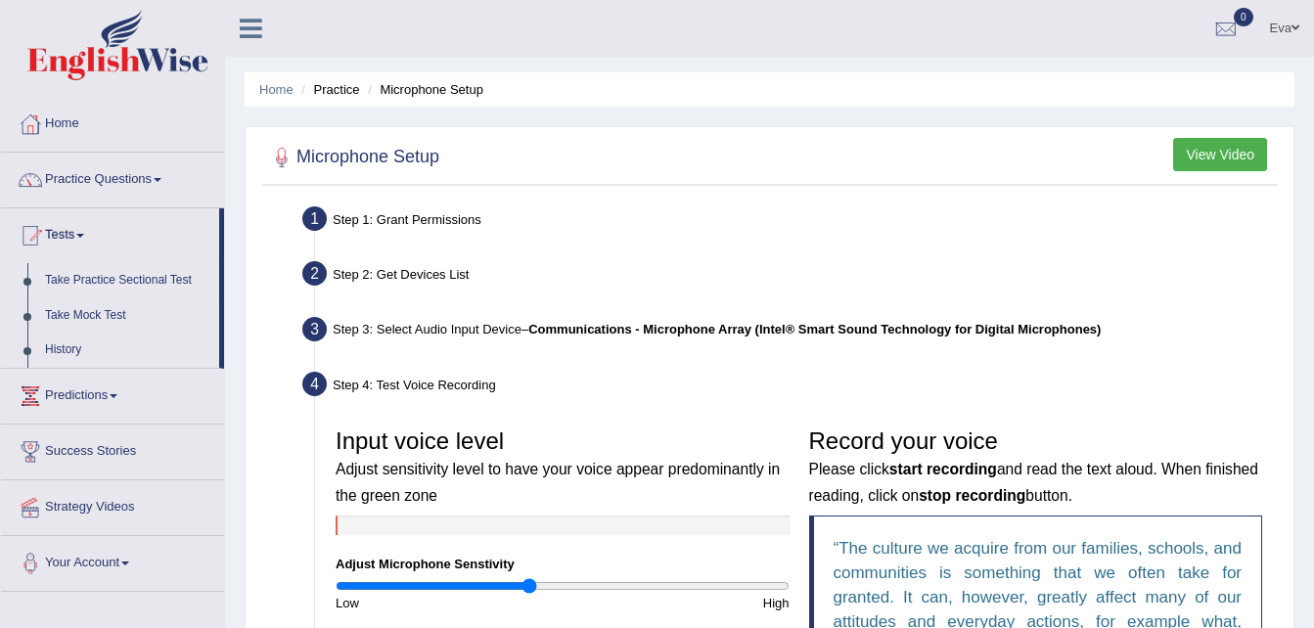
click at [153, 278] on link "Take Practice Sectional Test" at bounding box center [127, 280] width 183 height 35
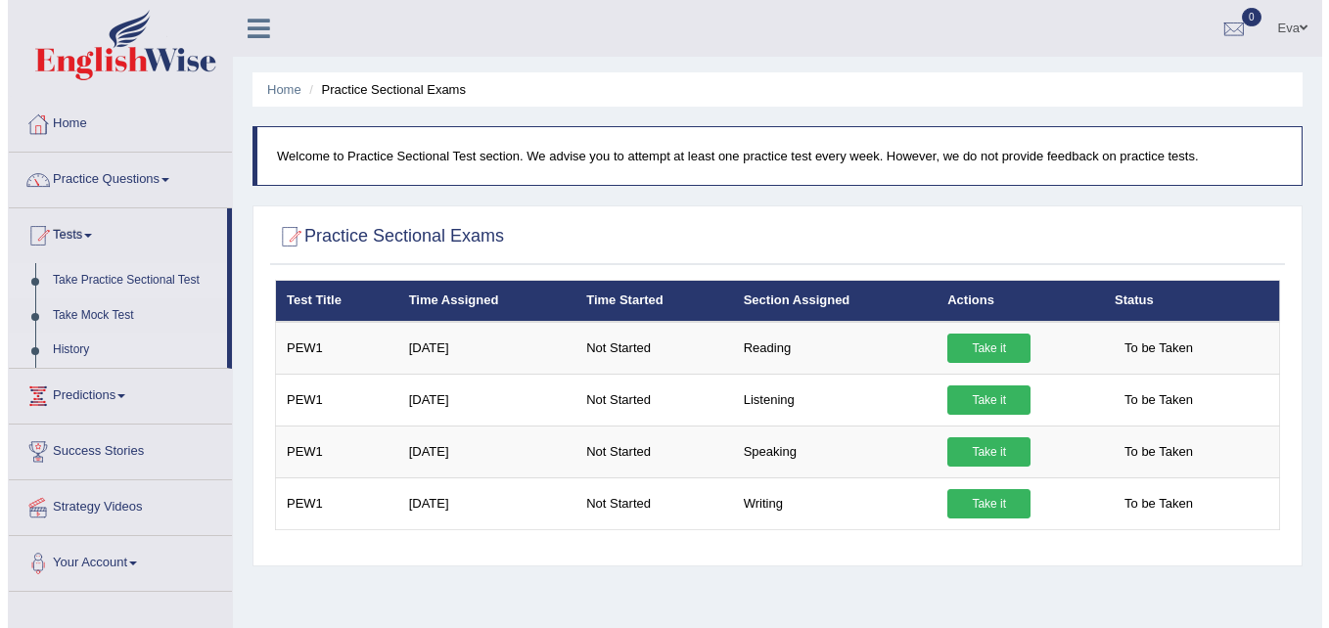
scroll to position [98, 0]
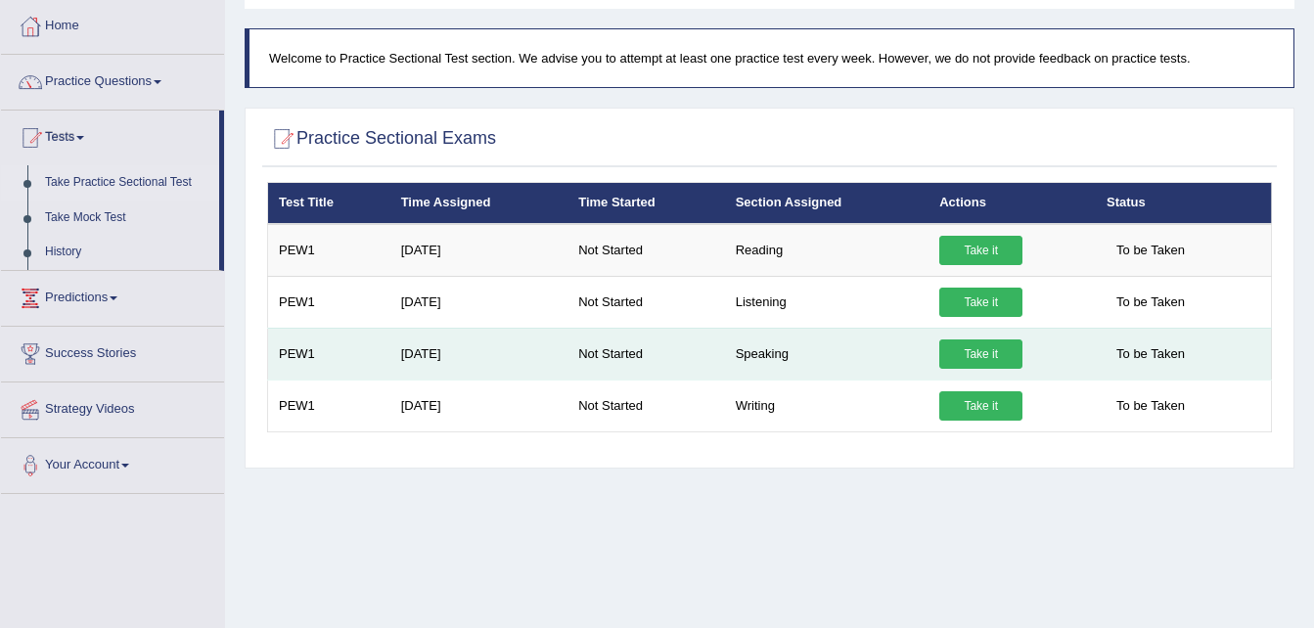
click at [712, 352] on td "Not Started" at bounding box center [645, 354] width 157 height 52
click at [981, 349] on link "Take it" at bounding box center [980, 353] width 83 height 29
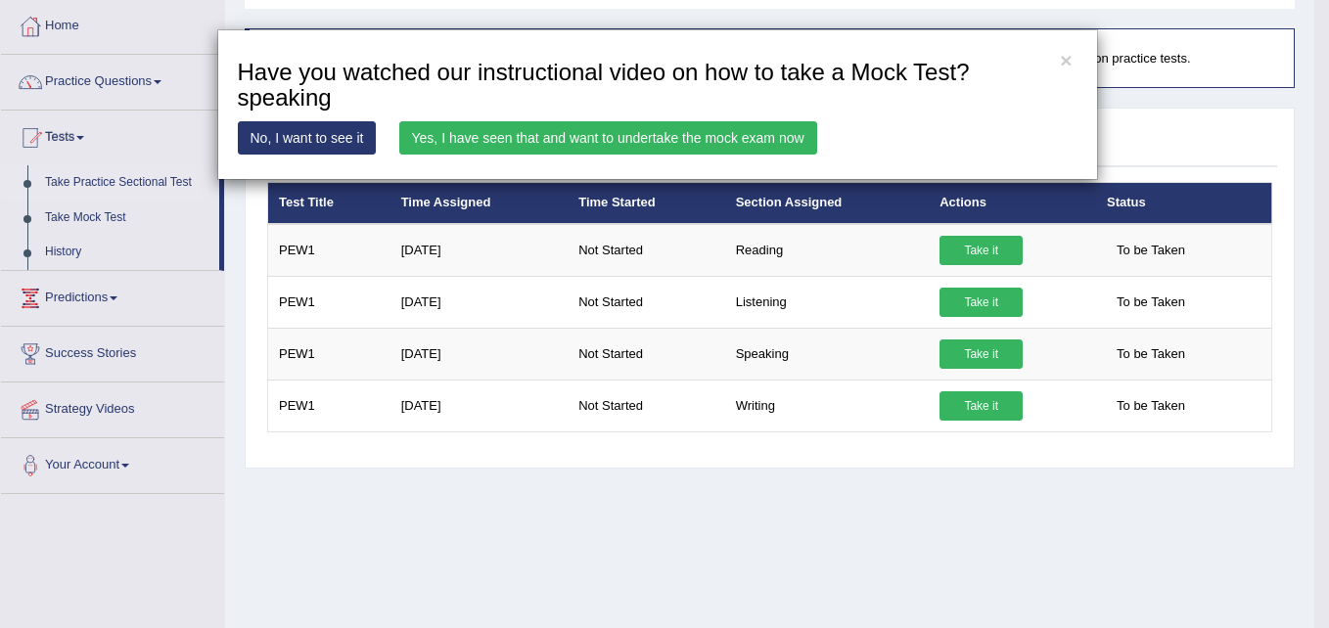
click at [315, 131] on link "No, I want to see it" at bounding box center [307, 137] width 139 height 33
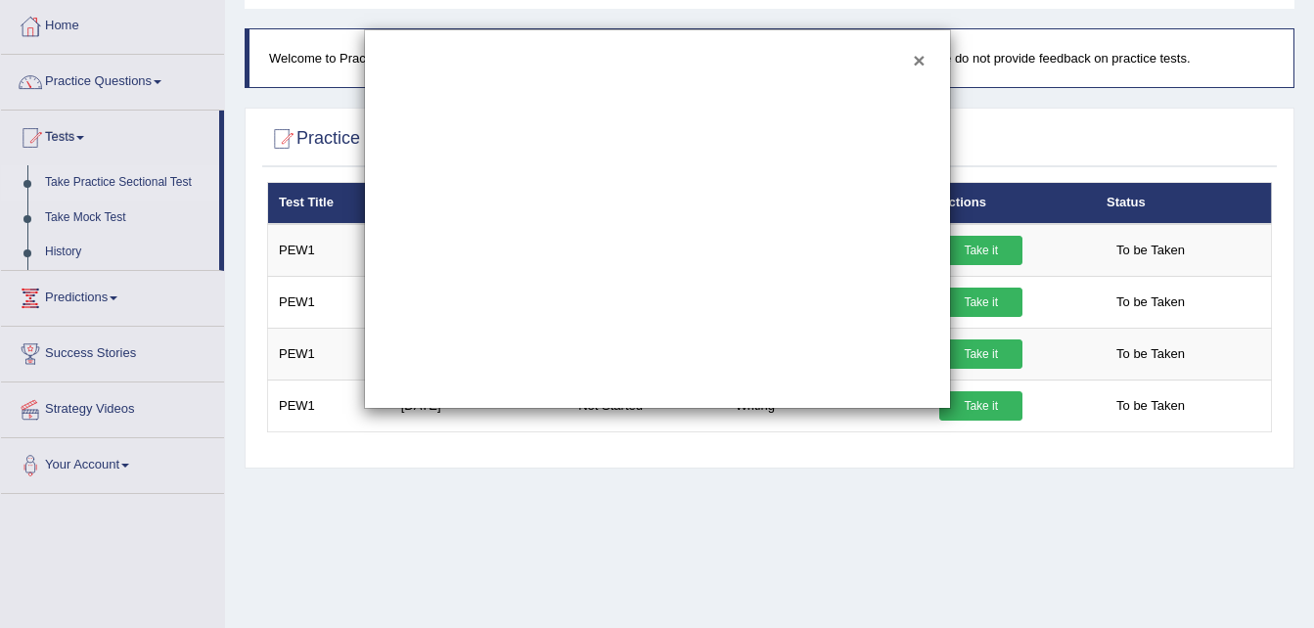
click at [919, 63] on button "×" at bounding box center [919, 60] width 12 height 21
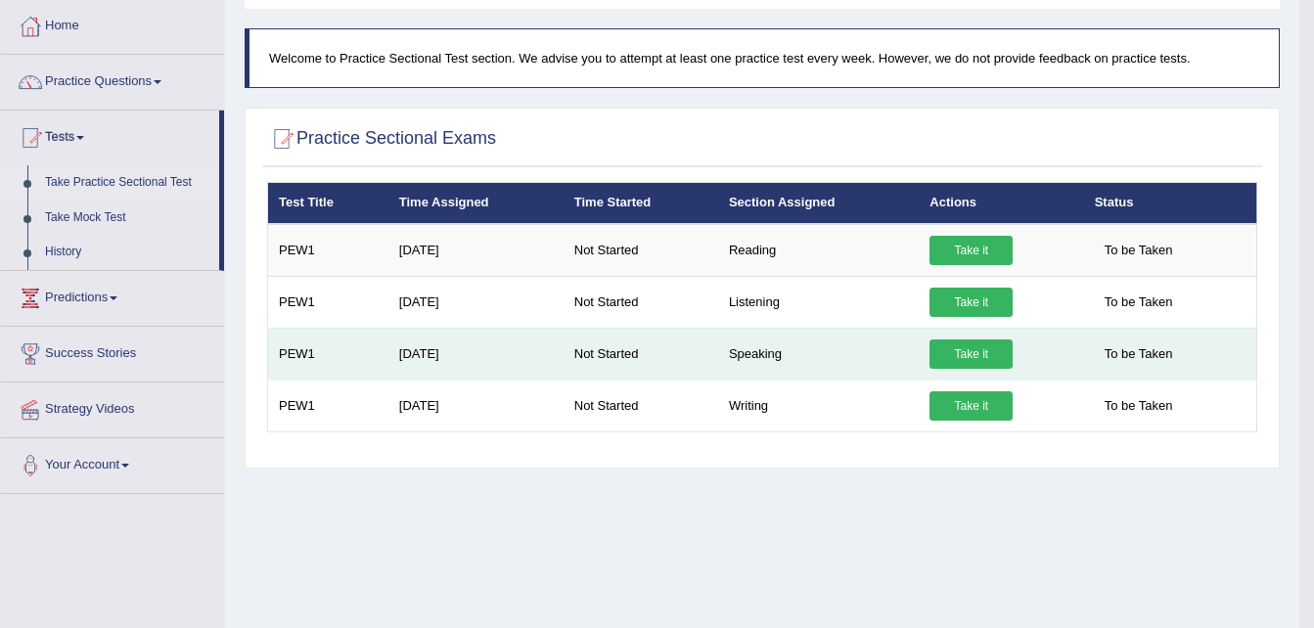
click at [949, 349] on link "Take it" at bounding box center [970, 353] width 83 height 29
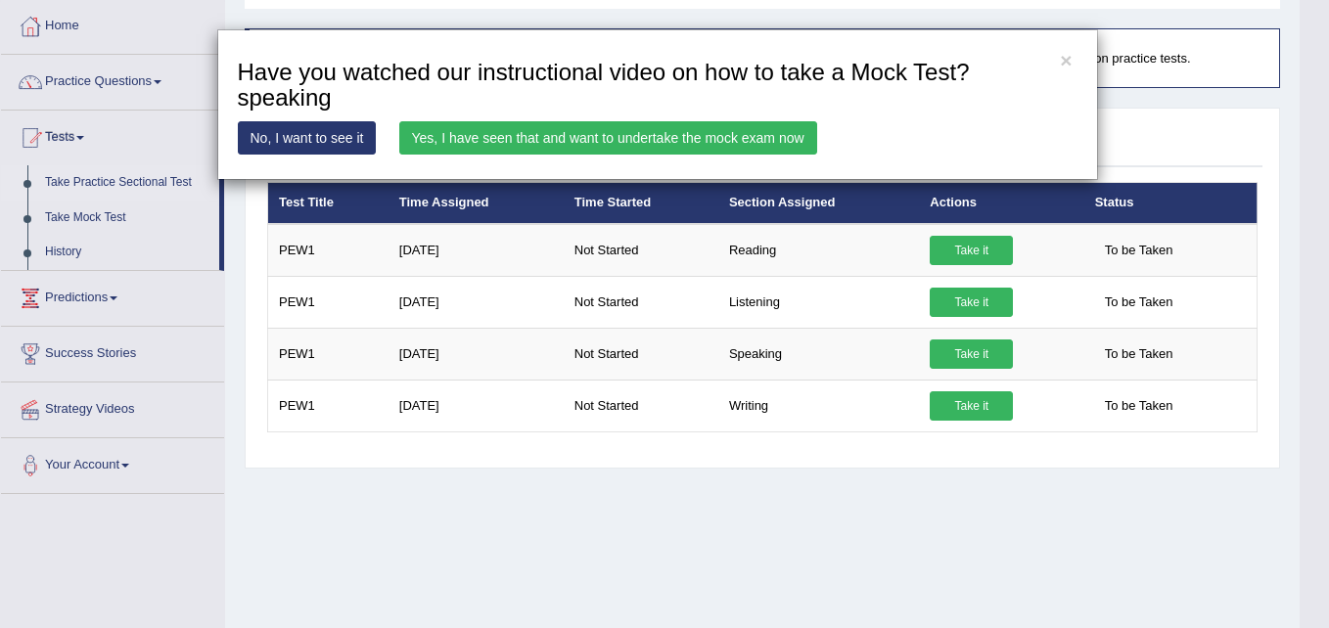
click at [675, 129] on link "Yes, I have seen that and want to undertake the mock exam now" at bounding box center [608, 137] width 418 height 33
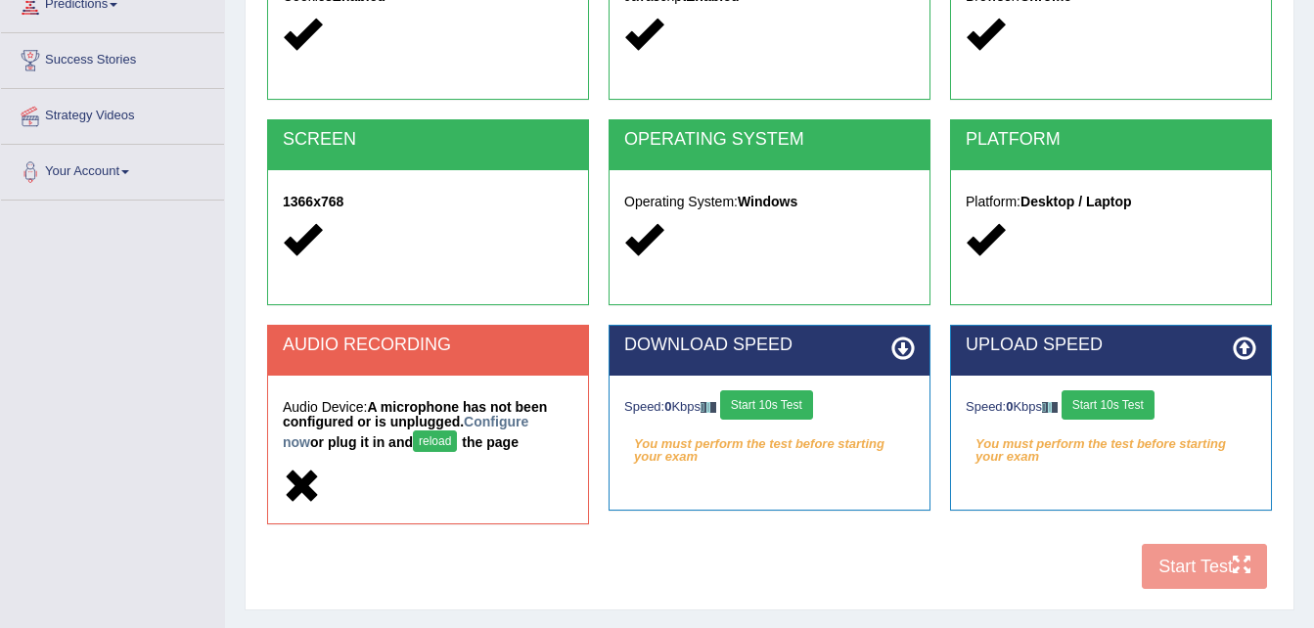
scroll to position [293, 0]
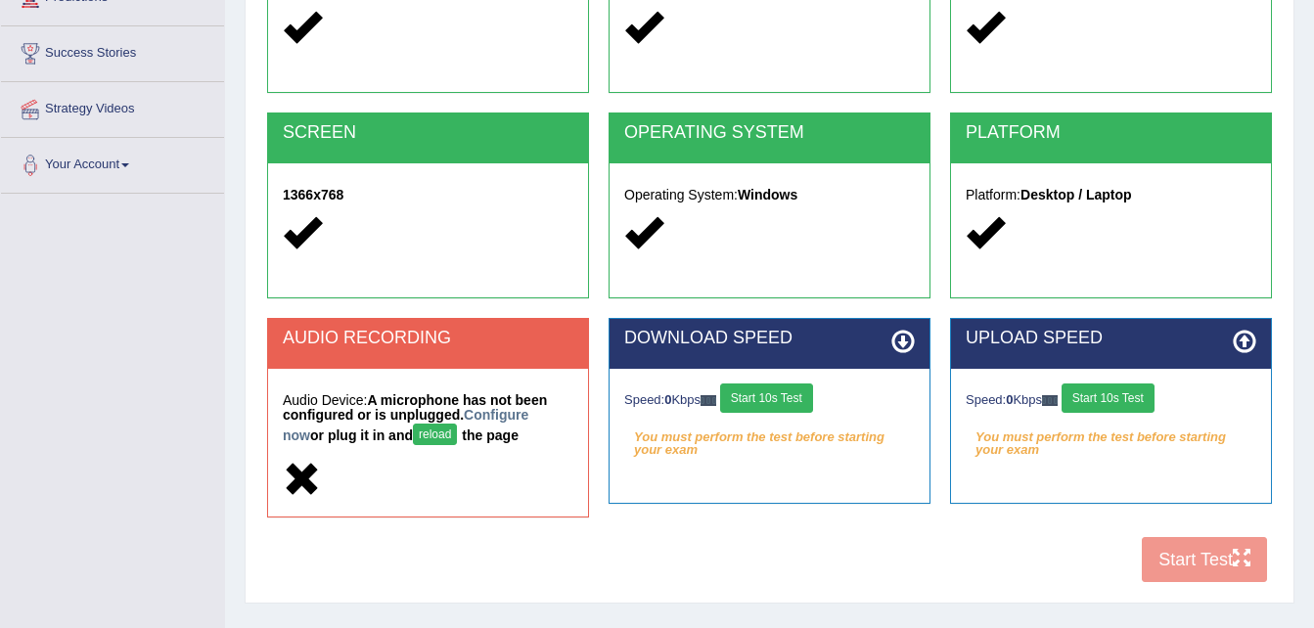
click at [781, 394] on button "Start 10s Test" at bounding box center [766, 397] width 93 height 29
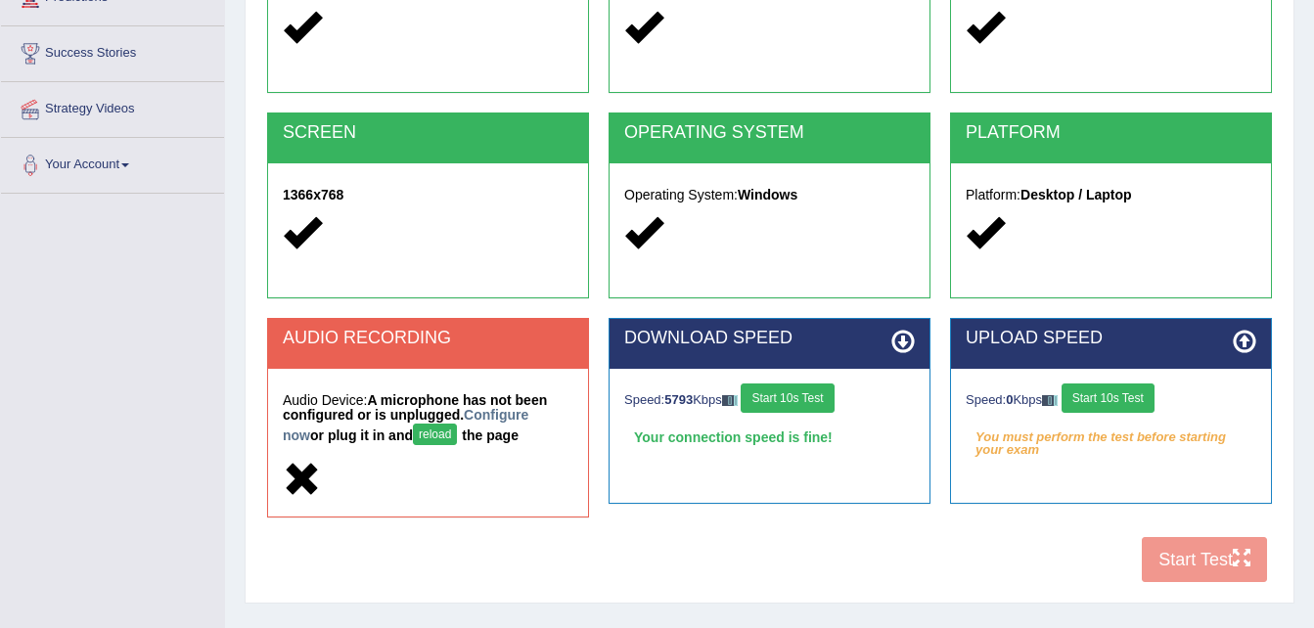
click at [1108, 403] on button "Start 10s Test" at bounding box center [1107, 397] width 93 height 29
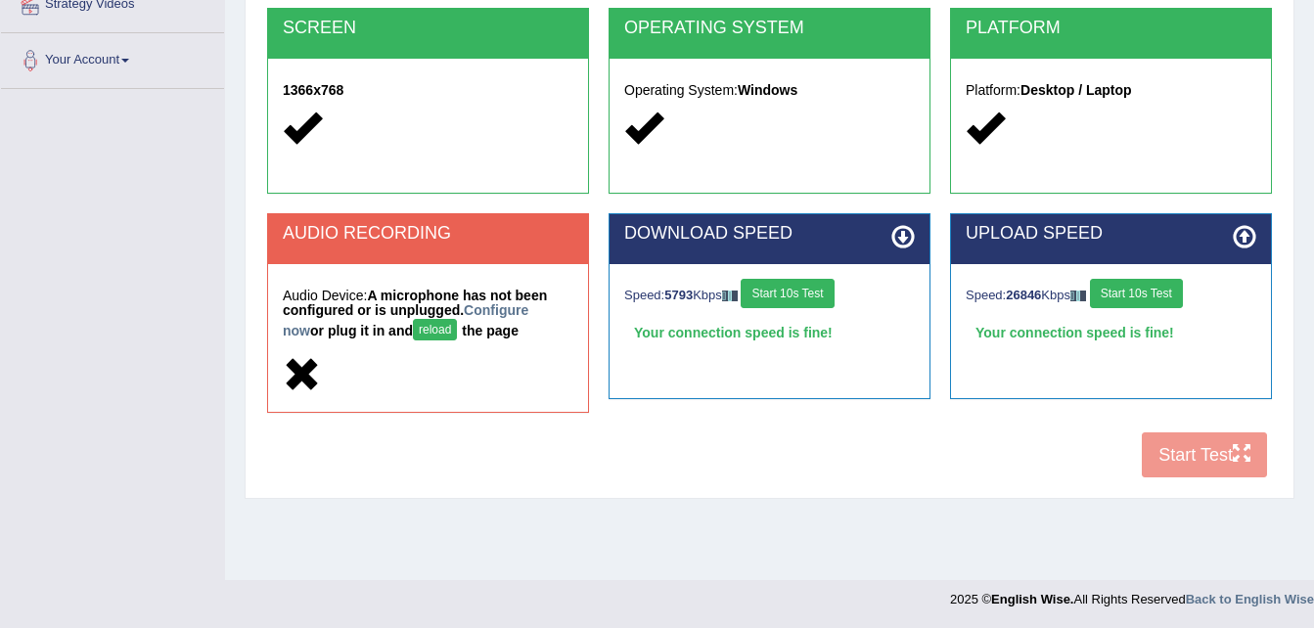
scroll to position [399, 0]
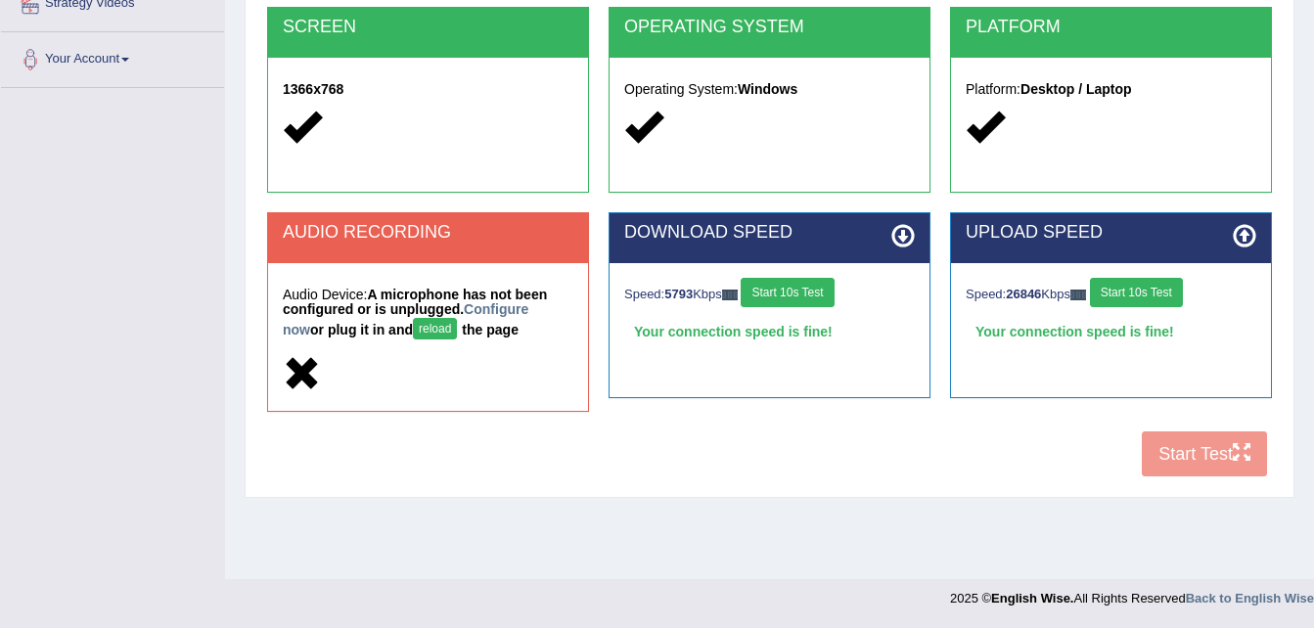
click at [413, 330] on button "reload" at bounding box center [435, 329] width 44 height 22
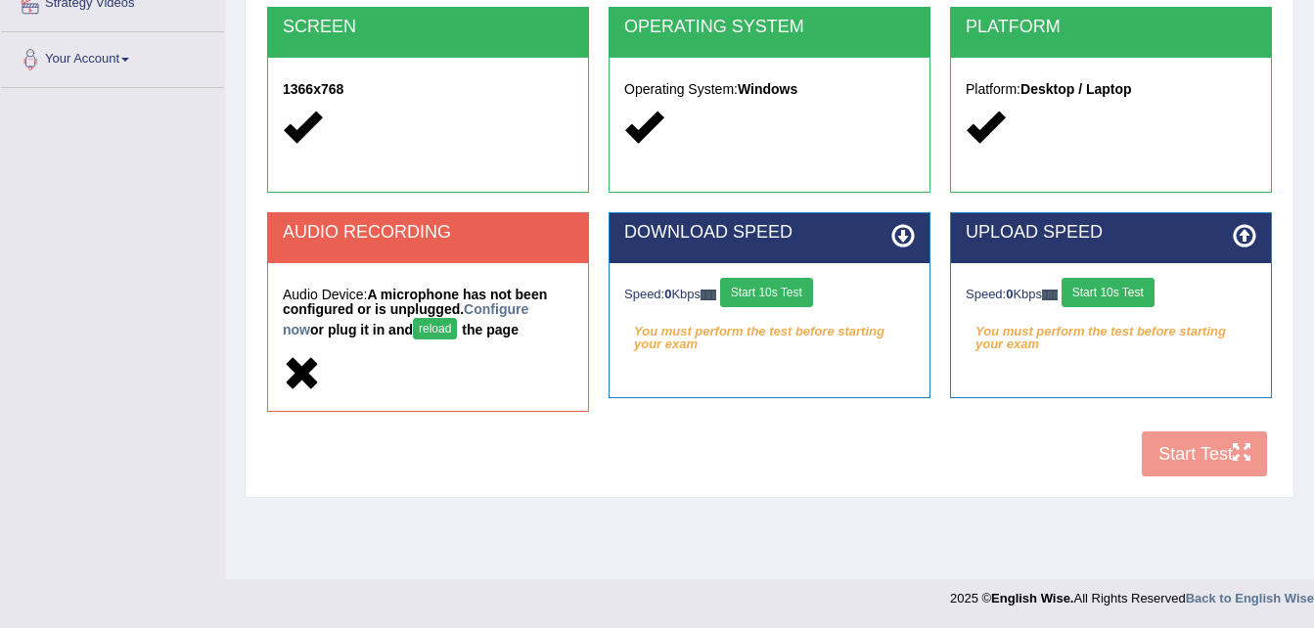
click at [413, 330] on button "reload" at bounding box center [435, 329] width 44 height 22
click at [500, 314] on link "Configure now" at bounding box center [406, 319] width 246 height 36
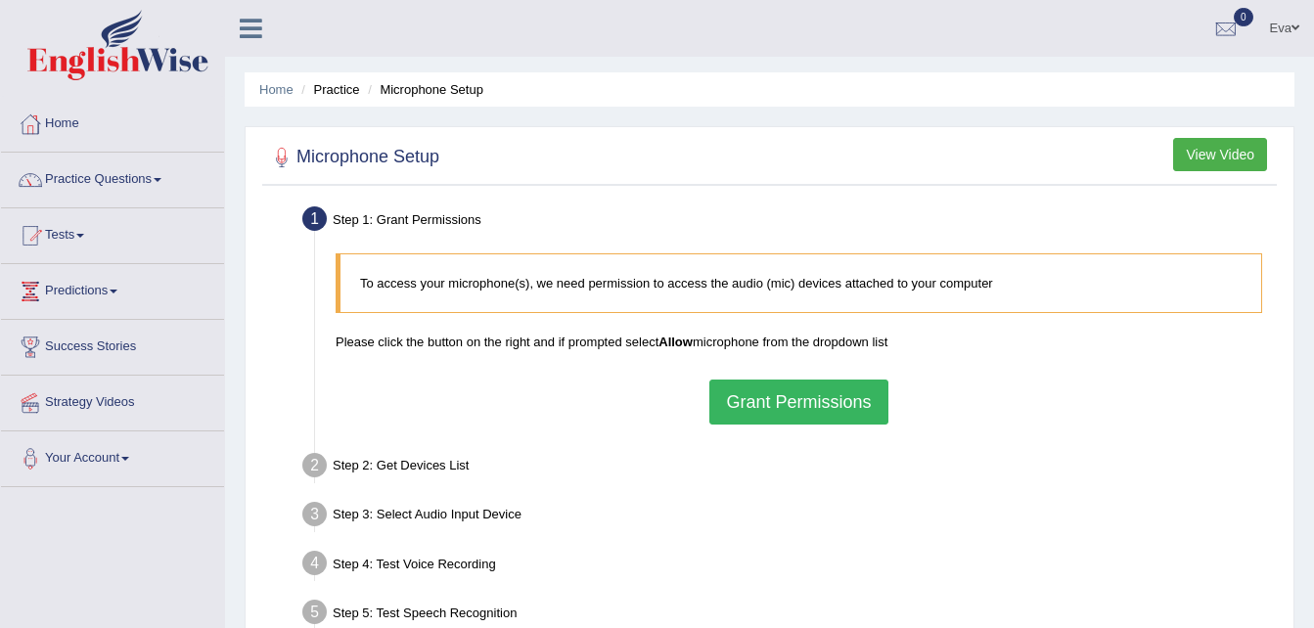
click at [763, 393] on button "Grant Permissions" at bounding box center [798, 402] width 178 height 45
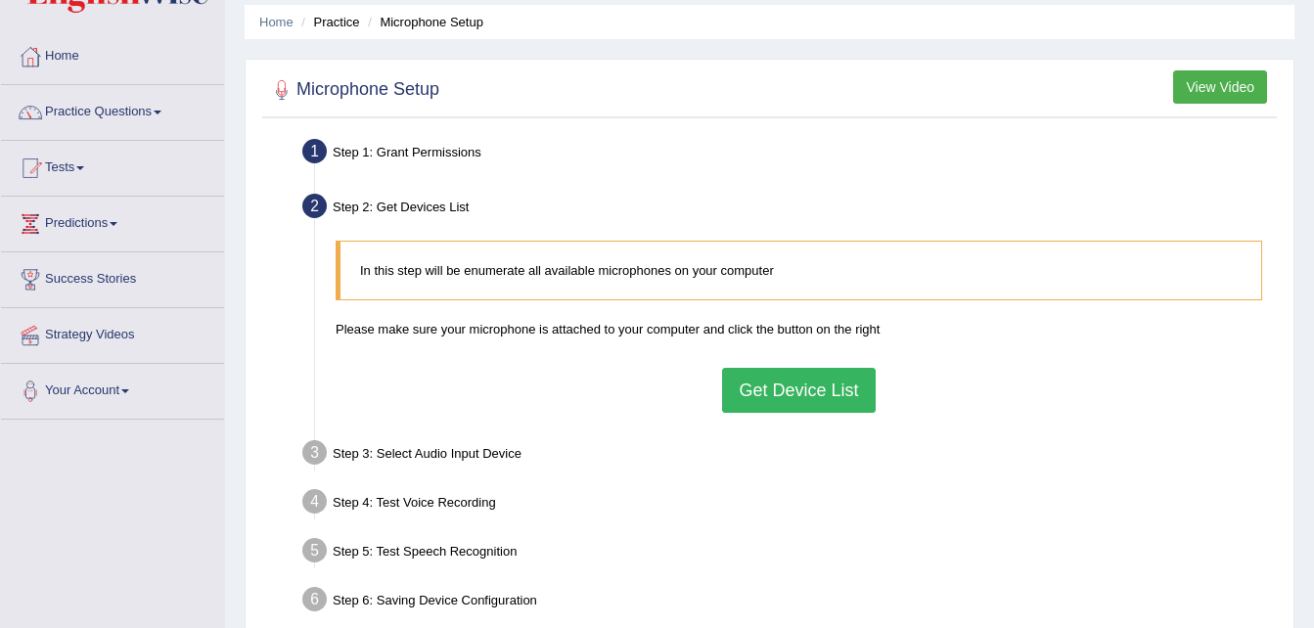
scroll to position [98, 0]
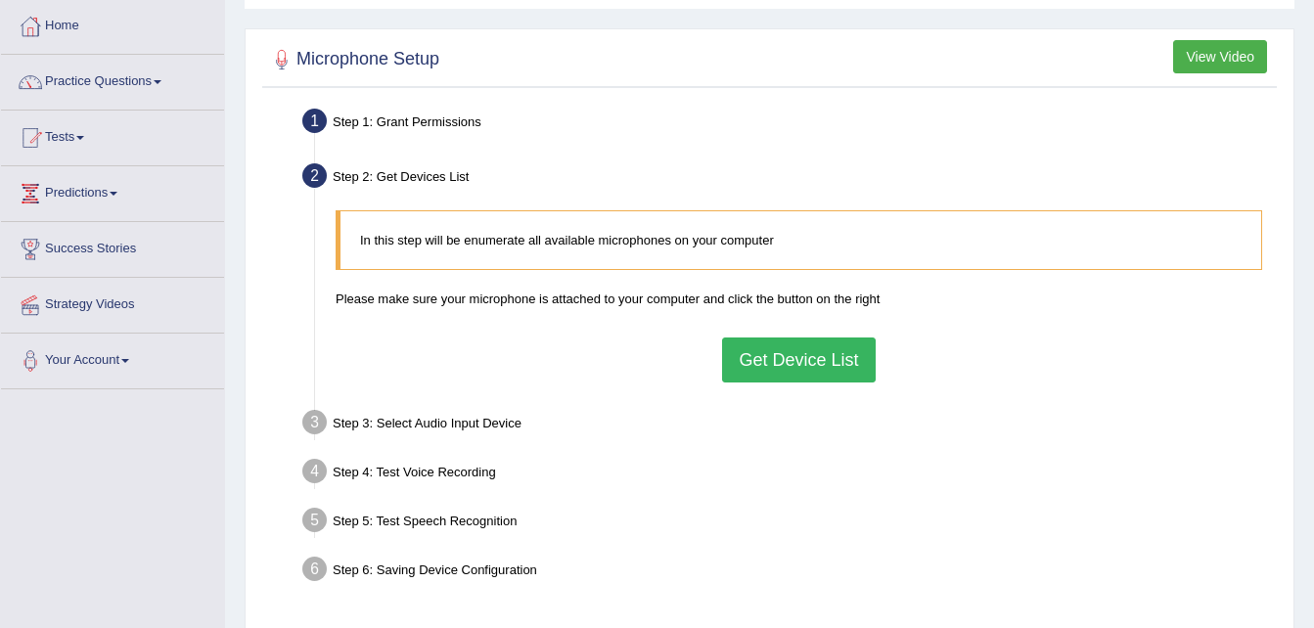
click at [775, 369] on button "Get Device List" at bounding box center [798, 360] width 153 height 45
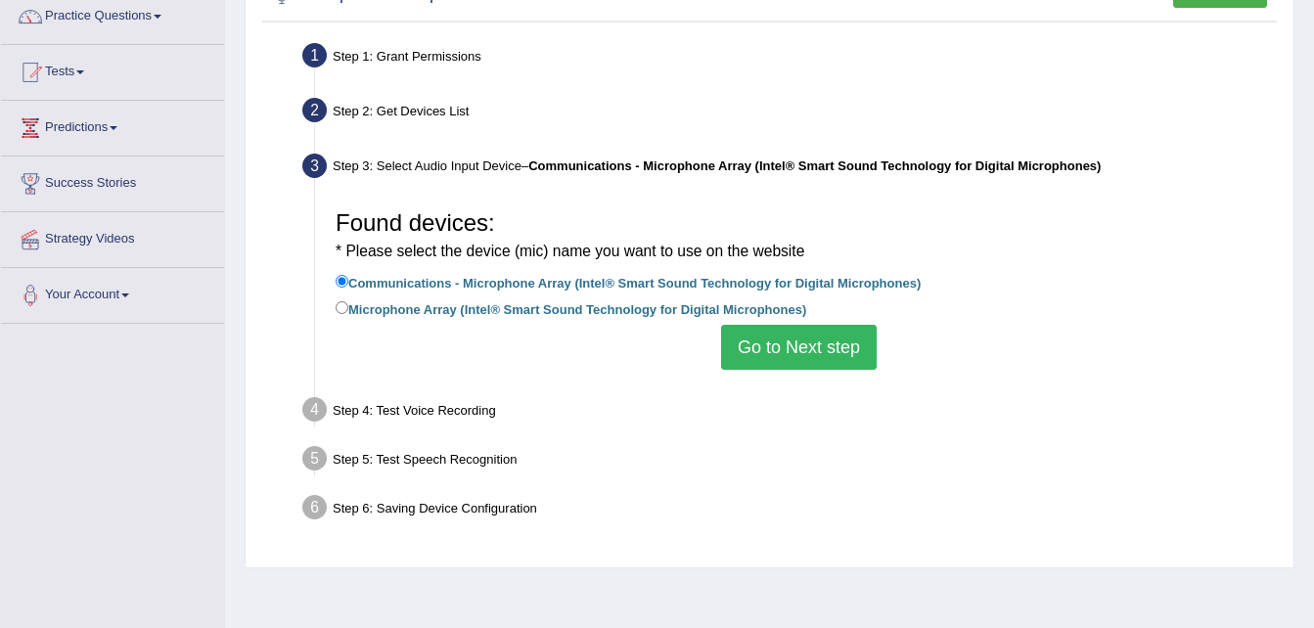
scroll to position [196, 0]
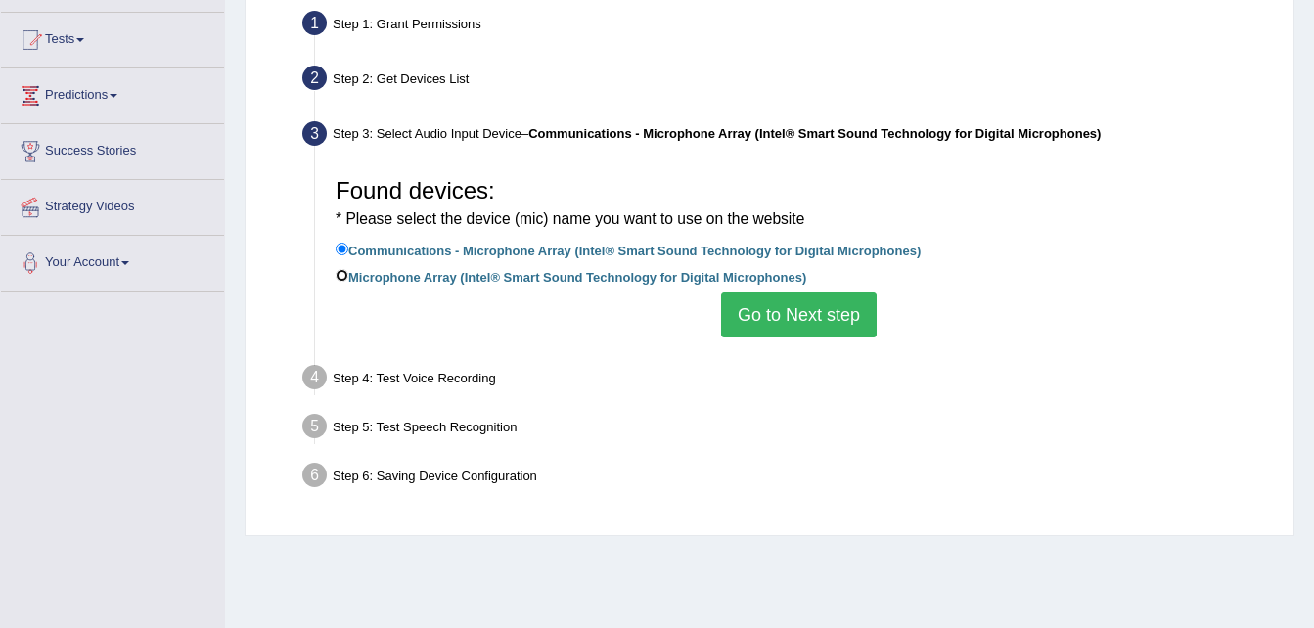
click at [339, 278] on input "Microphone Array (Intel® Smart Sound Technology for Digital Microphones)" at bounding box center [342, 275] width 13 height 13
radio input "true"
click at [773, 309] on button "Go to Next step" at bounding box center [799, 315] width 156 height 45
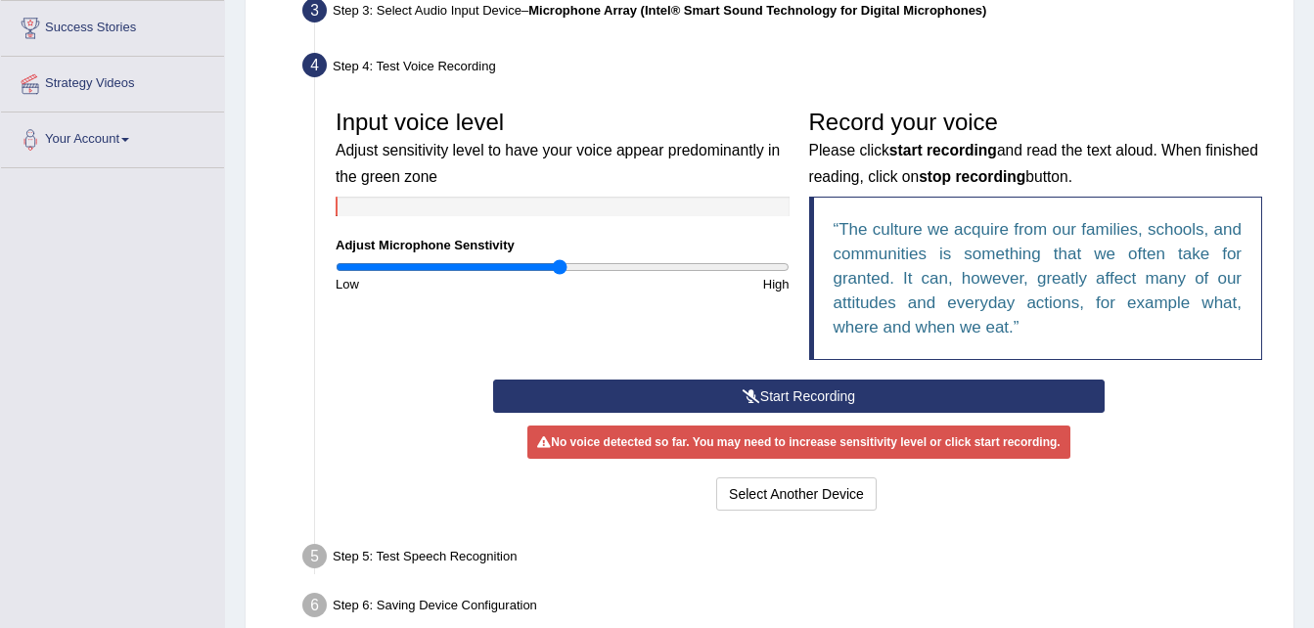
scroll to position [391, 0]
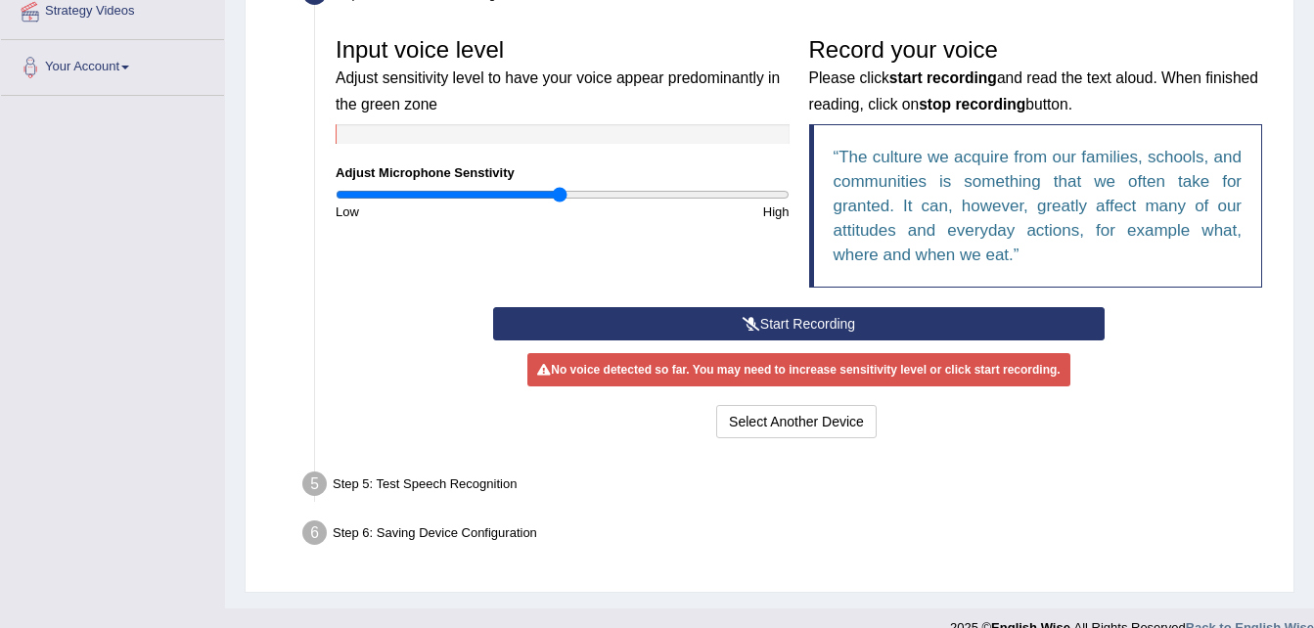
click at [787, 321] on button "Start Recording" at bounding box center [798, 323] width 611 height 33
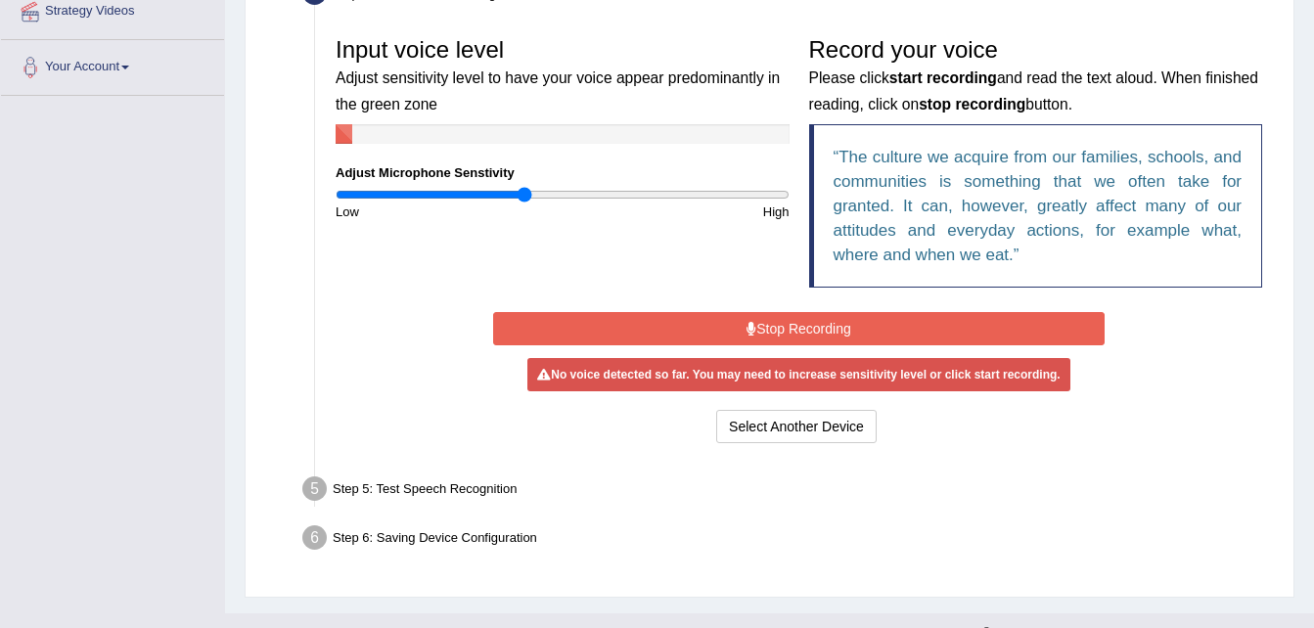
drag, startPoint x: 561, startPoint y: 201, endPoint x: 523, endPoint y: 207, distance: 37.8
type input "0.84"
click at [523, 203] on input "range" at bounding box center [563, 195] width 454 height 16
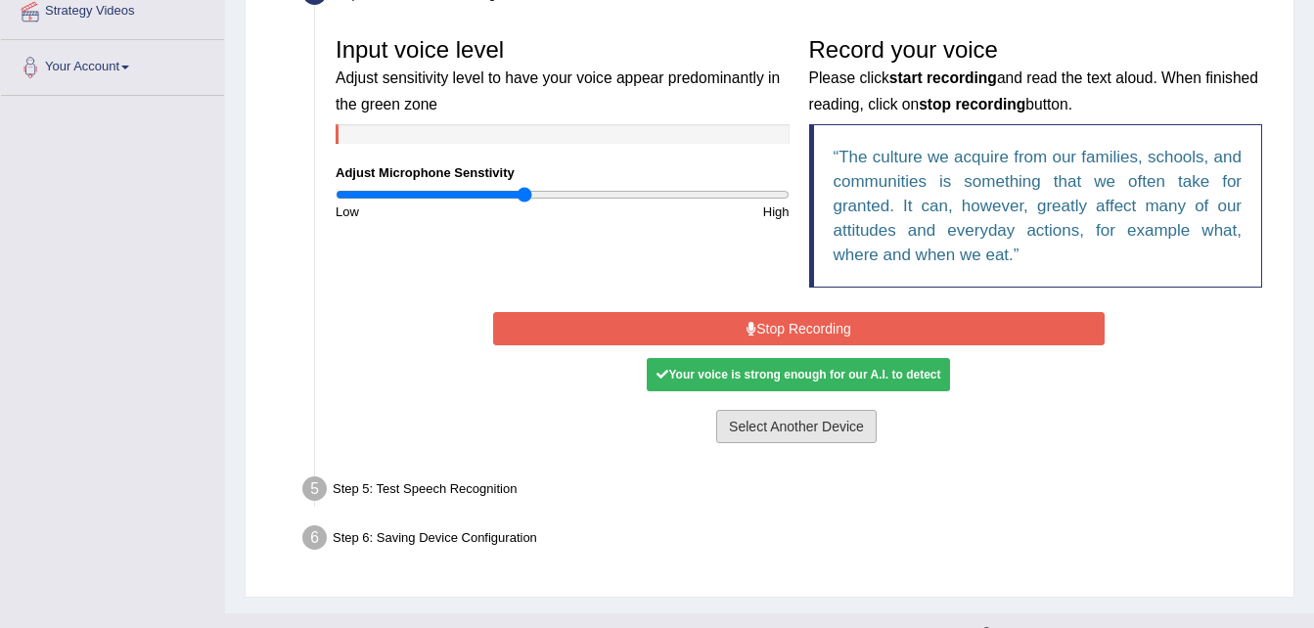
click at [775, 429] on button "Select Another Device" at bounding box center [796, 426] width 160 height 33
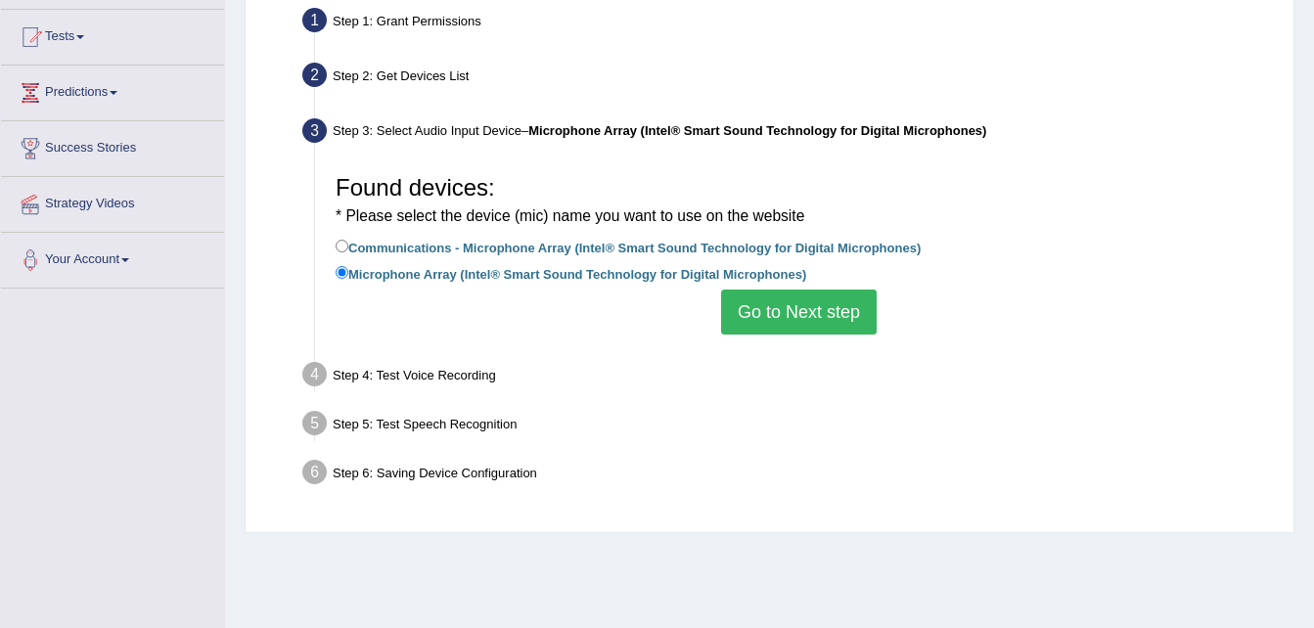
scroll to position [196, 0]
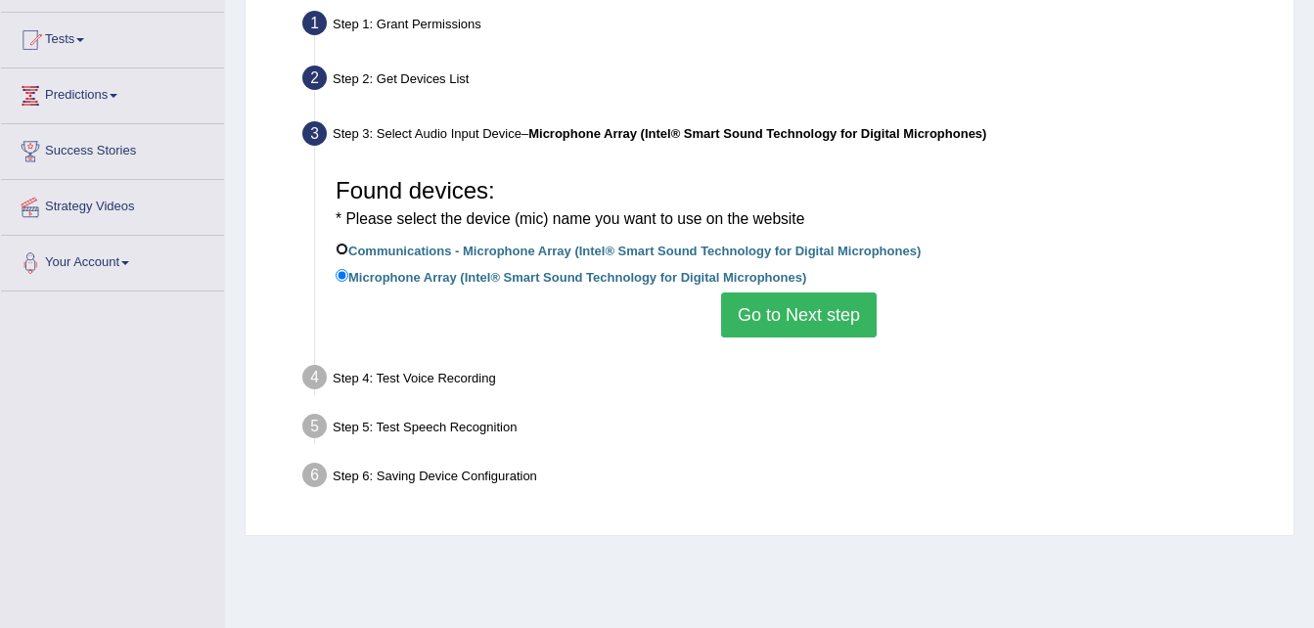
click at [342, 246] on input "Communications - Microphone Array (Intel® Smart Sound Technology for Digital Mi…" at bounding box center [342, 249] width 13 height 13
radio input "true"
click at [796, 297] on button "Go to Next step" at bounding box center [799, 315] width 156 height 45
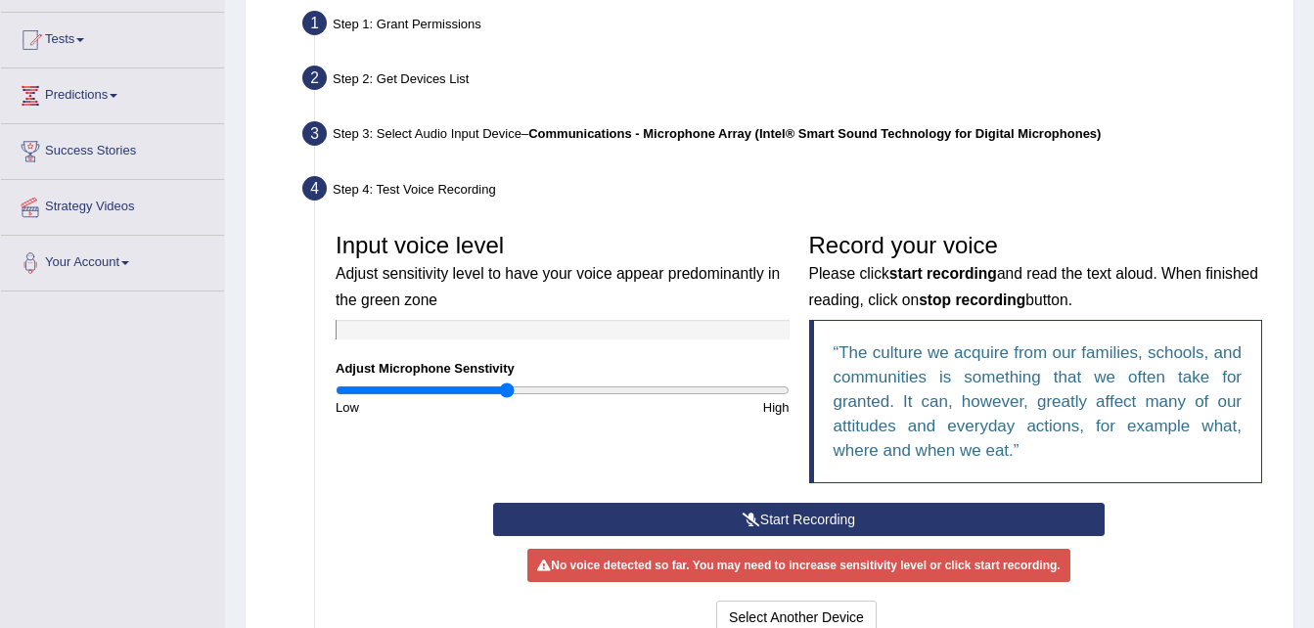
drag, startPoint x: 519, startPoint y: 385, endPoint x: 507, endPoint y: 386, distance: 12.8
type input "0.76"
click at [507, 386] on input "range" at bounding box center [563, 391] width 454 height 16
click at [852, 516] on button "Start Recording" at bounding box center [798, 519] width 611 height 33
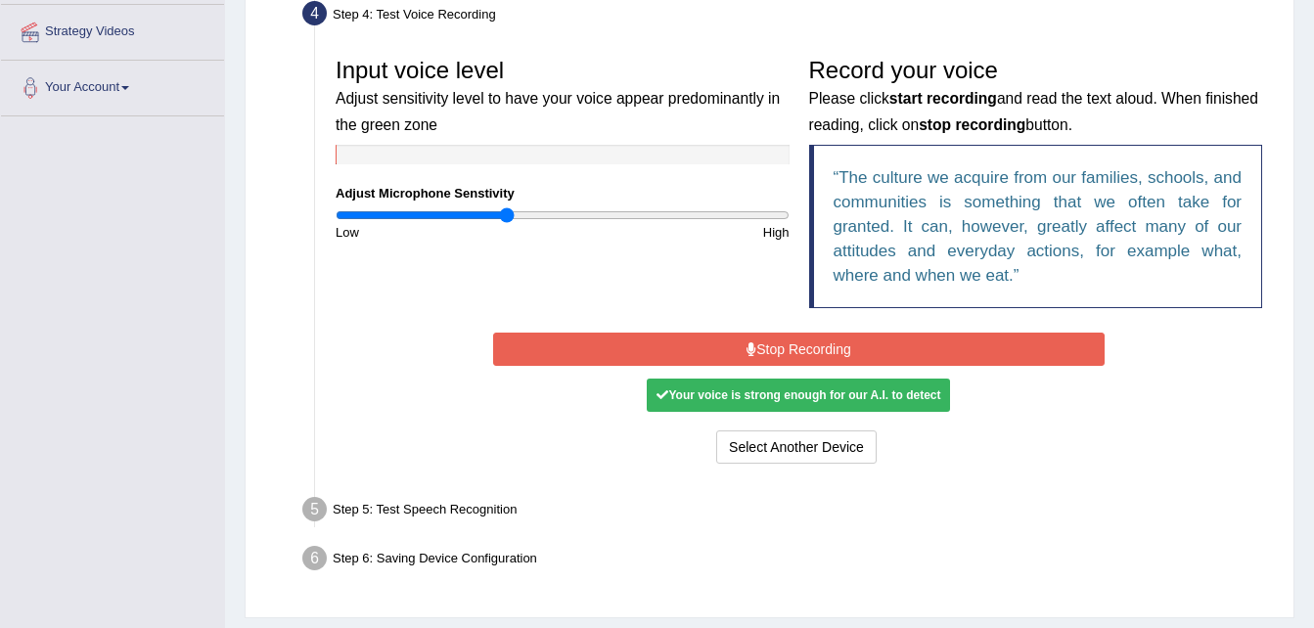
scroll to position [391, 0]
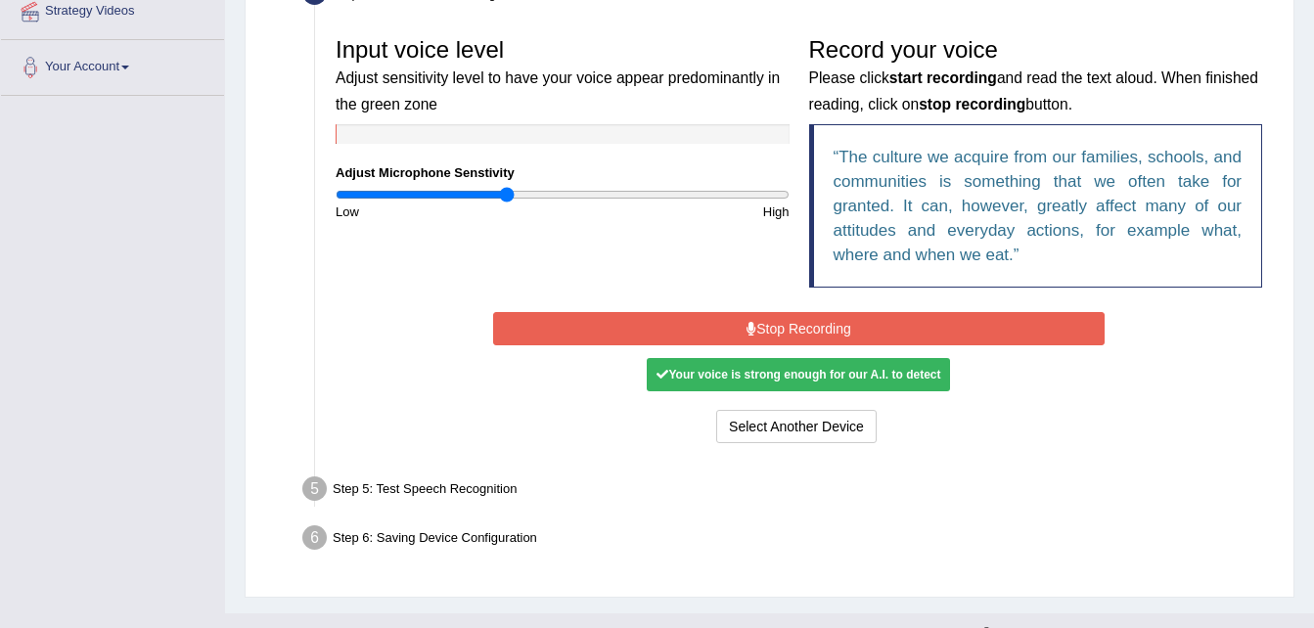
click at [1002, 157] on q "The culture we acquire from our families, schools, and communities is something…" at bounding box center [1038, 206] width 409 height 116
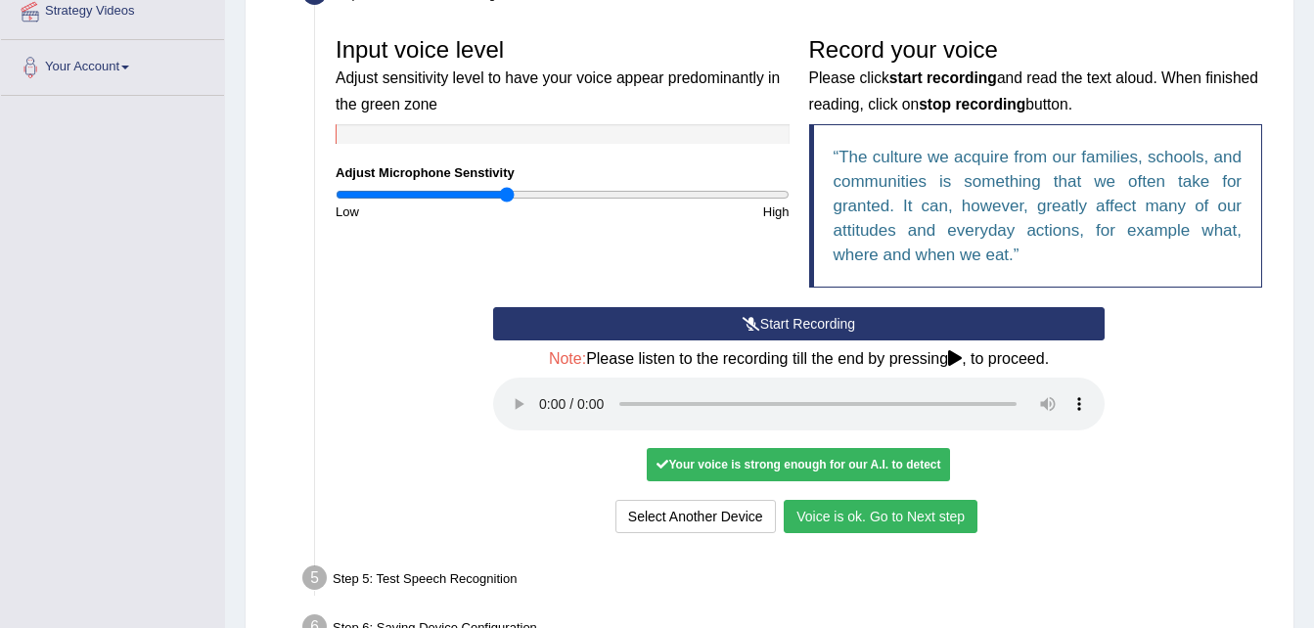
click at [938, 513] on button "Voice is ok. Go to Next step" at bounding box center [881, 516] width 194 height 33
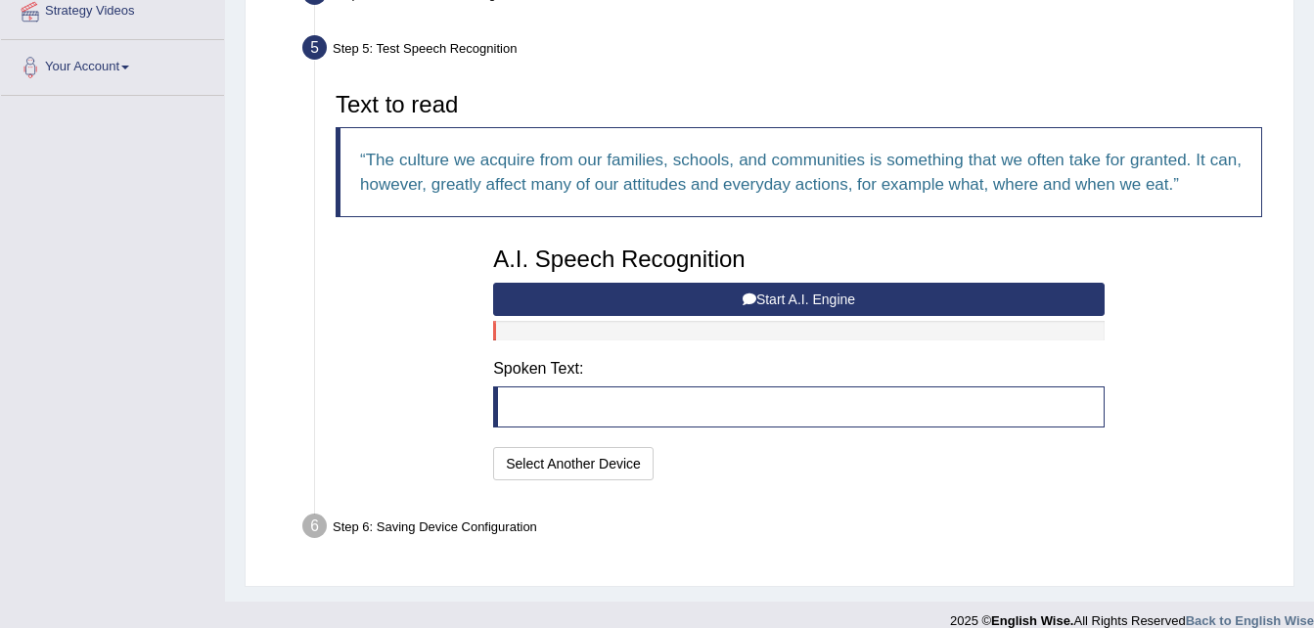
scroll to position [414, 0]
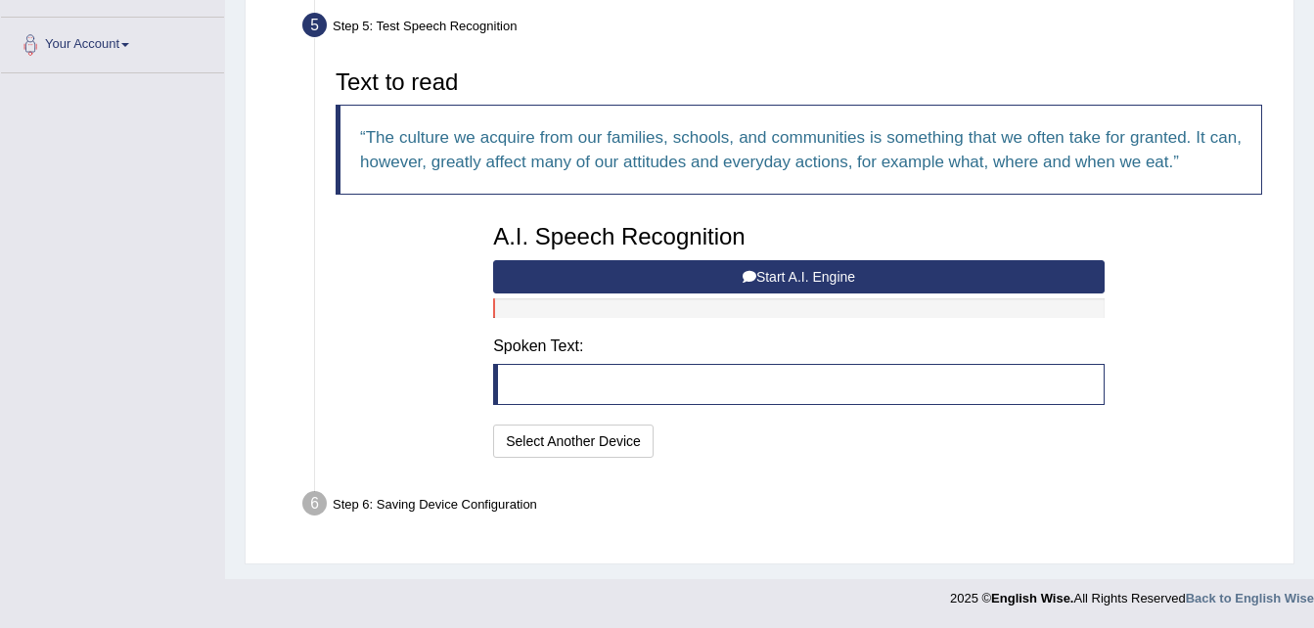
click at [786, 279] on button "Start A.I. Engine" at bounding box center [798, 276] width 611 height 33
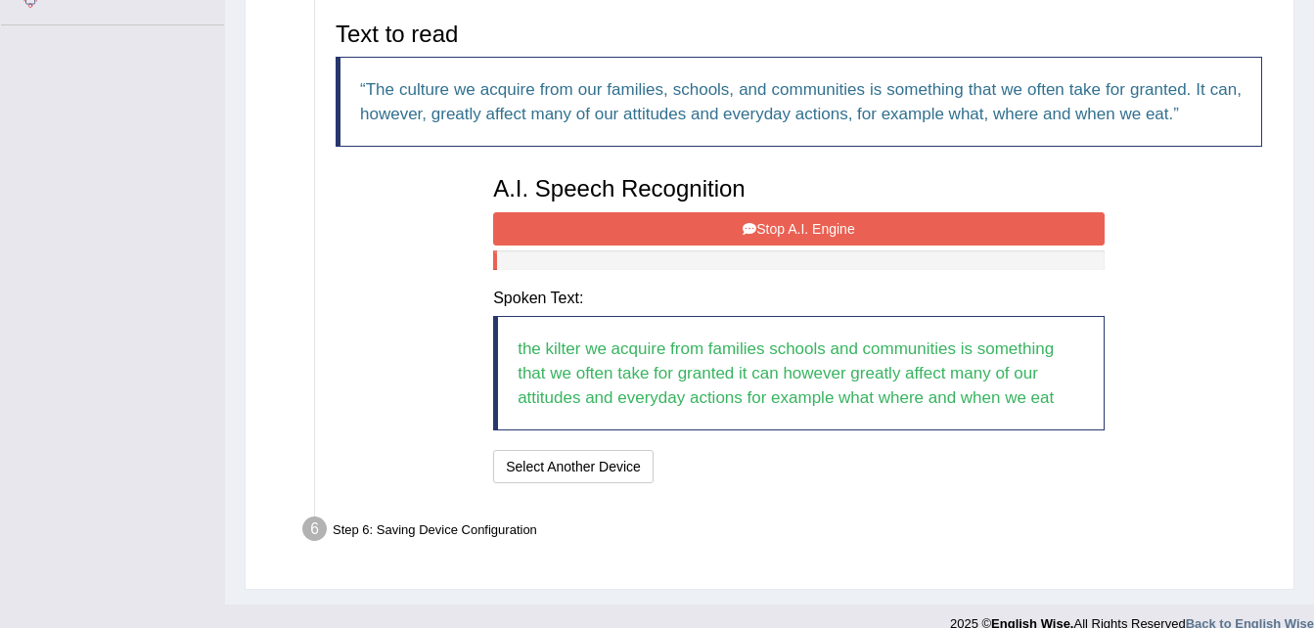
scroll to position [487, 0]
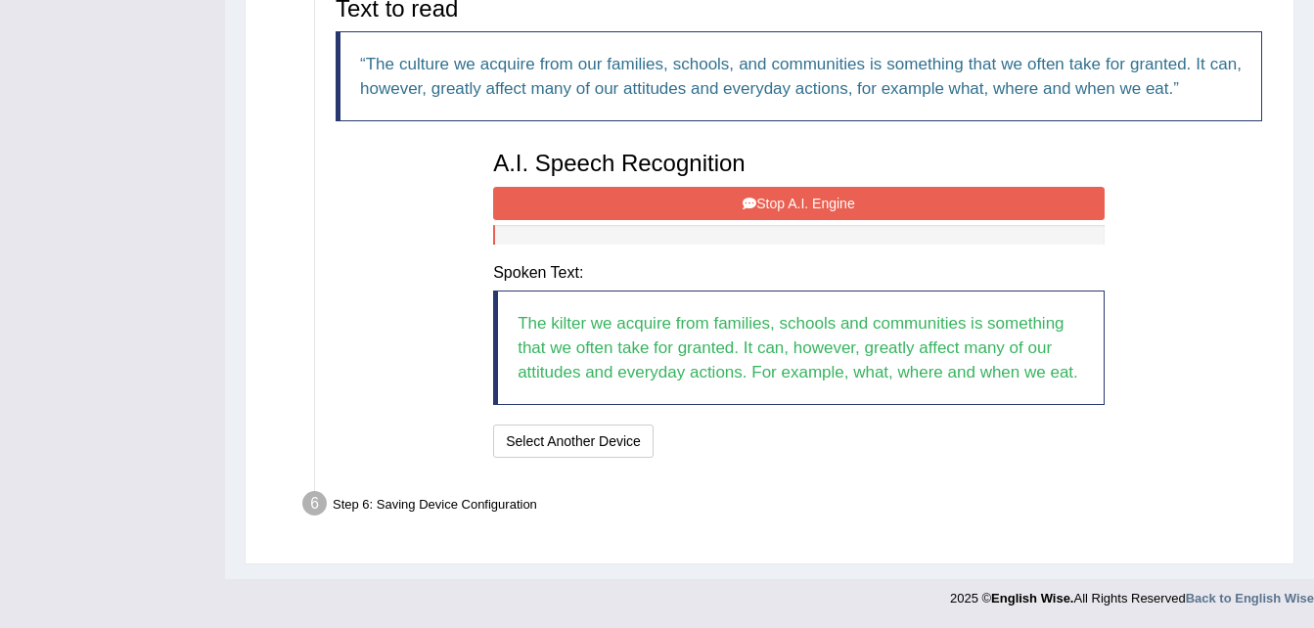
click at [822, 211] on button "Stop A.I. Engine" at bounding box center [798, 203] width 611 height 33
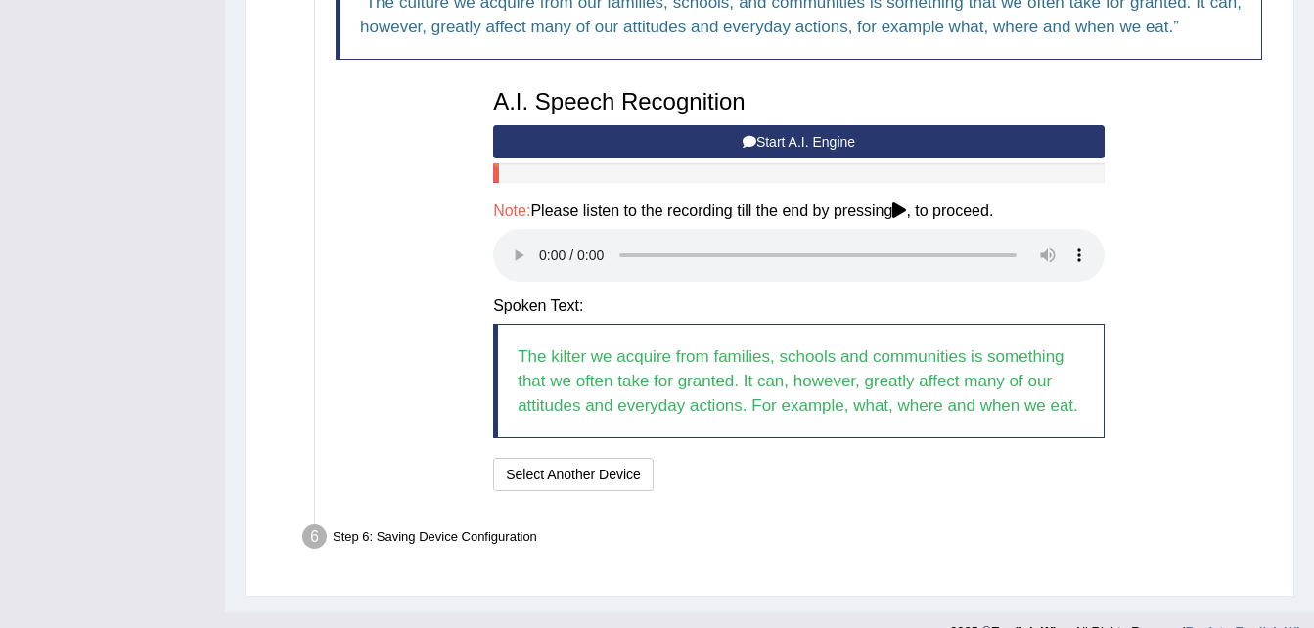
scroll to position [582, 0]
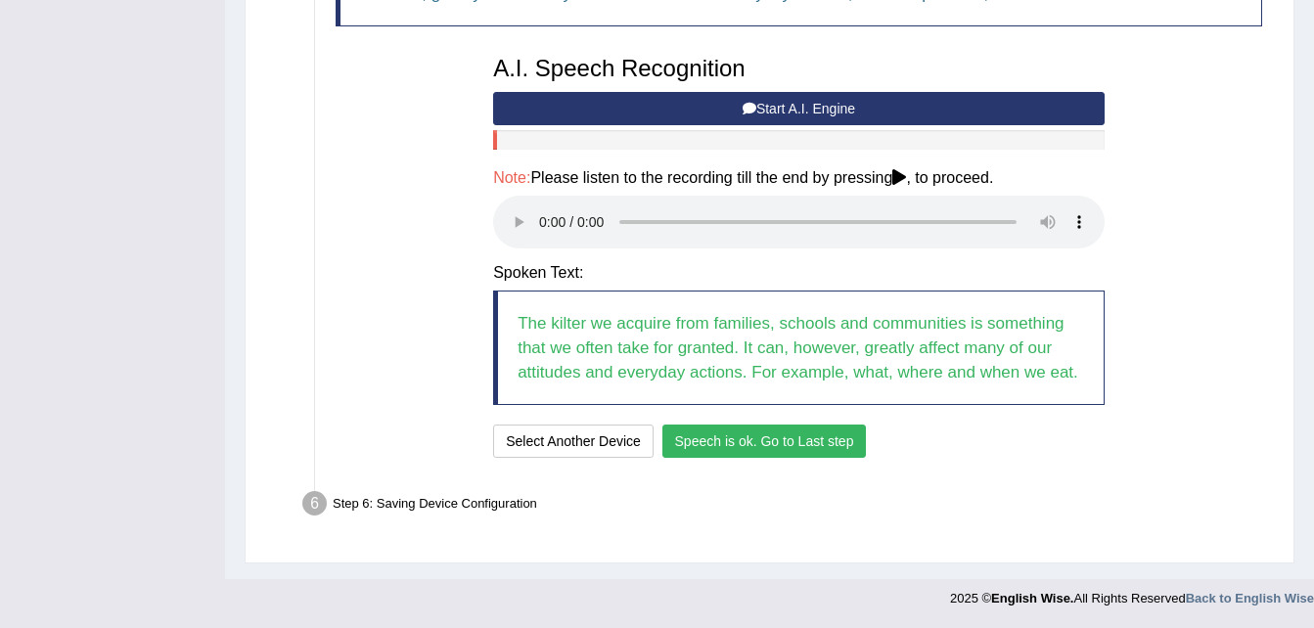
click at [814, 450] on button "Speech is ok. Go to Last step" at bounding box center [764, 441] width 204 height 33
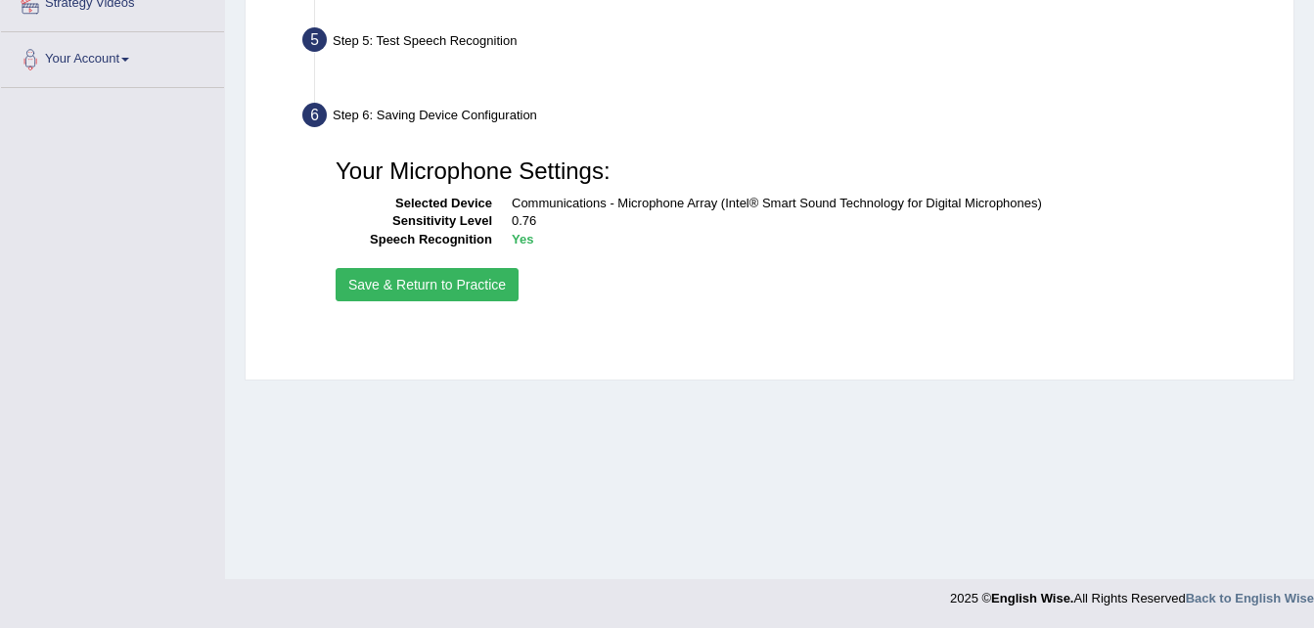
scroll to position [399, 0]
